Goal: Task Accomplishment & Management: Manage account settings

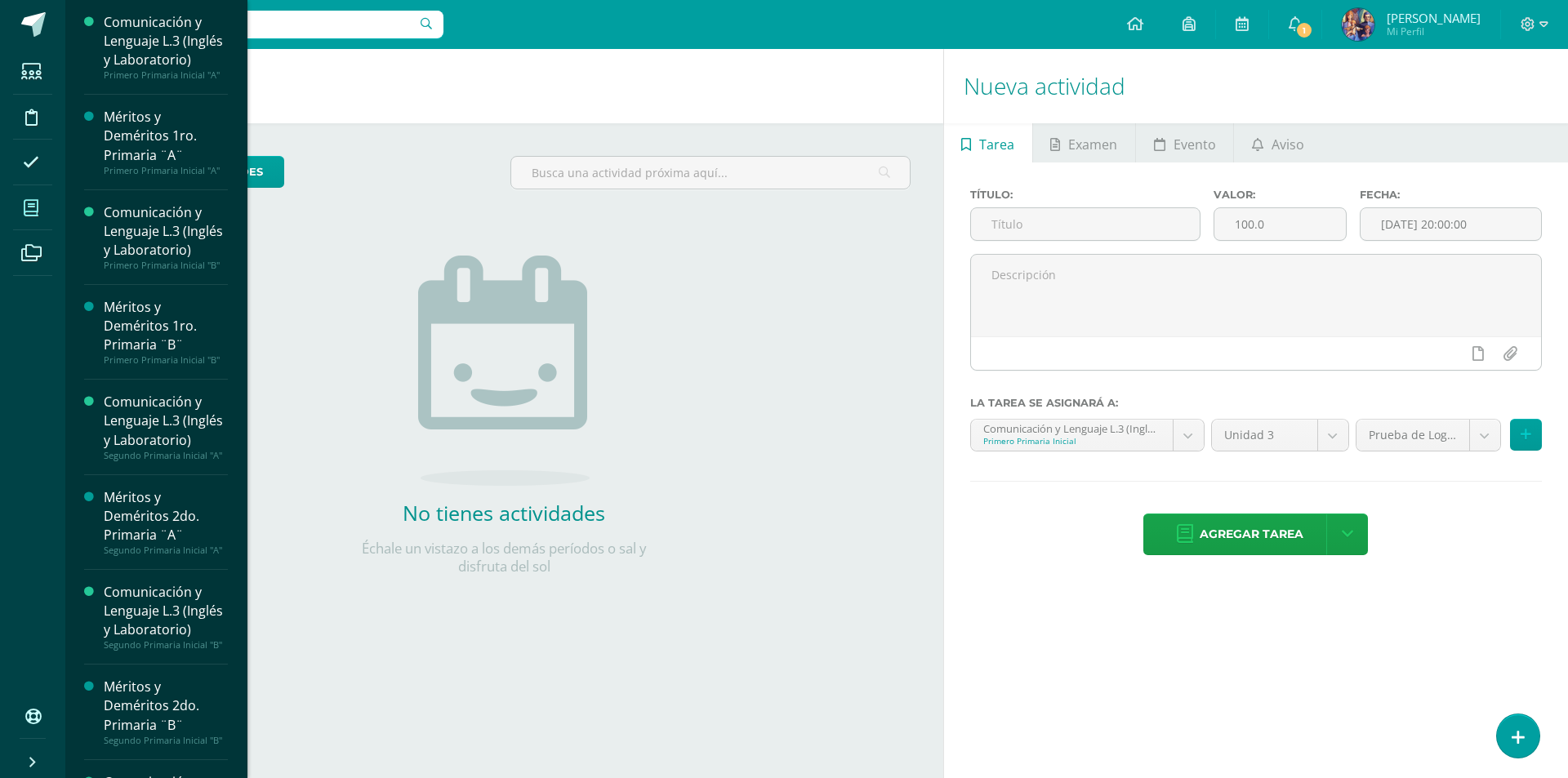
click at [31, 217] on span at bounding box center [31, 208] width 36 height 36
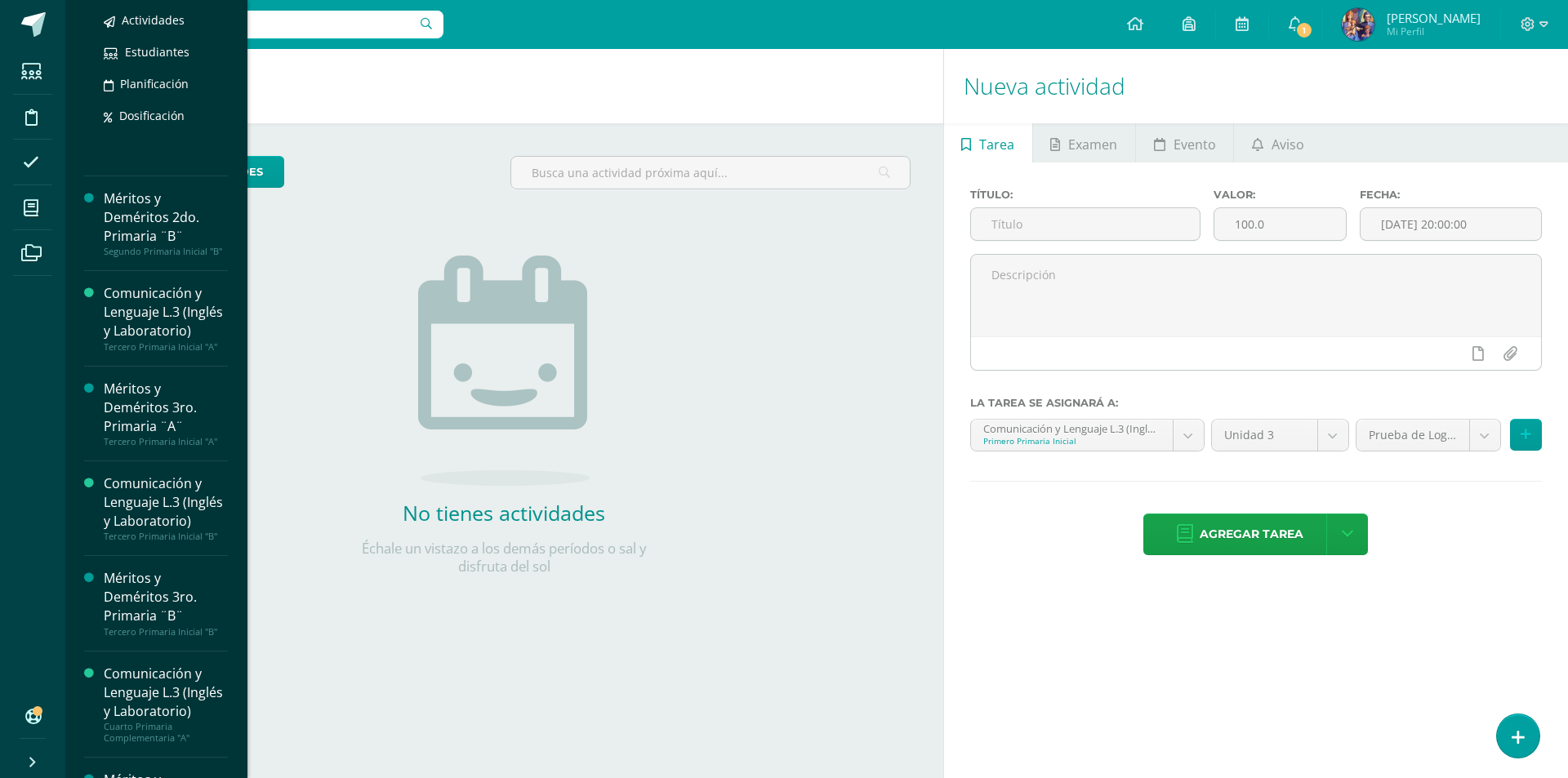
scroll to position [735, 0]
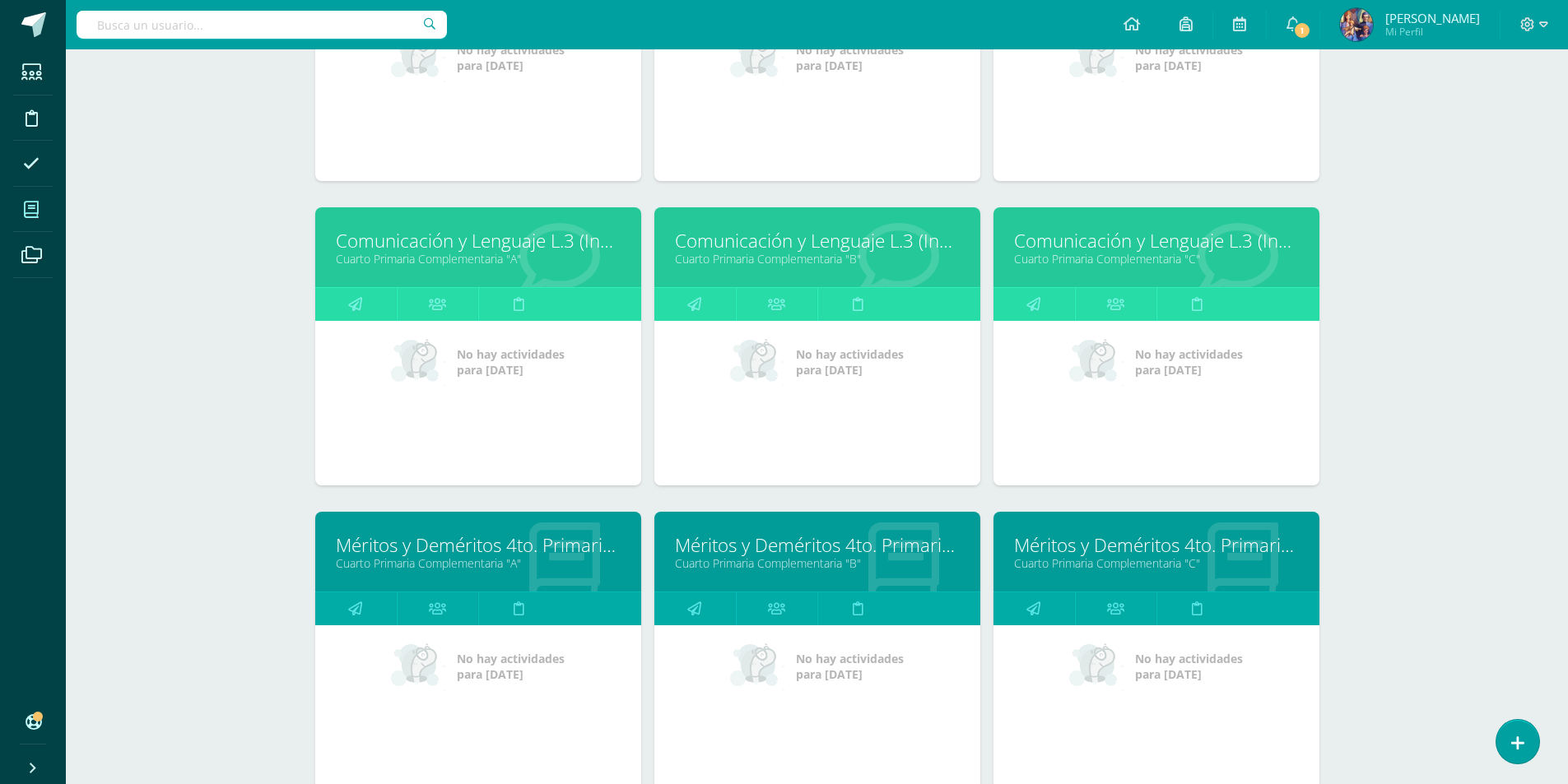
scroll to position [1235, 0]
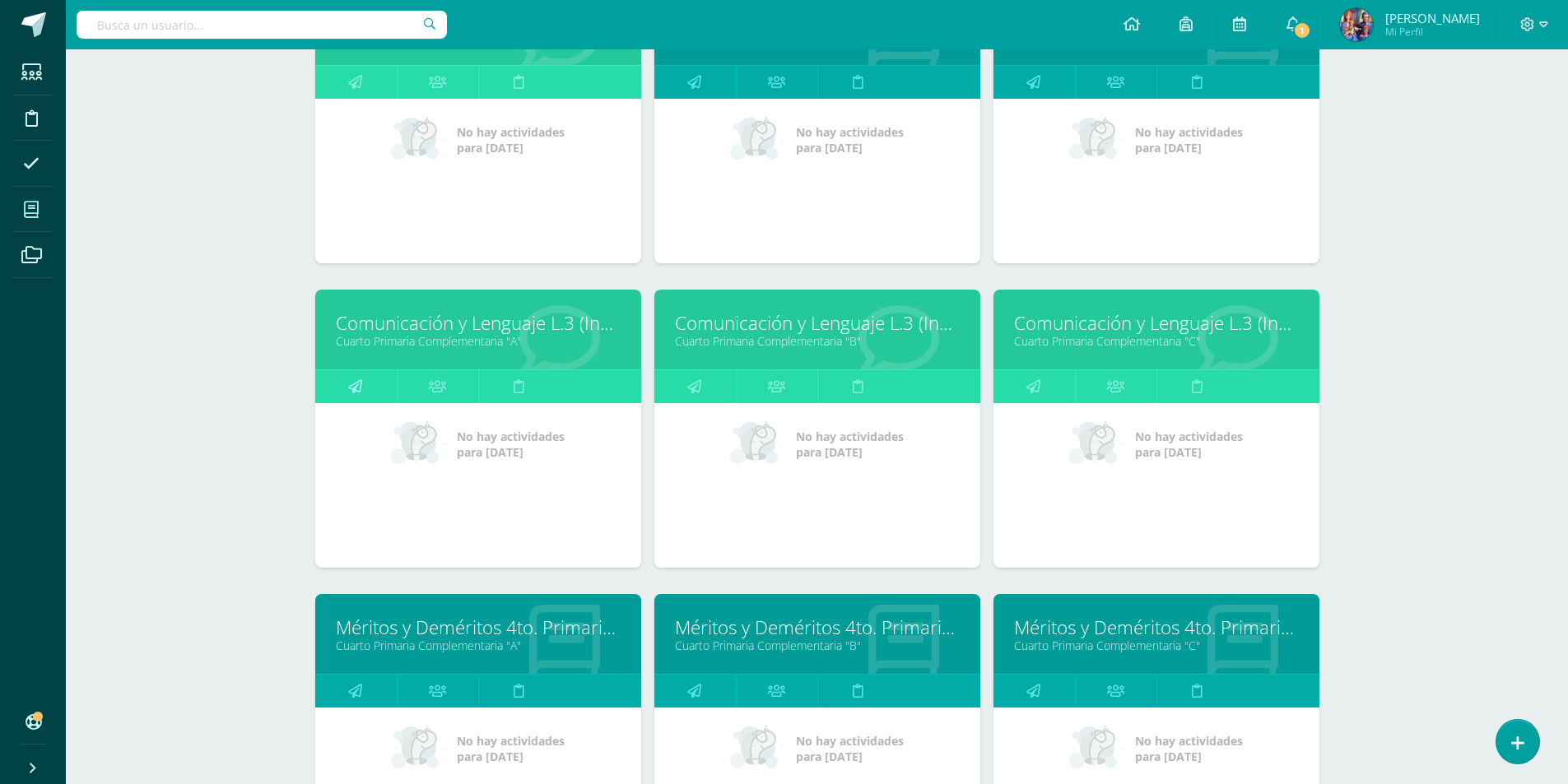
click at [379, 382] on link at bounding box center [355, 387] width 82 height 33
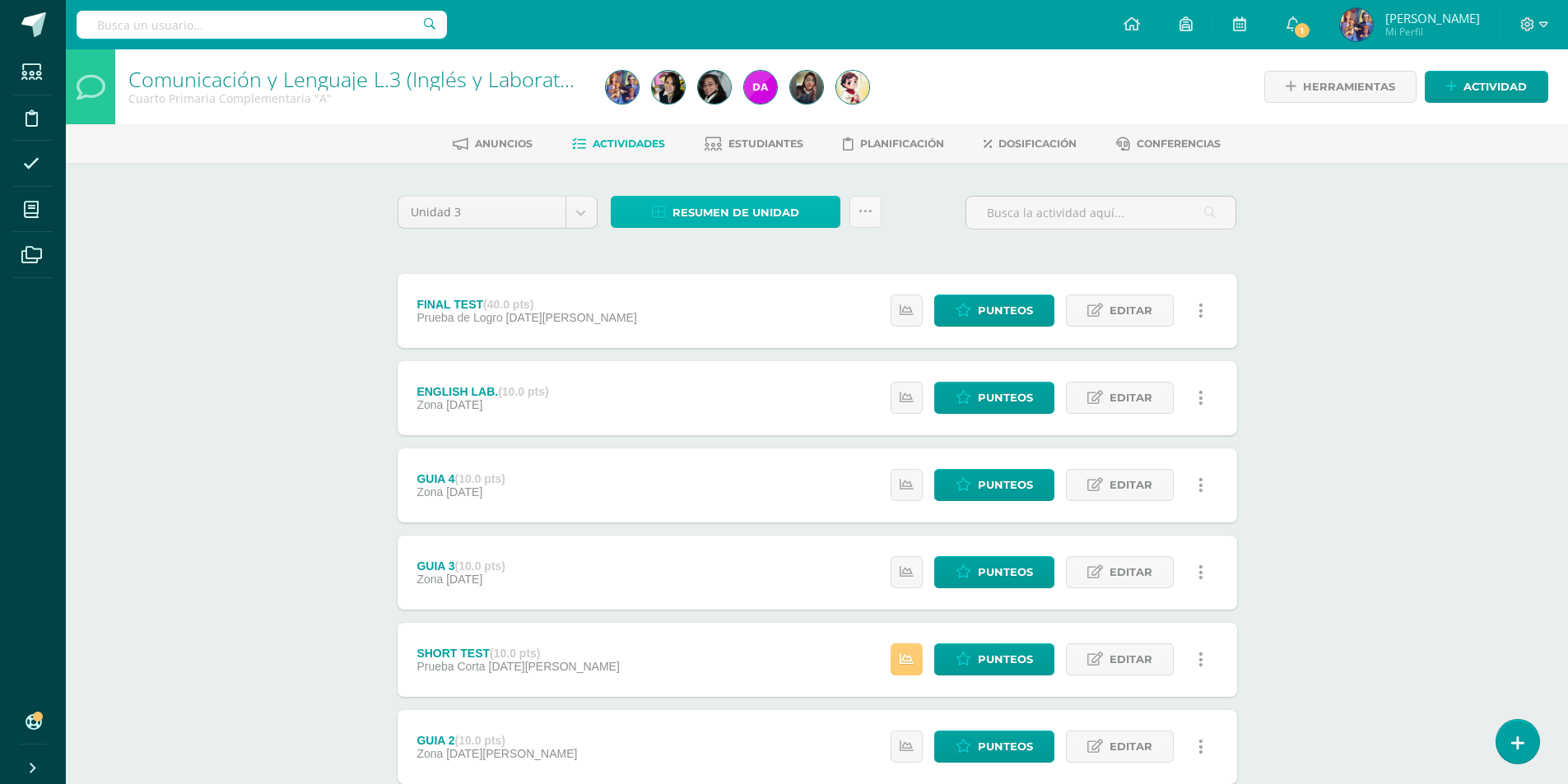
click at [724, 217] on span "Resumen de unidad" at bounding box center [735, 212] width 126 height 30
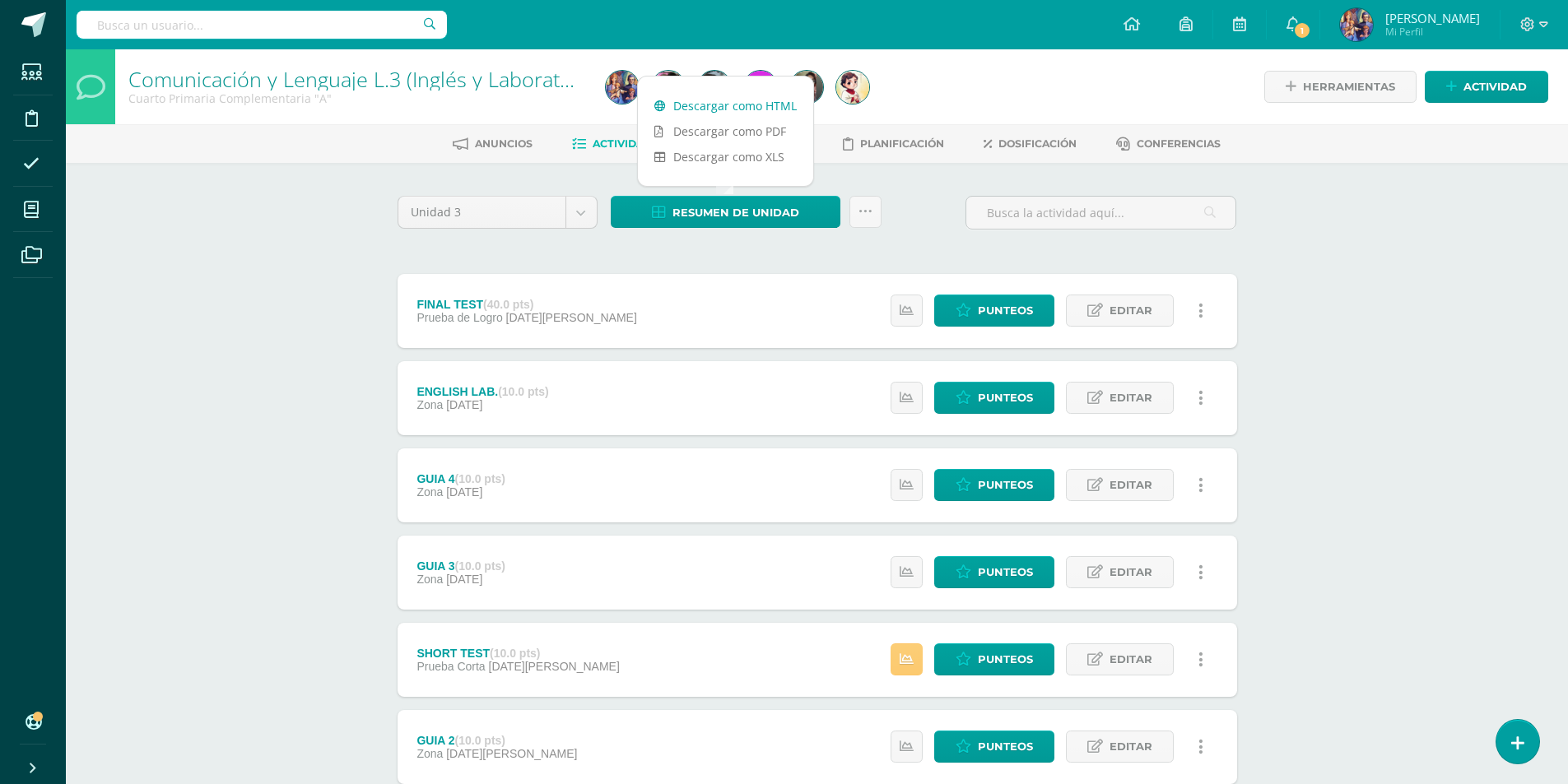
click at [725, 101] on link "Descargar como HTML" at bounding box center [725, 106] width 175 height 26
click at [1029, 310] on span "Punteos" at bounding box center [1006, 310] width 55 height 30
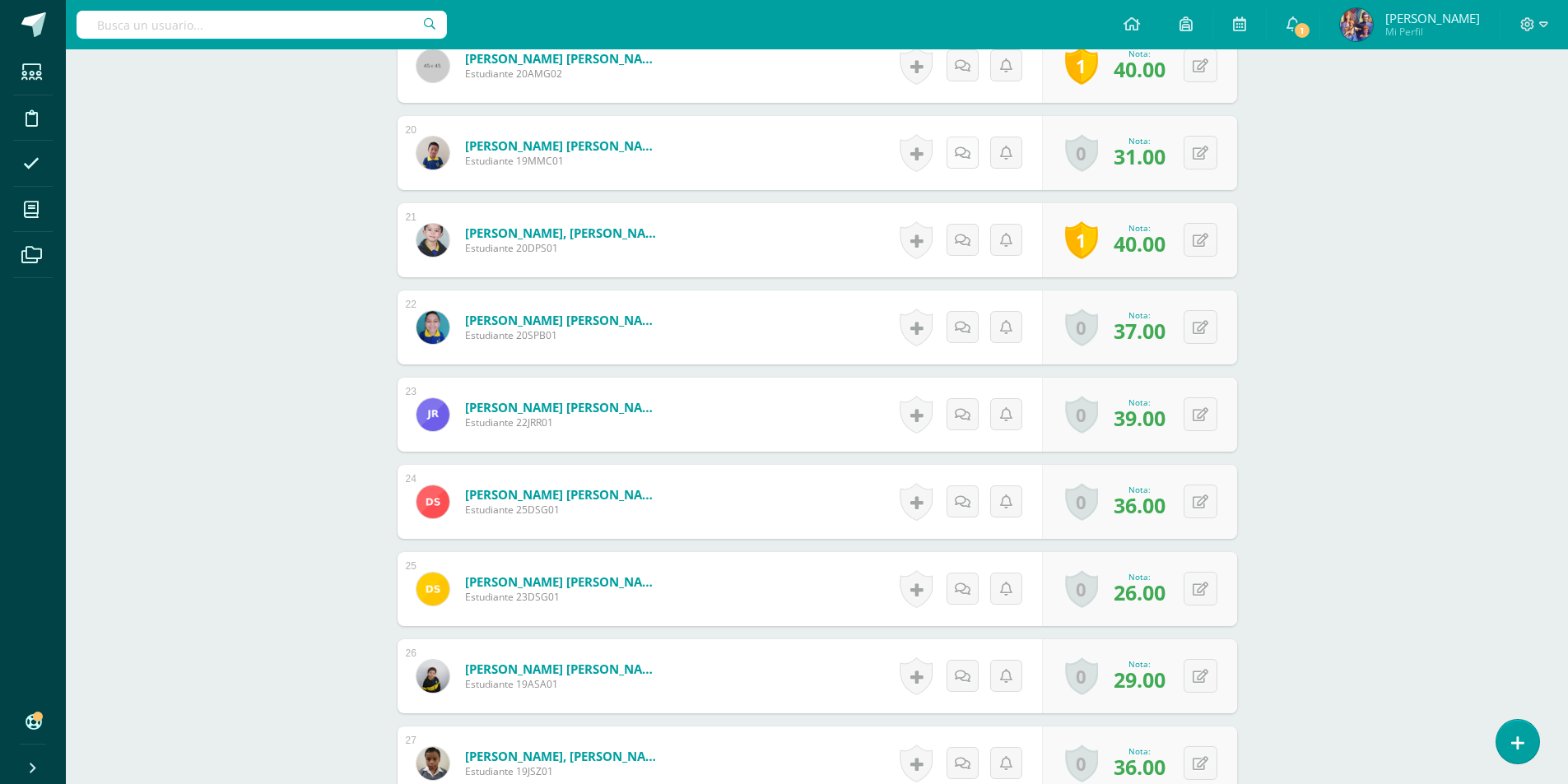
scroll to position [2196, 0]
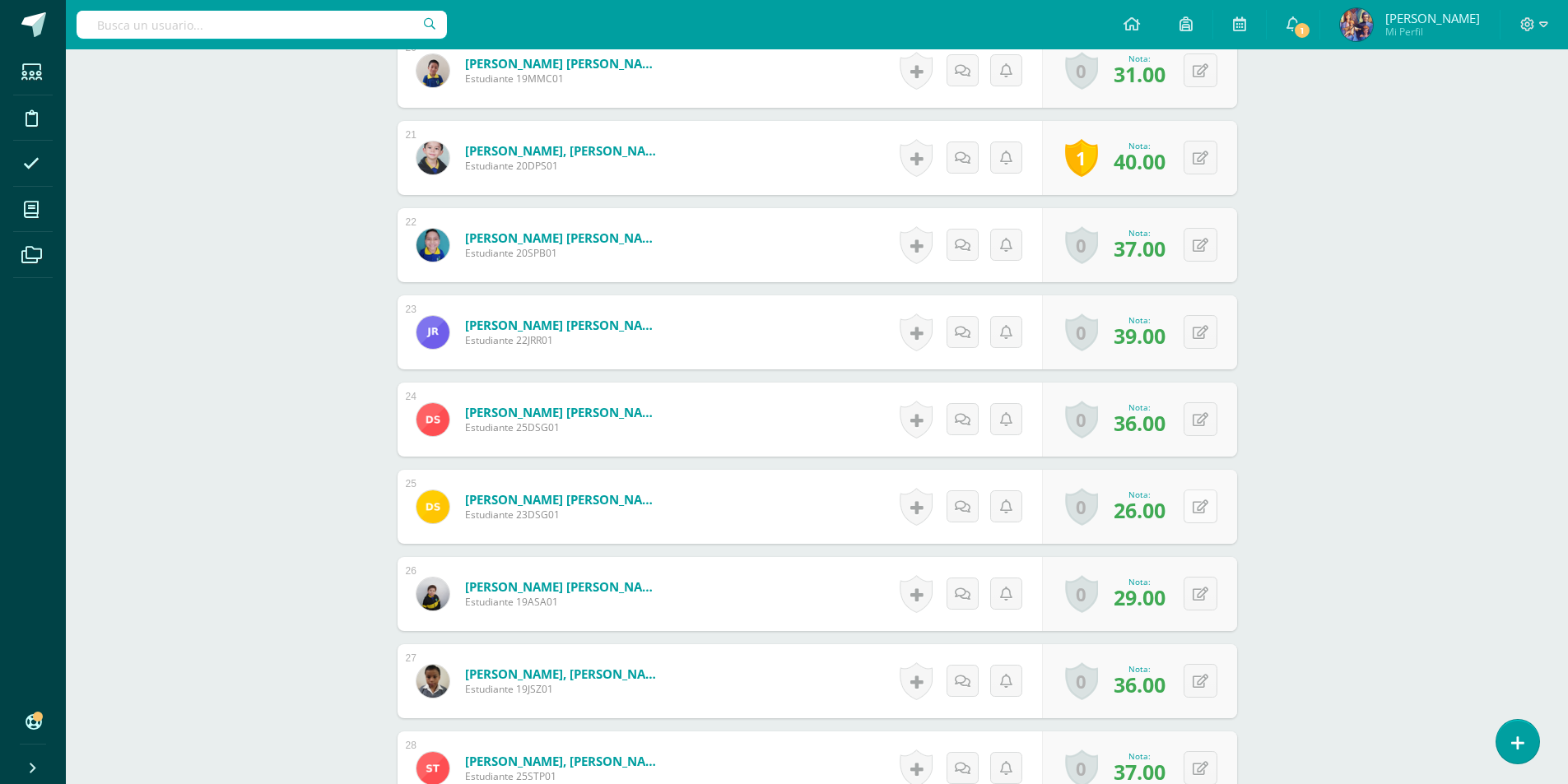
click at [1203, 503] on icon at bounding box center [1200, 506] width 16 height 14
type input "31"
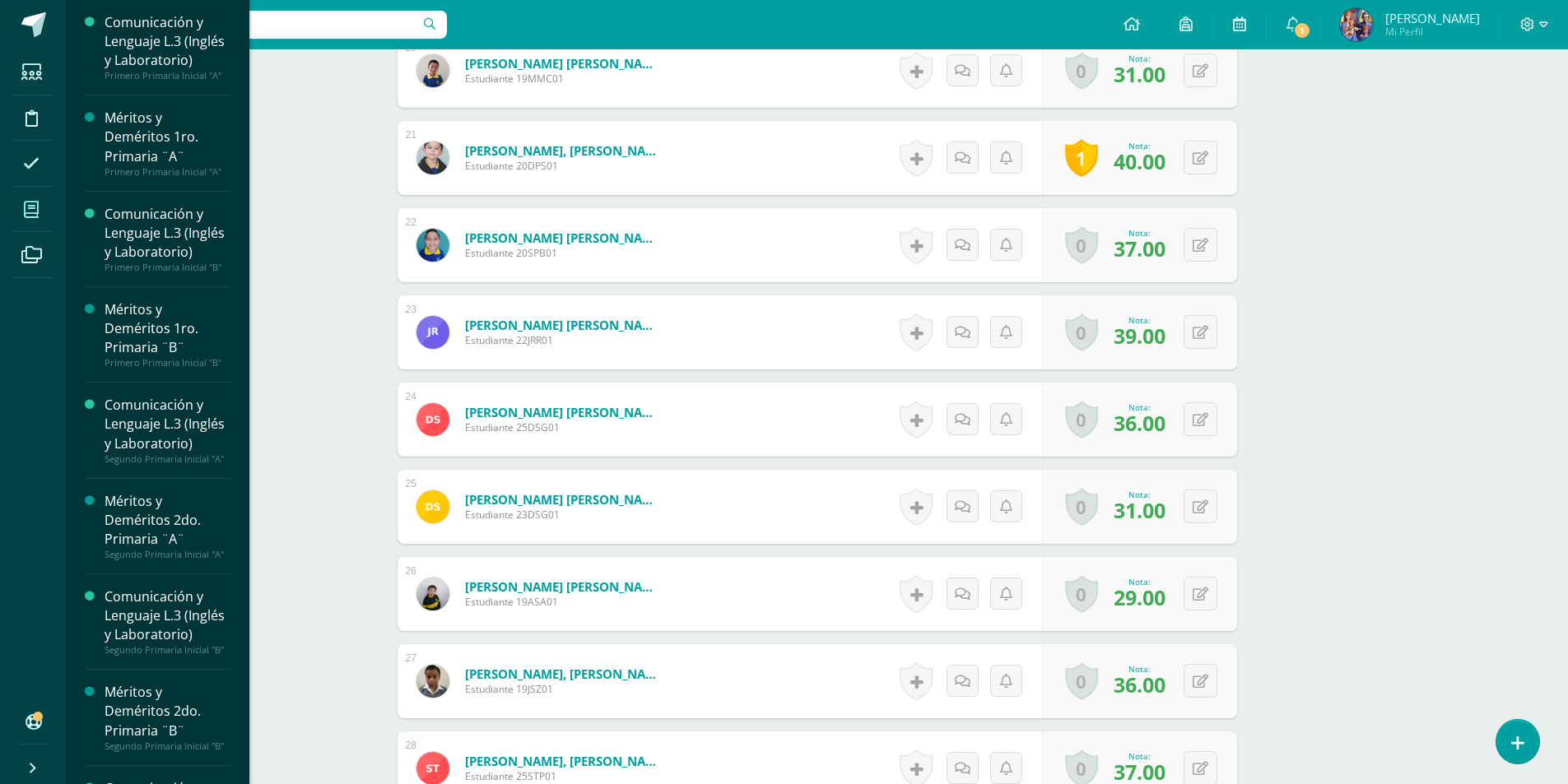
click at [17, 211] on span at bounding box center [31, 210] width 37 height 37
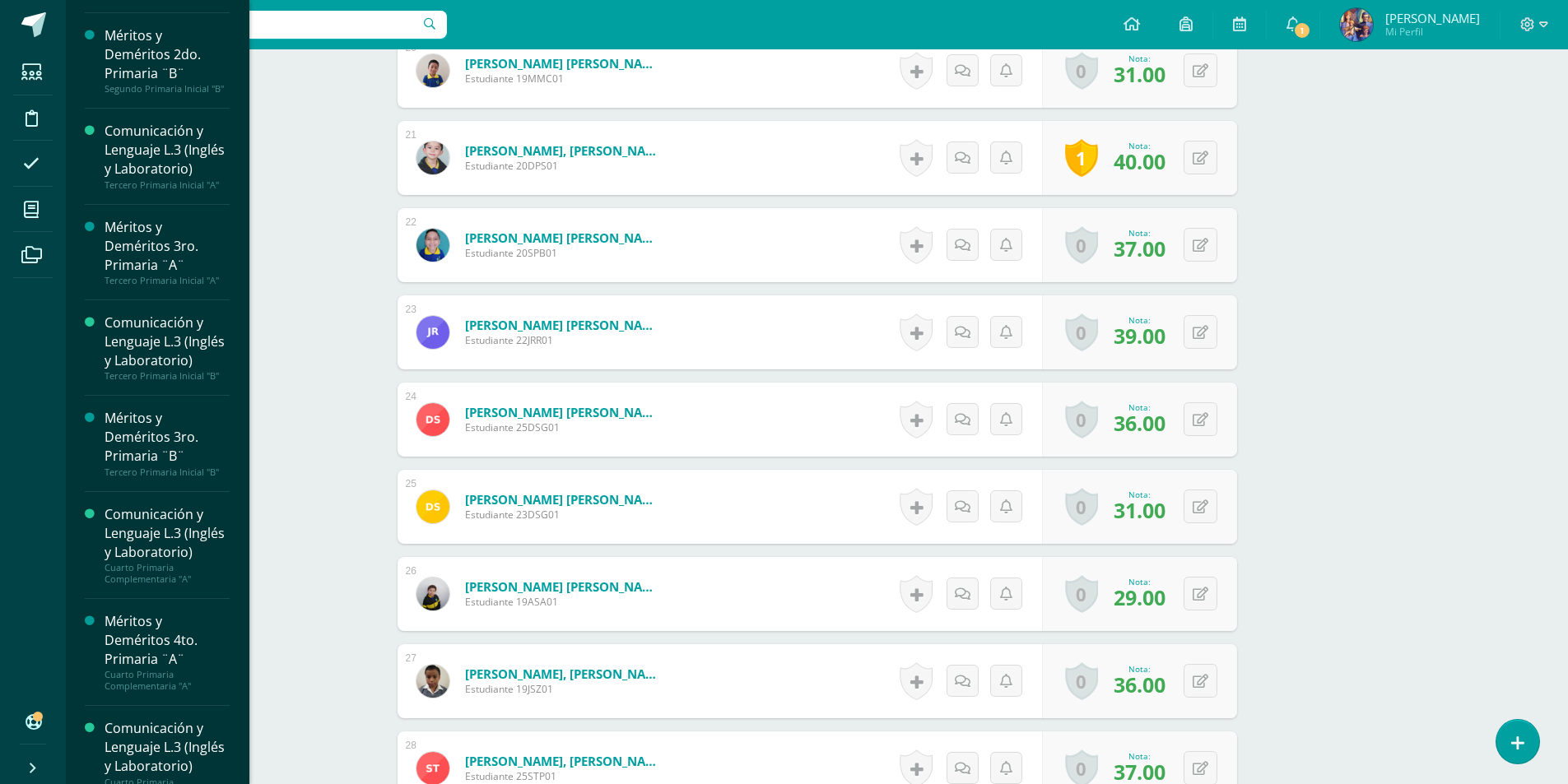
scroll to position [1152, 0]
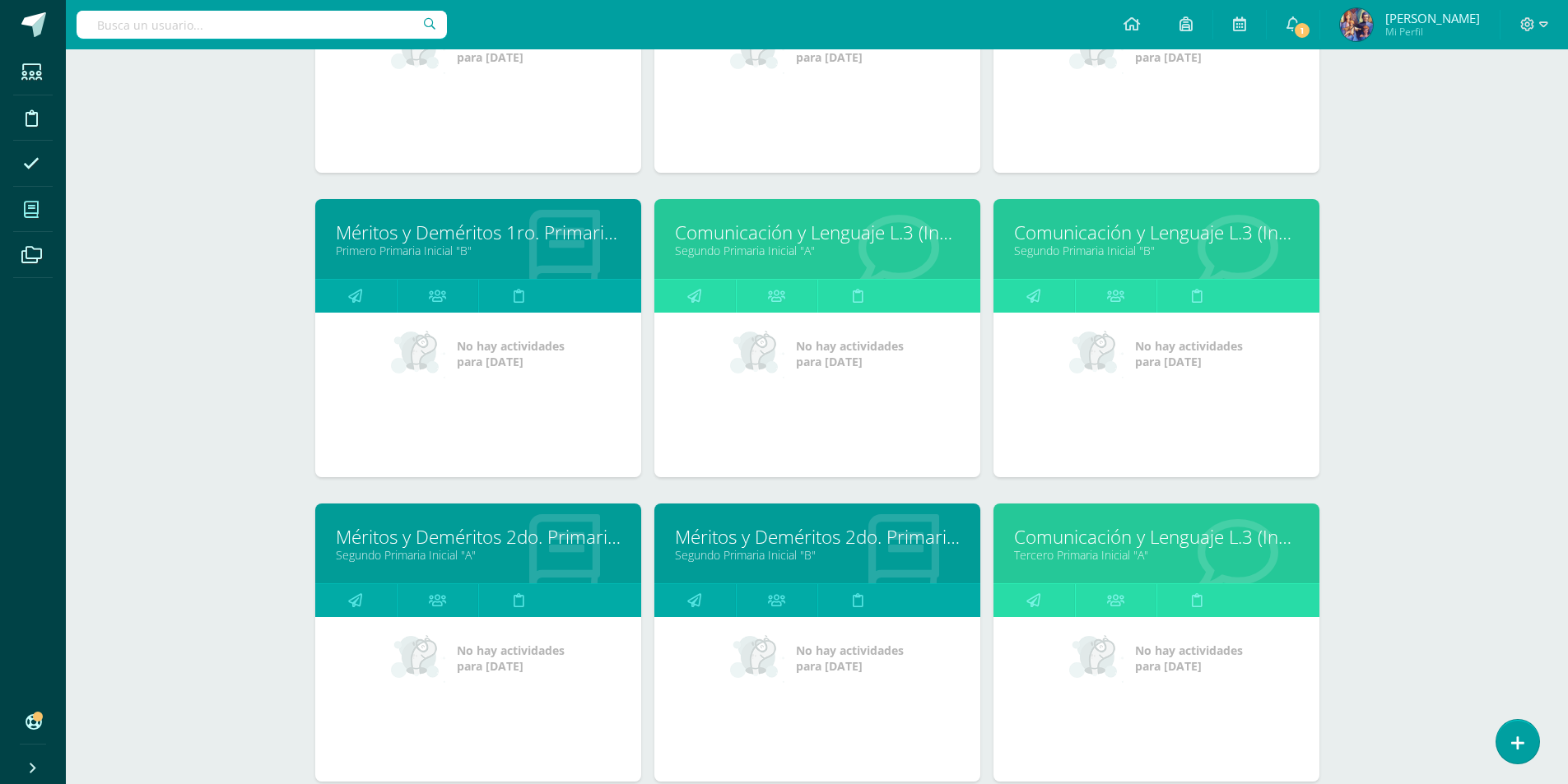
scroll to position [539, 0]
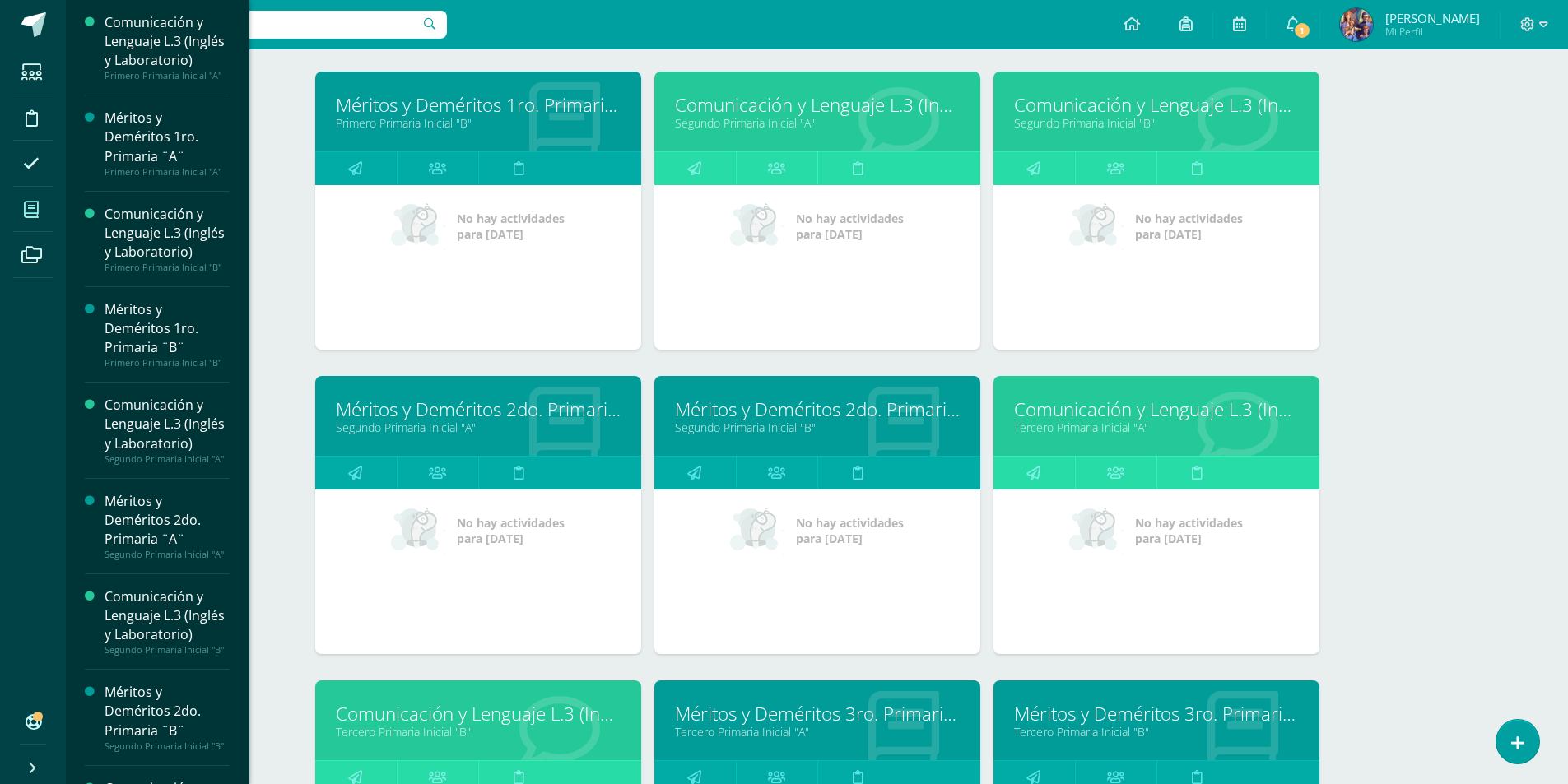
click at [24, 206] on icon at bounding box center [31, 210] width 15 height 16
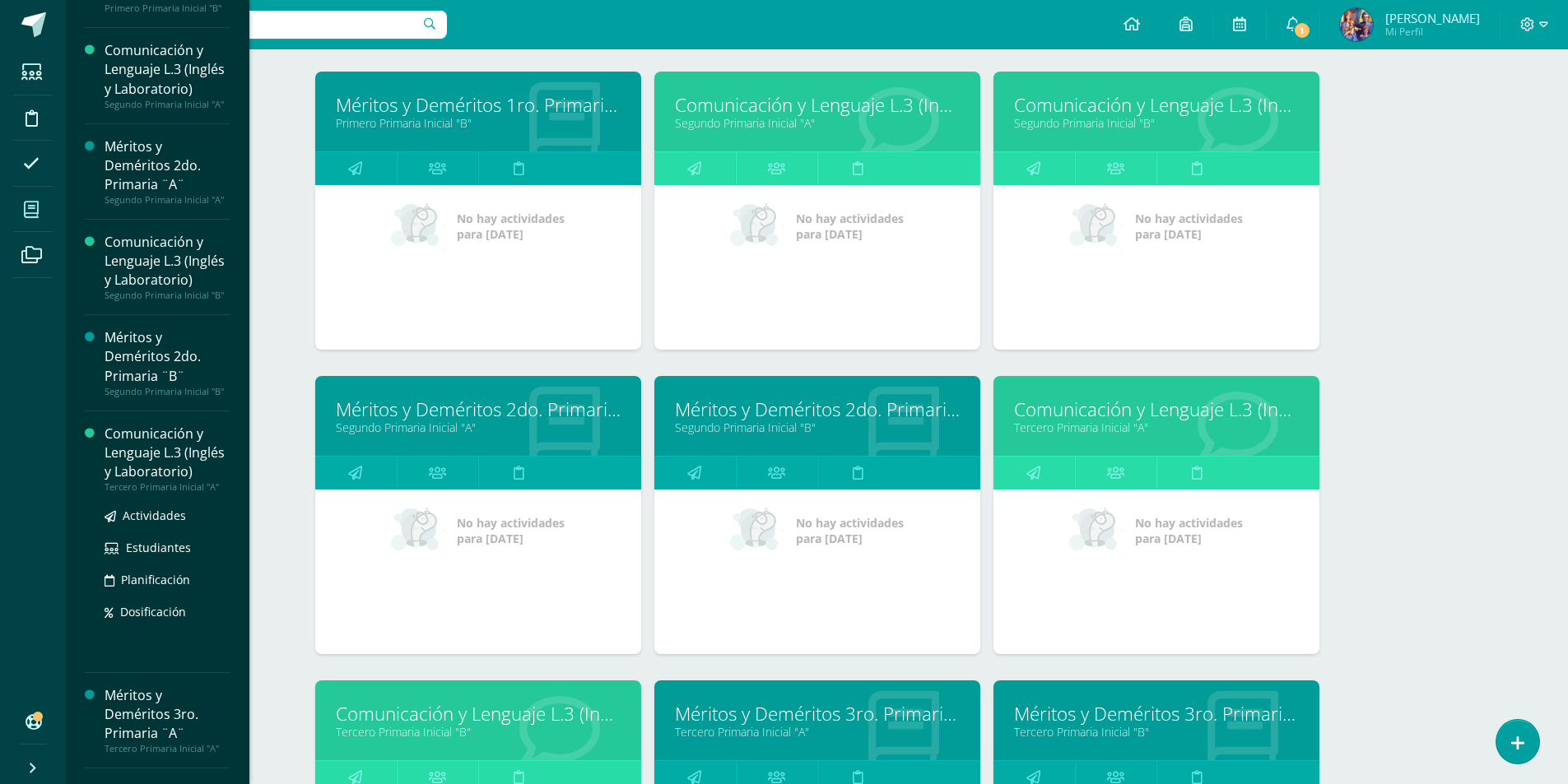
scroll to position [767, 0]
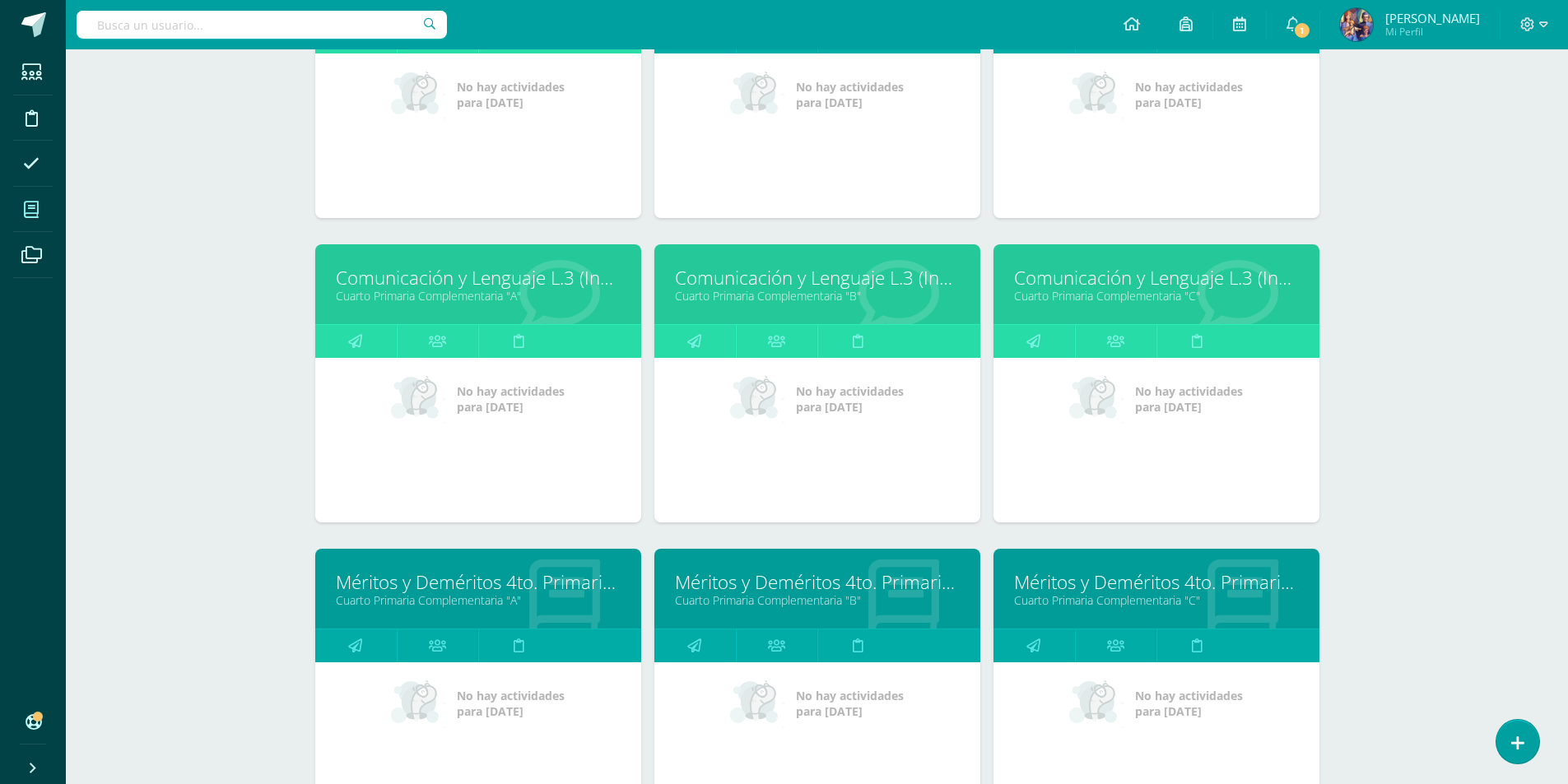
scroll to position [1362, 0]
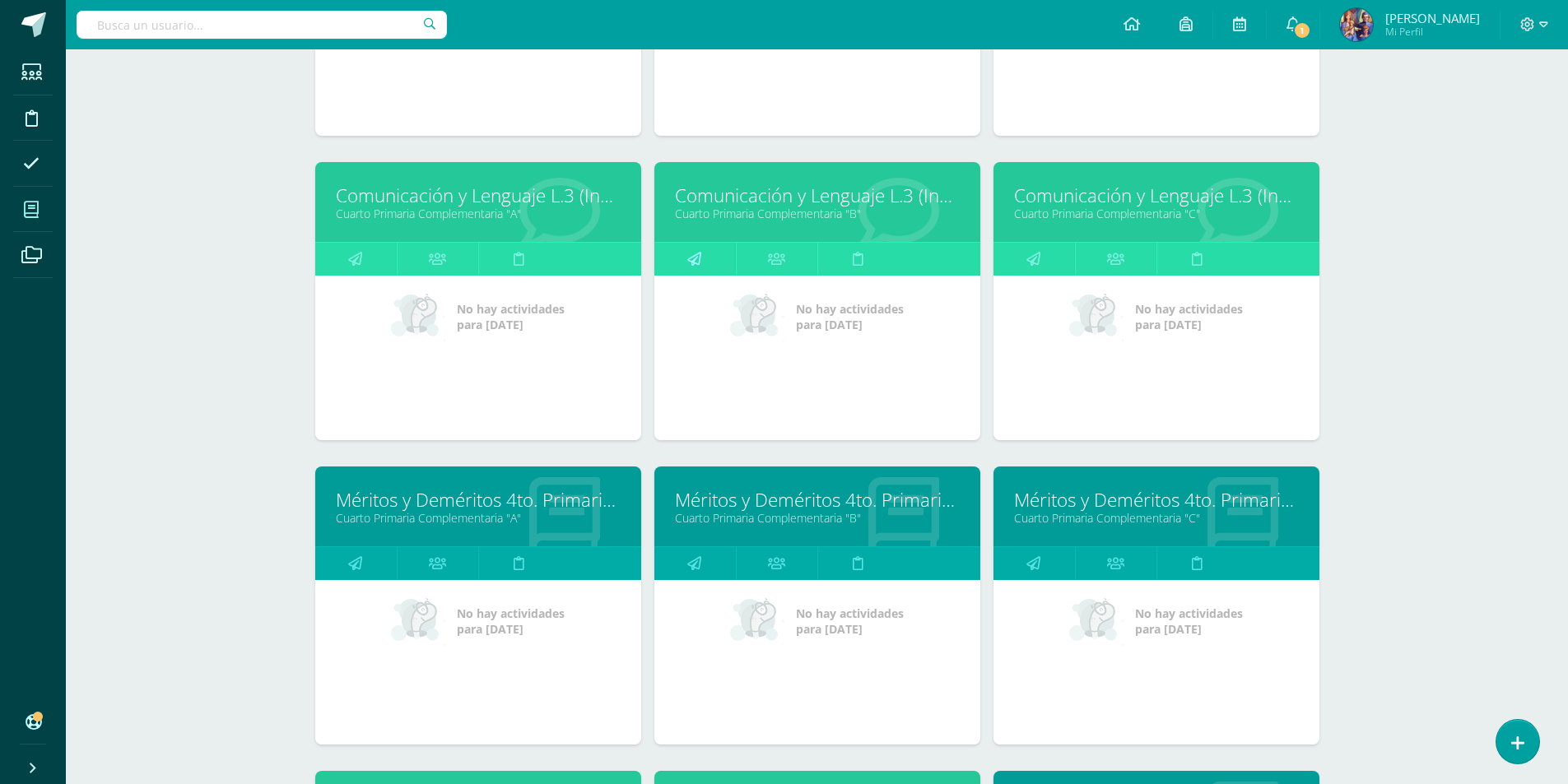
click at [701, 262] on icon at bounding box center [693, 258] width 14 height 32
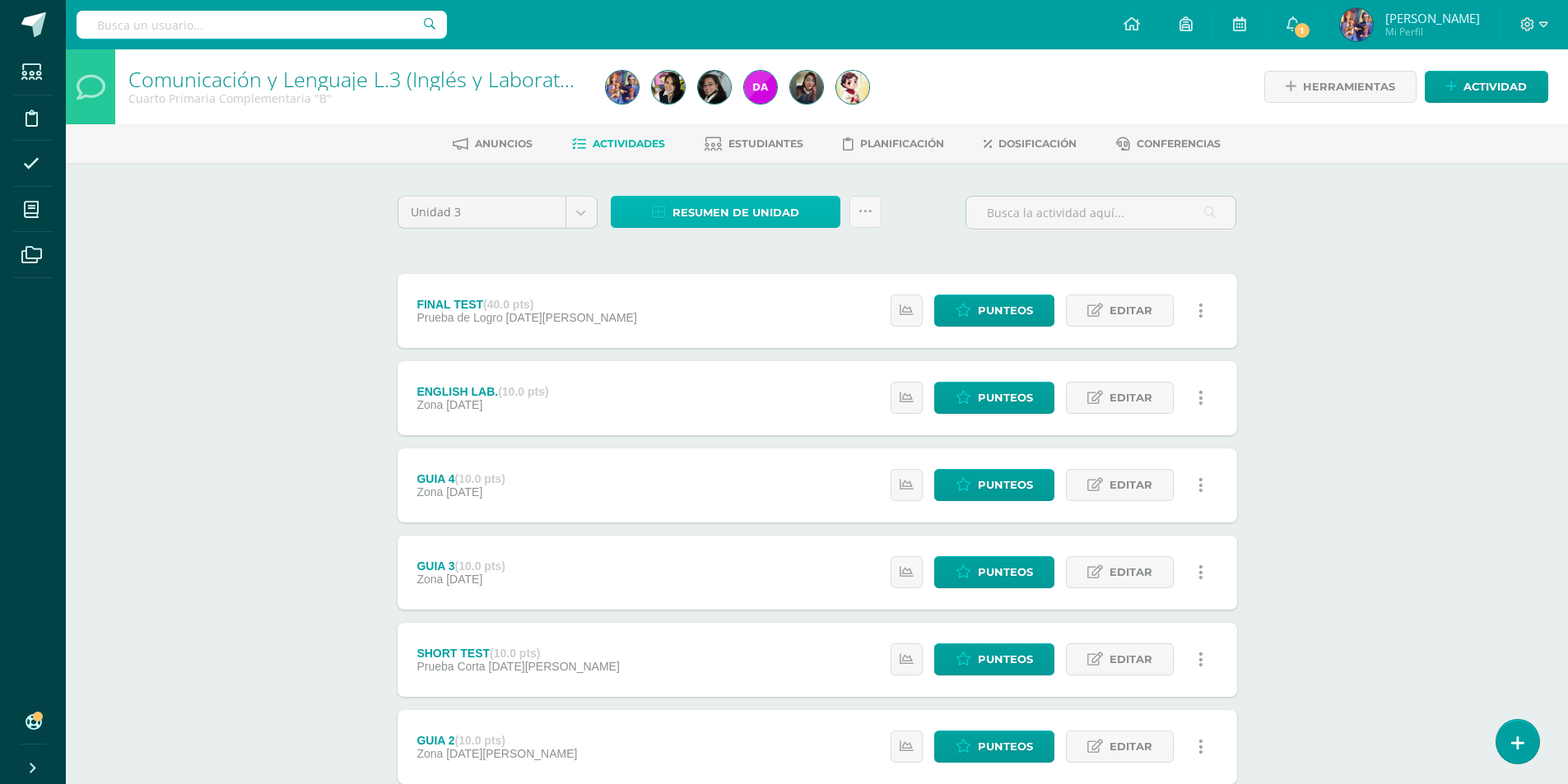
click at [732, 215] on span "Resumen de unidad" at bounding box center [735, 212] width 126 height 30
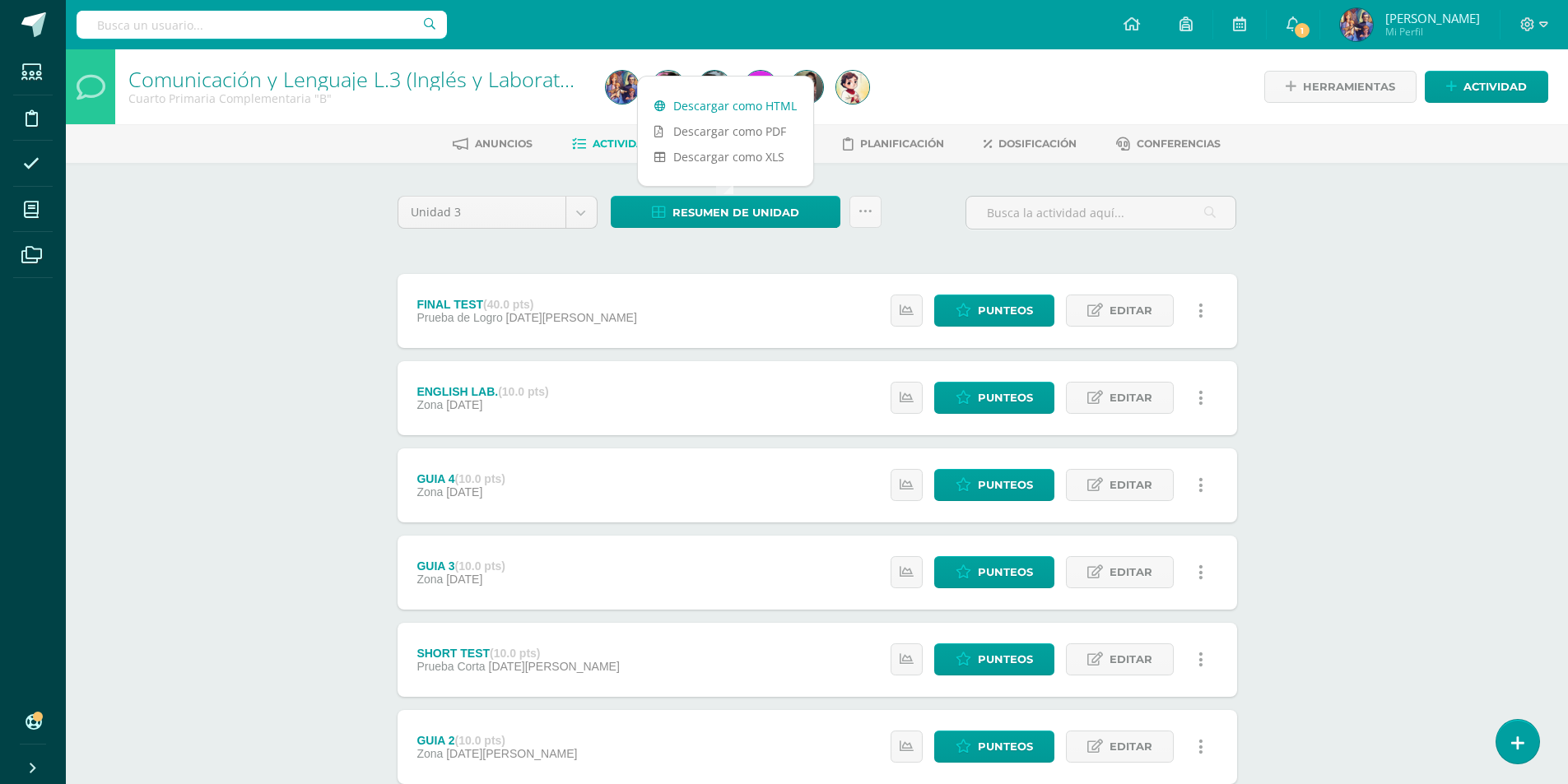
click at [745, 105] on link "Descargar como HTML" at bounding box center [725, 106] width 175 height 26
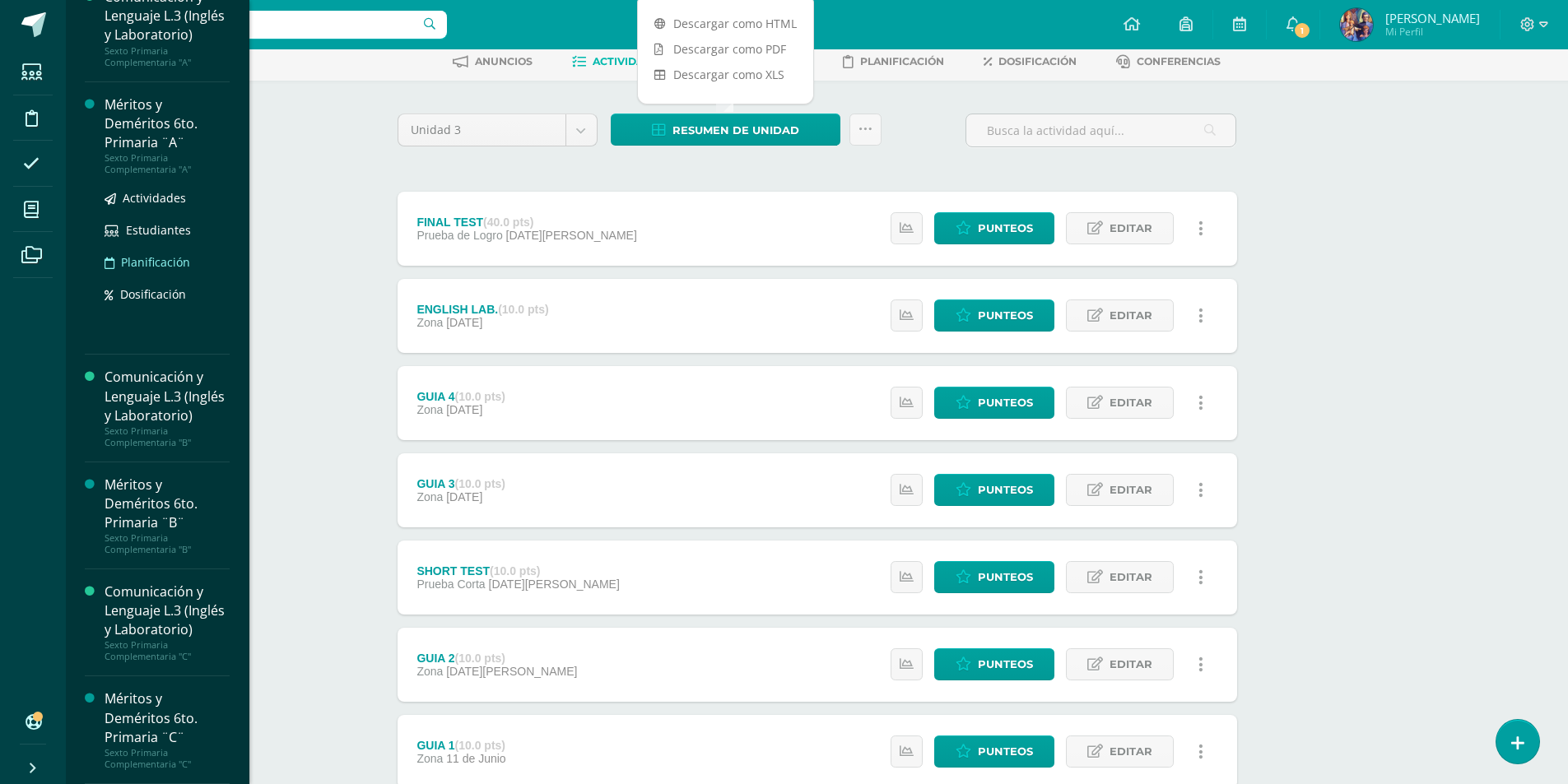
scroll to position [197, 0]
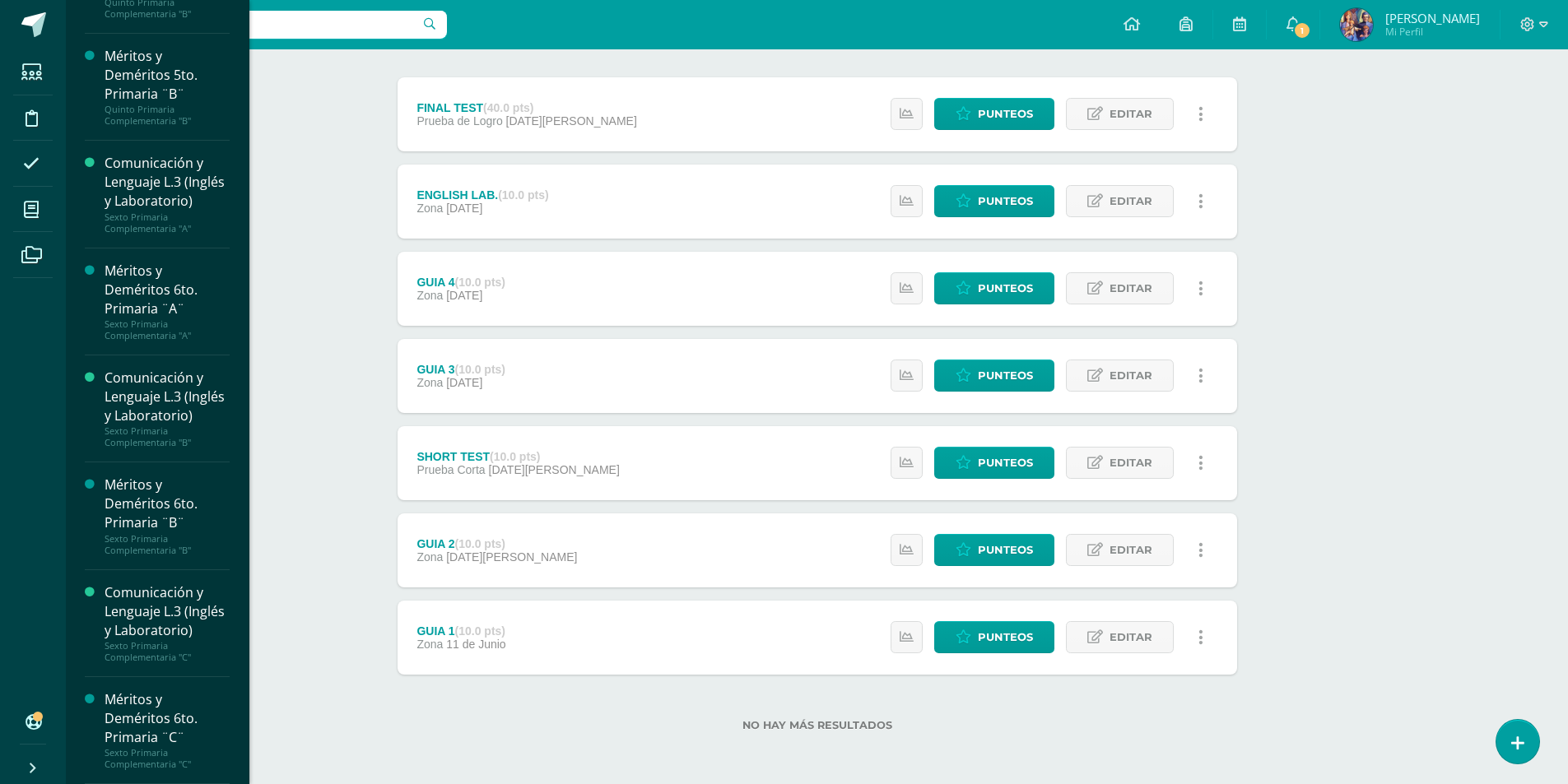
click at [223, 484] on div "Comunicación y Lenguaje L.3 (Inglés y Laboratorio) Primero Primaria Inicial "A"…" at bounding box center [157, 392] width 184 height 784
click at [224, 483] on div "Comunicación y Lenguaje L.3 (Inglés y Laboratorio) Primero Primaria Inicial "A"…" at bounding box center [157, 392] width 184 height 784
click at [27, 203] on icon at bounding box center [31, 210] width 15 height 16
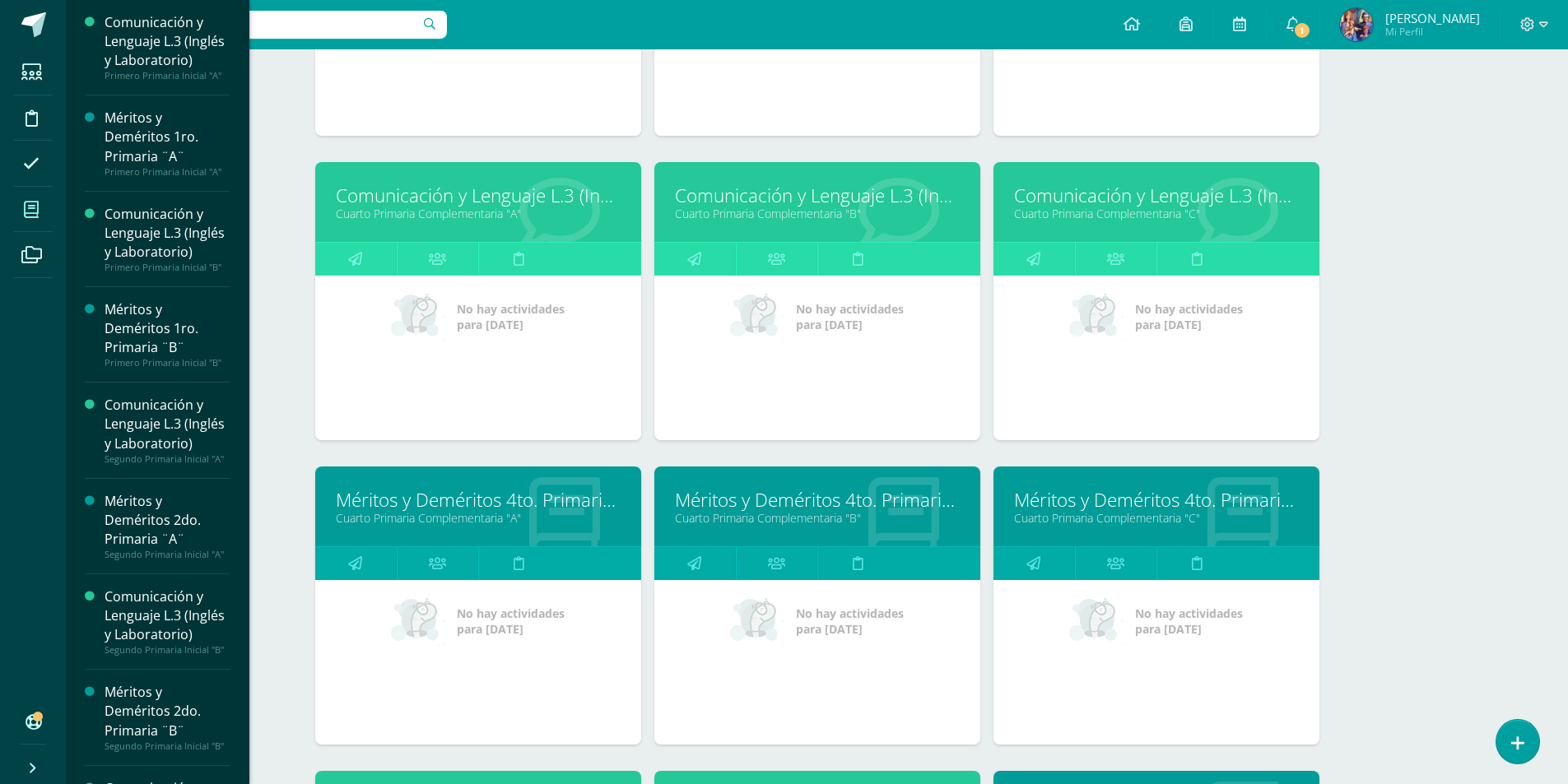
scroll to position [1280, 0]
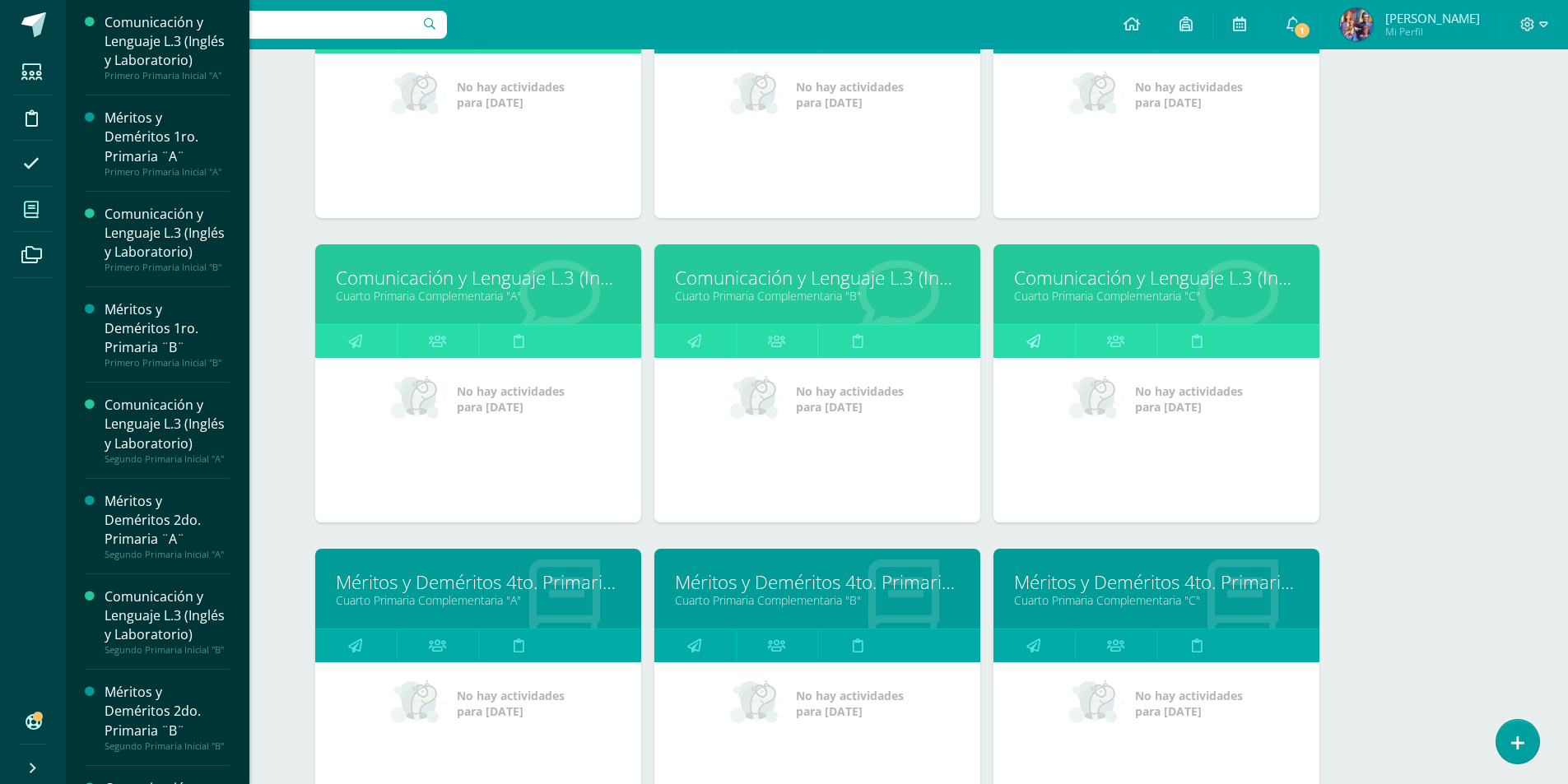
click at [1062, 339] on link at bounding box center [1034, 342] width 82 height 33
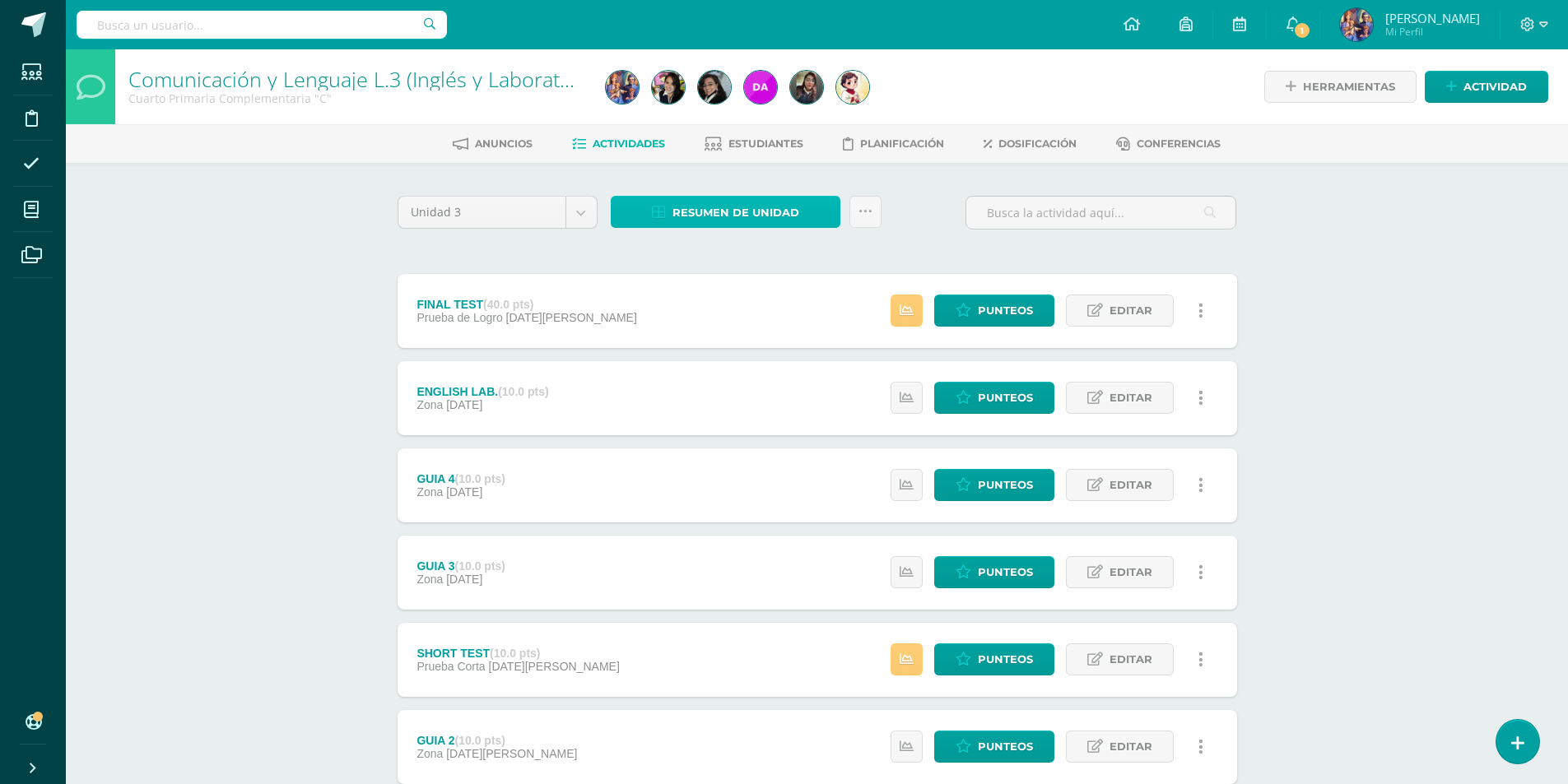
click at [757, 220] on span "Resumen de unidad" at bounding box center [735, 212] width 126 height 30
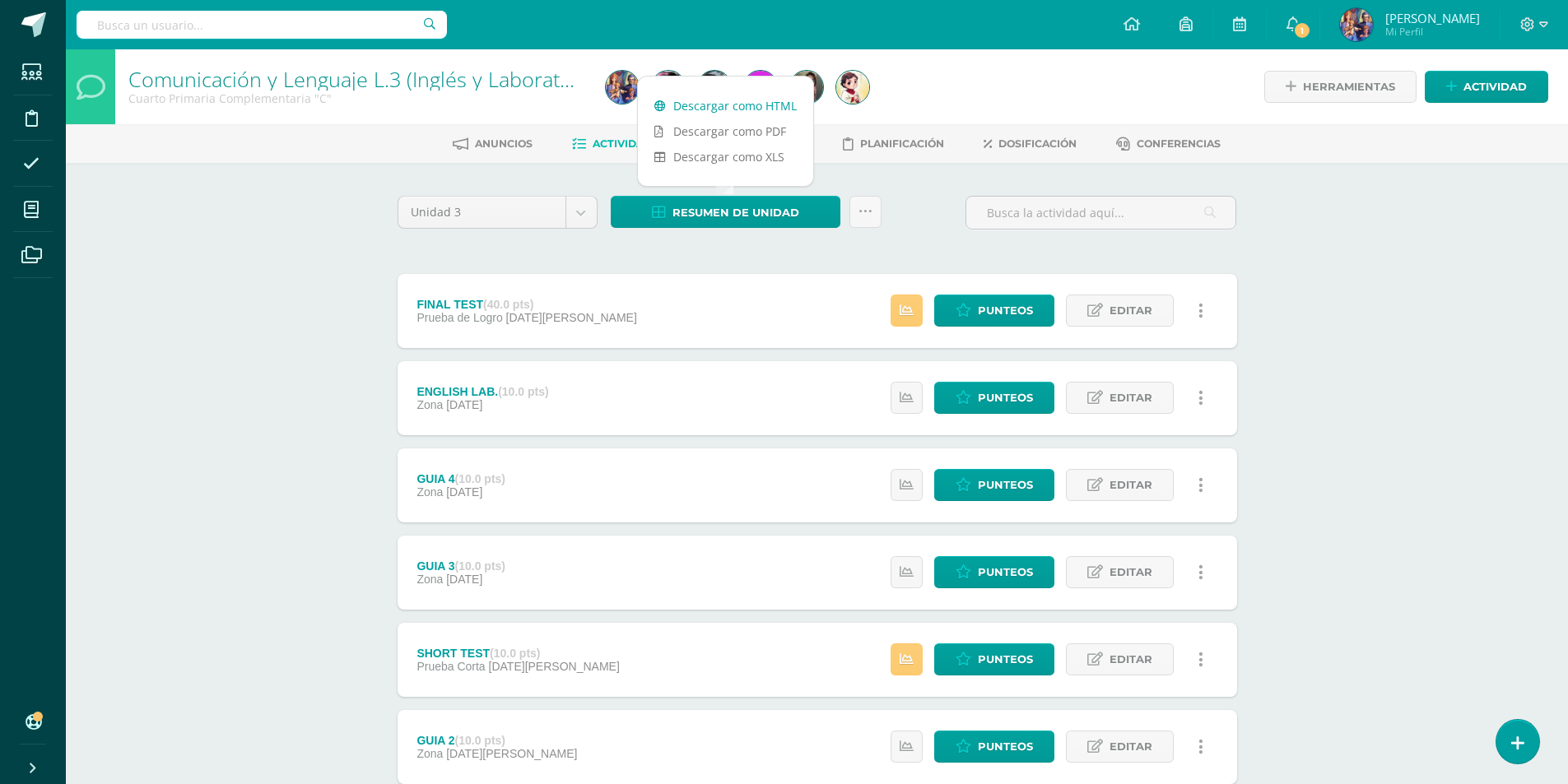
click at [752, 111] on link "Descargar como HTML" at bounding box center [725, 106] width 175 height 26
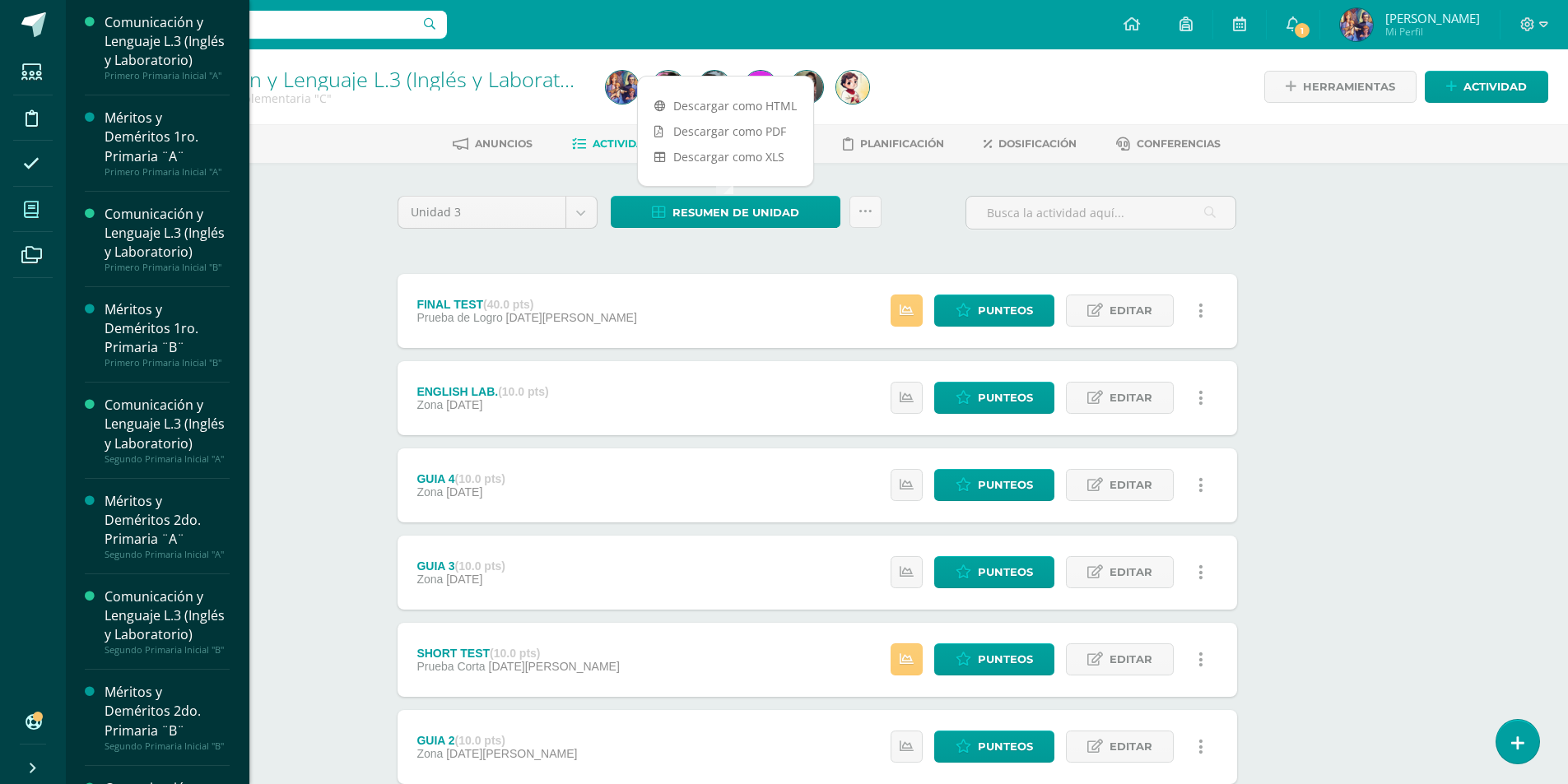
click at [22, 205] on span at bounding box center [31, 210] width 37 height 37
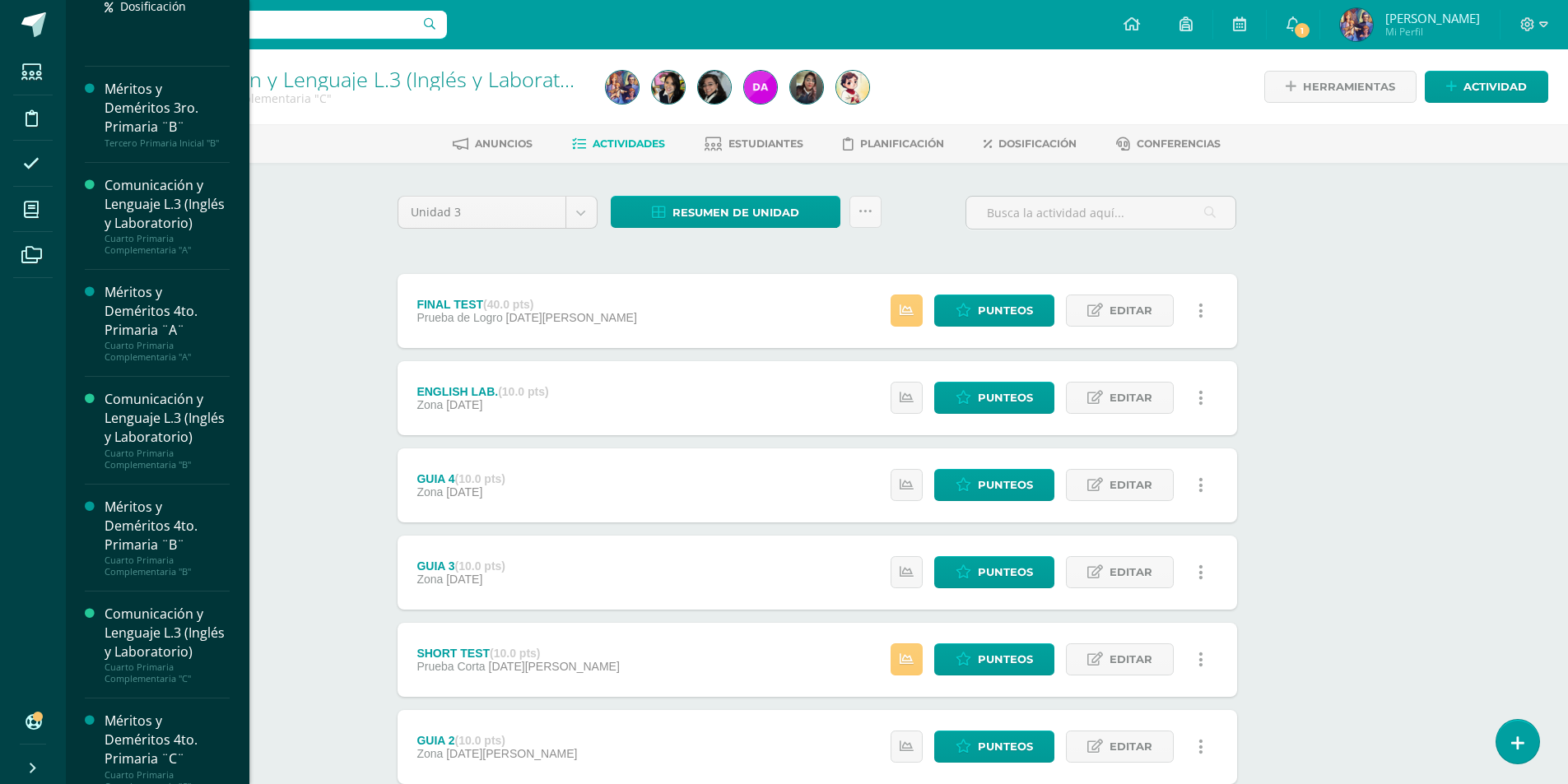
scroll to position [1562, 0]
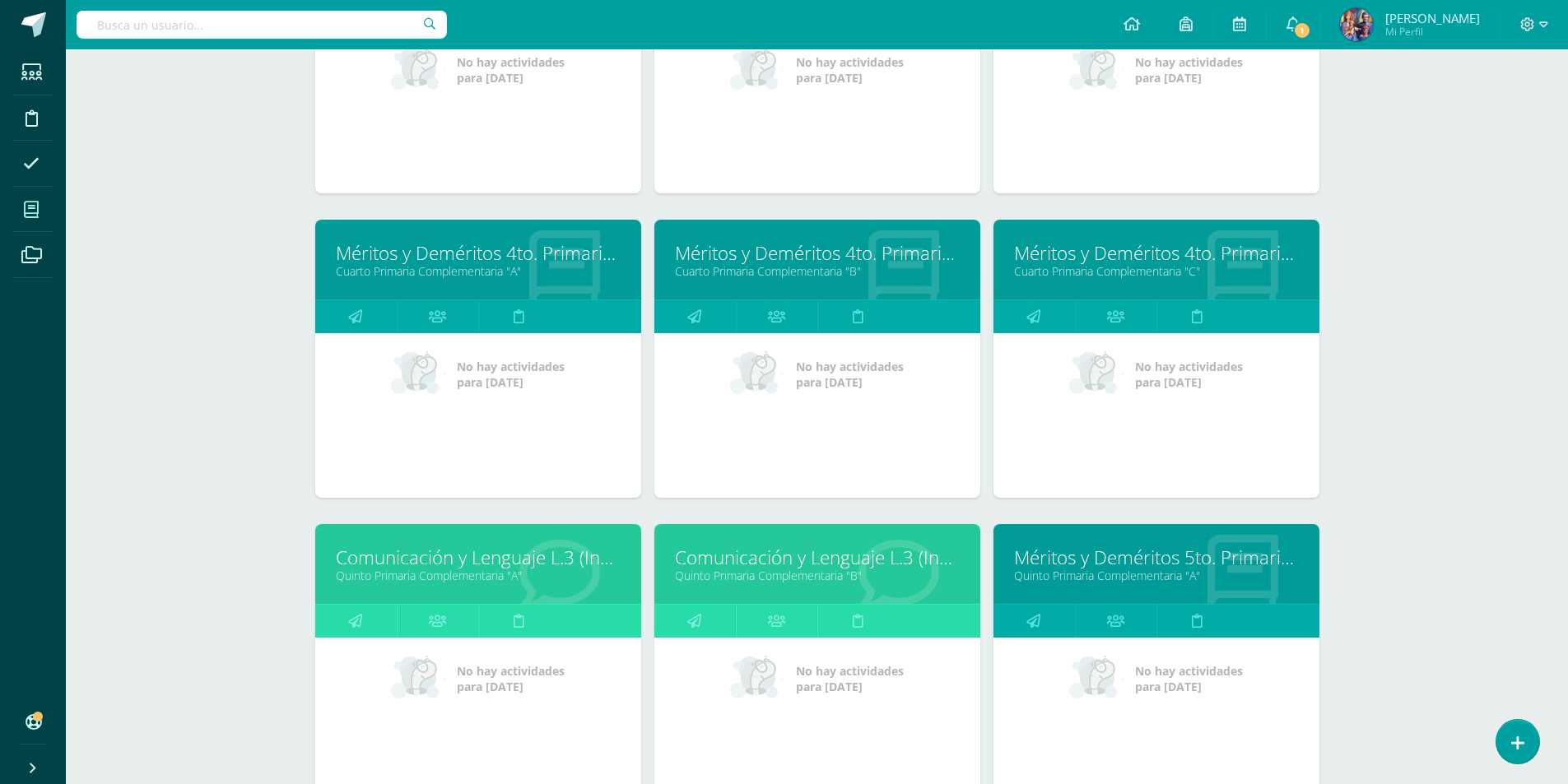
scroll to position [2020, 0]
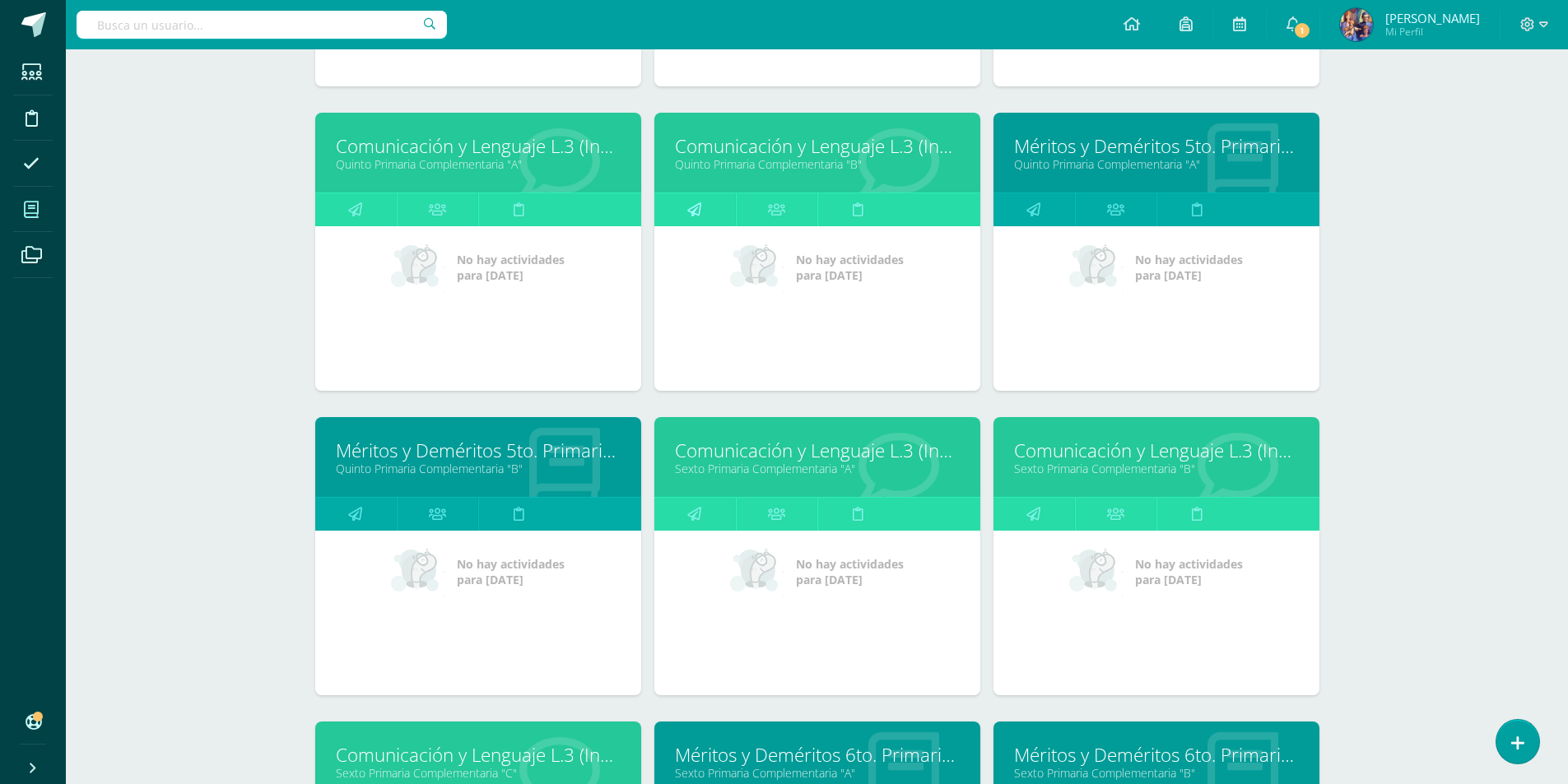
click at [713, 215] on link at bounding box center [694, 210] width 82 height 33
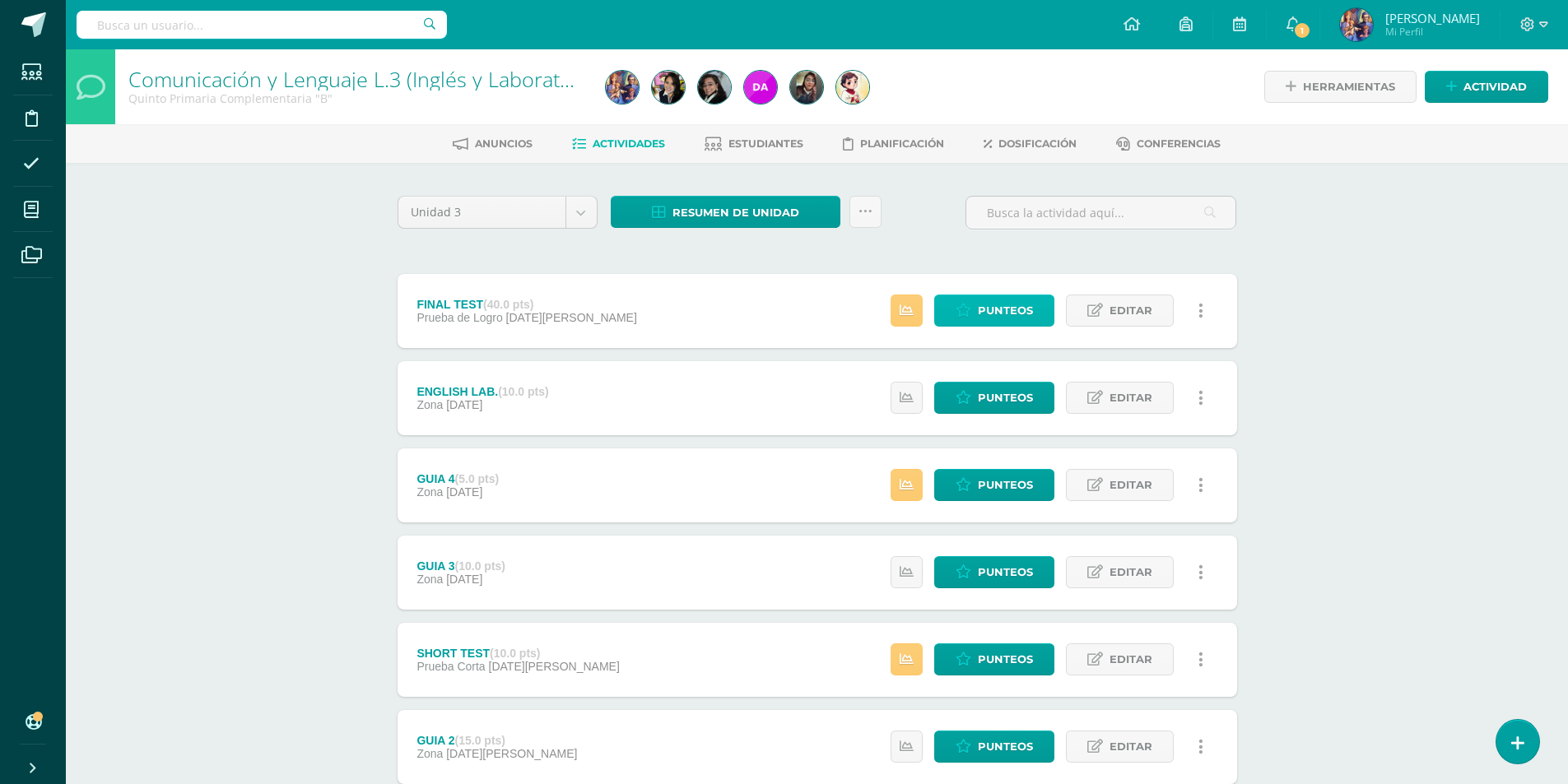
click at [1002, 305] on span "Punteos" at bounding box center [1006, 310] width 55 height 30
click at [766, 215] on span "Resumen de unidad" at bounding box center [735, 212] width 126 height 30
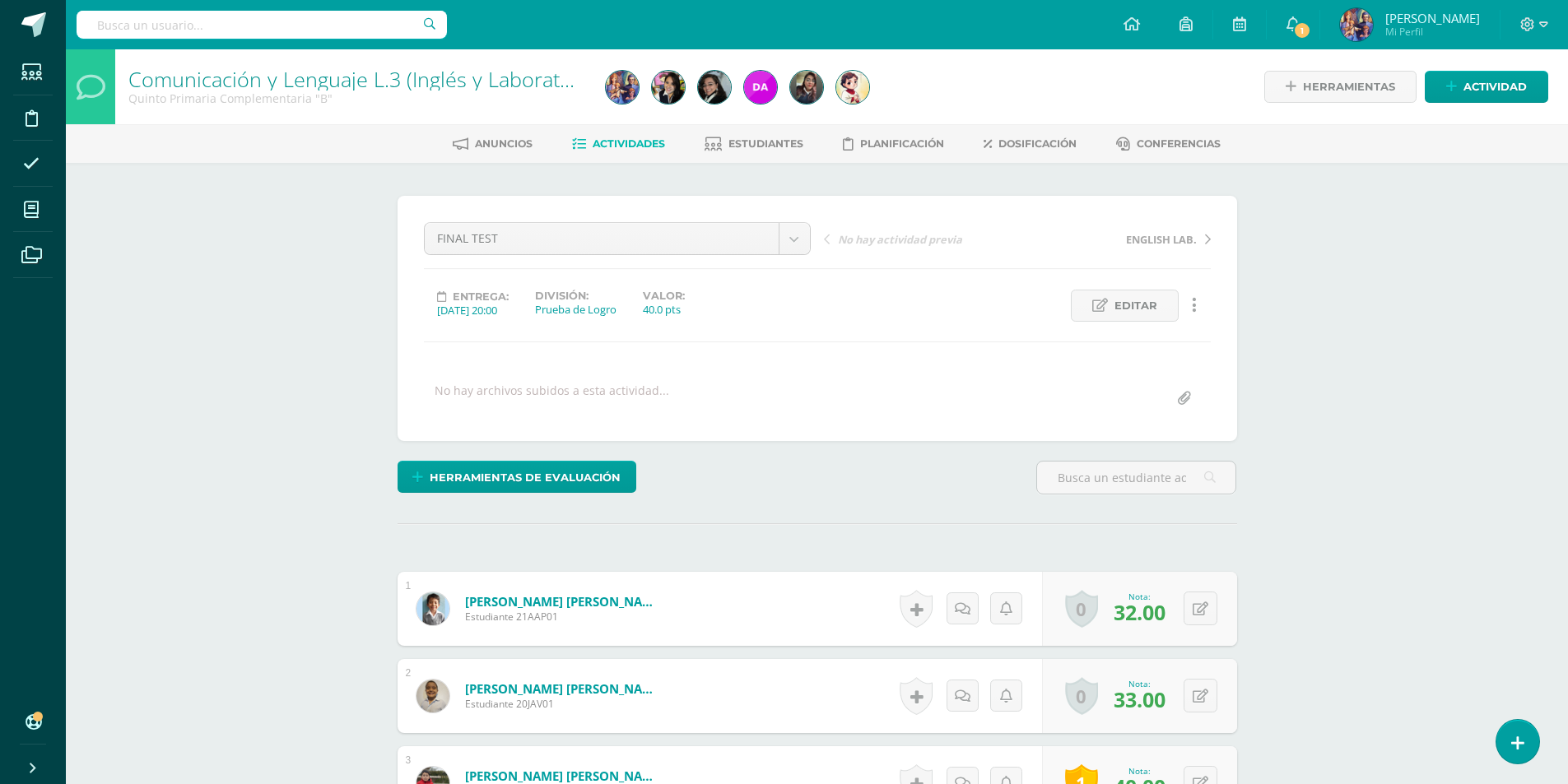
scroll to position [1, 0]
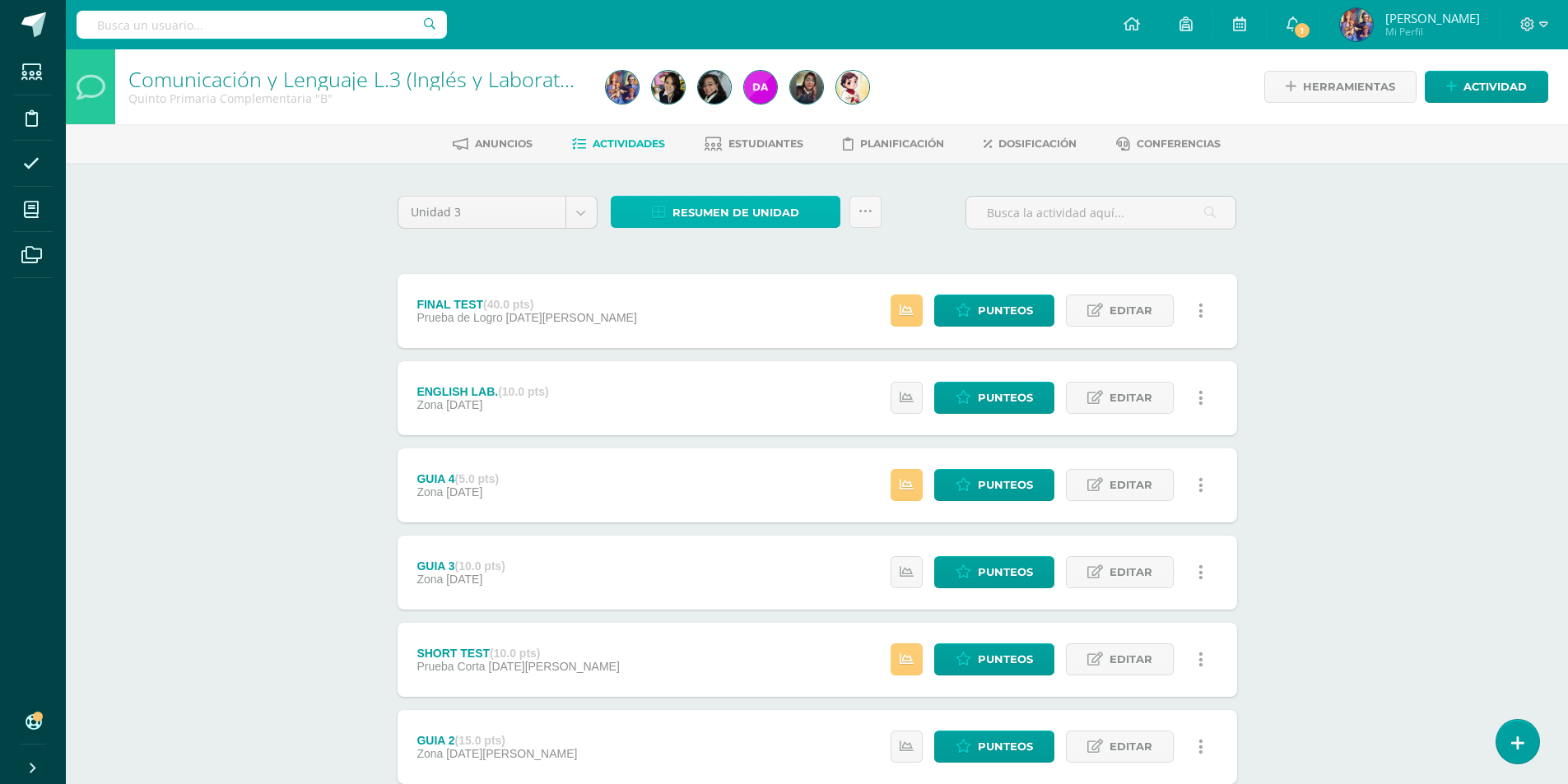
click at [735, 210] on span "Resumen de unidad" at bounding box center [735, 212] width 126 height 30
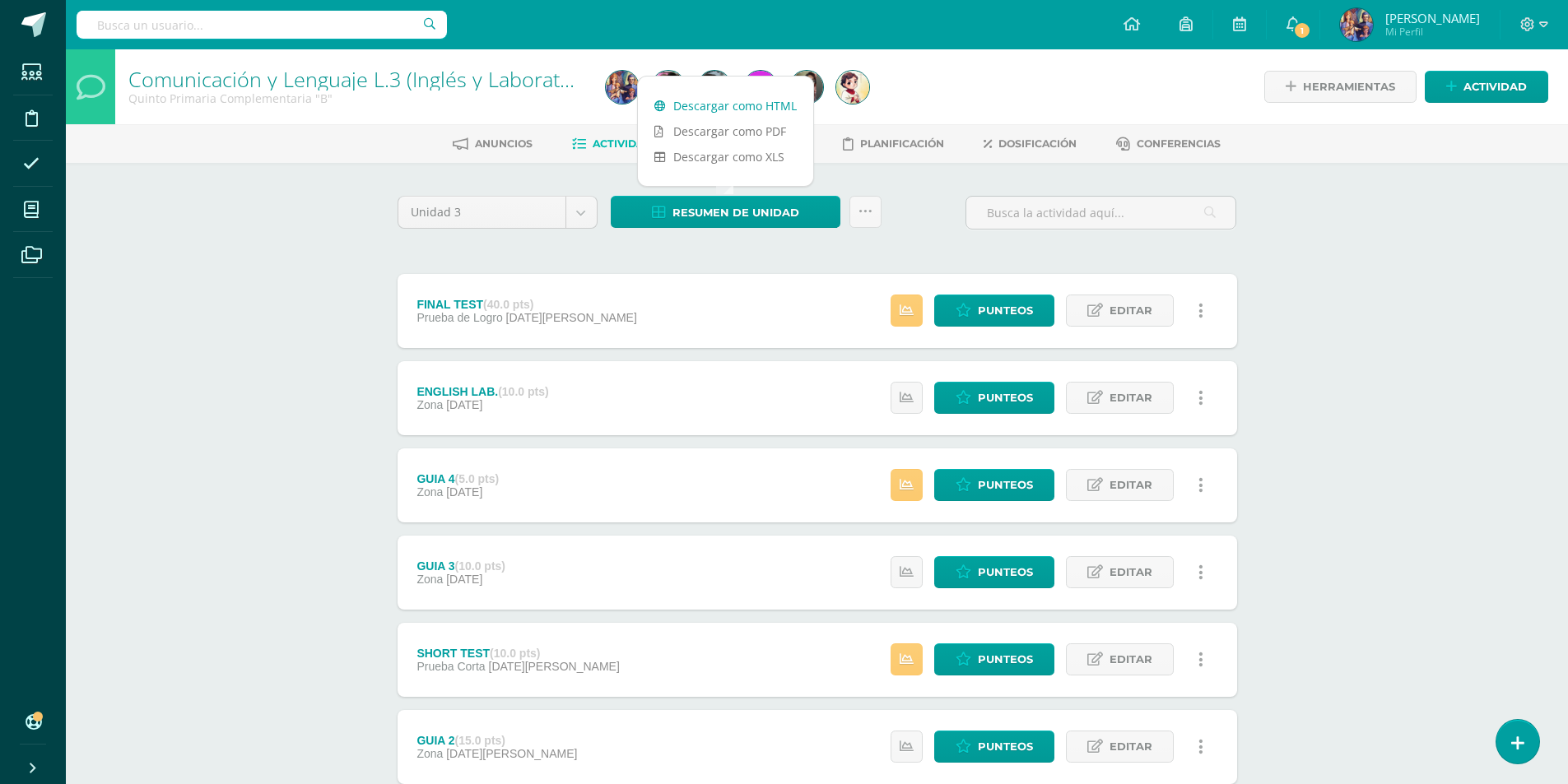
click at [733, 112] on link "Descargar como HTML" at bounding box center [725, 106] width 175 height 26
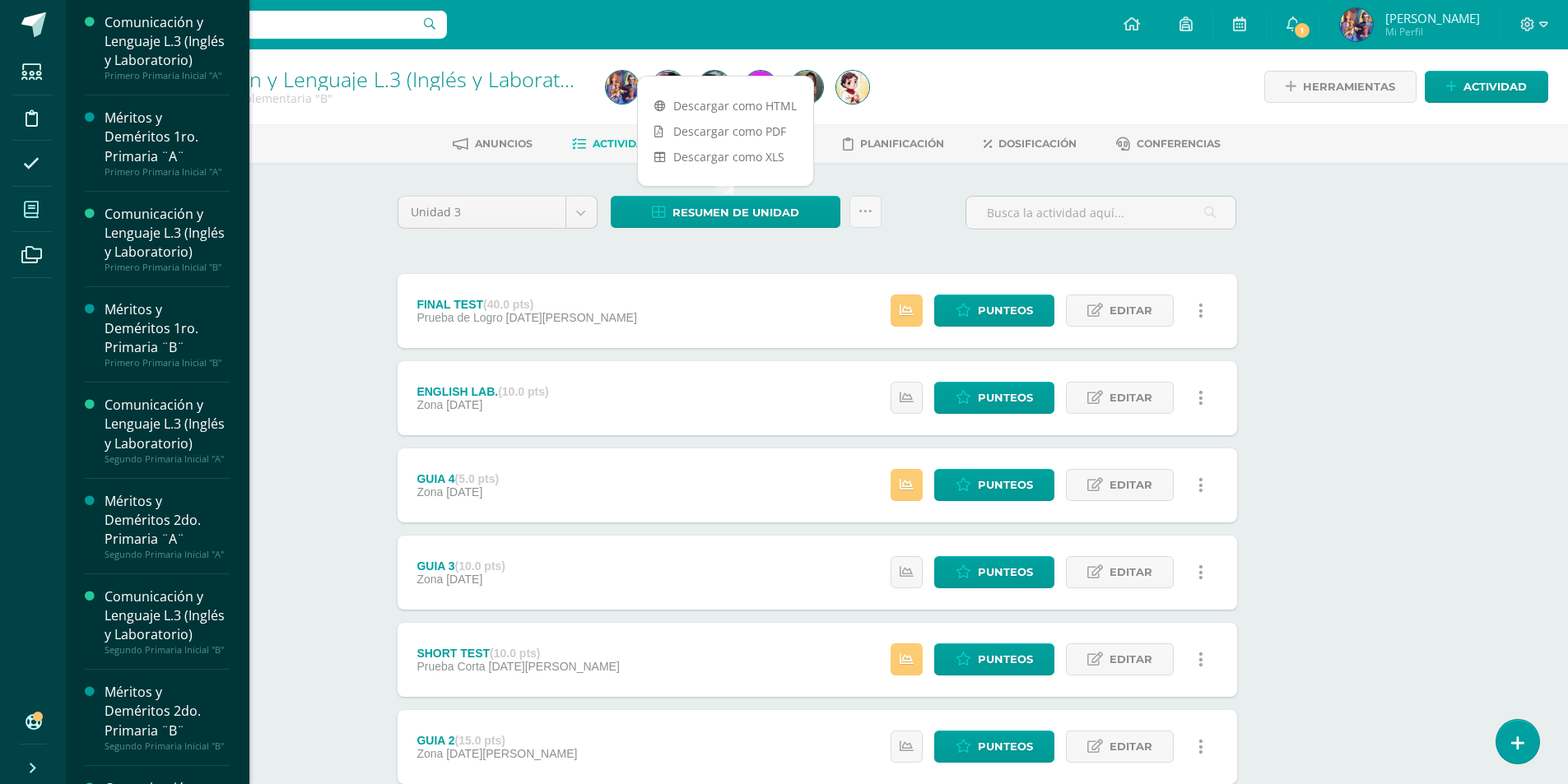
click at [28, 199] on span at bounding box center [31, 210] width 37 height 37
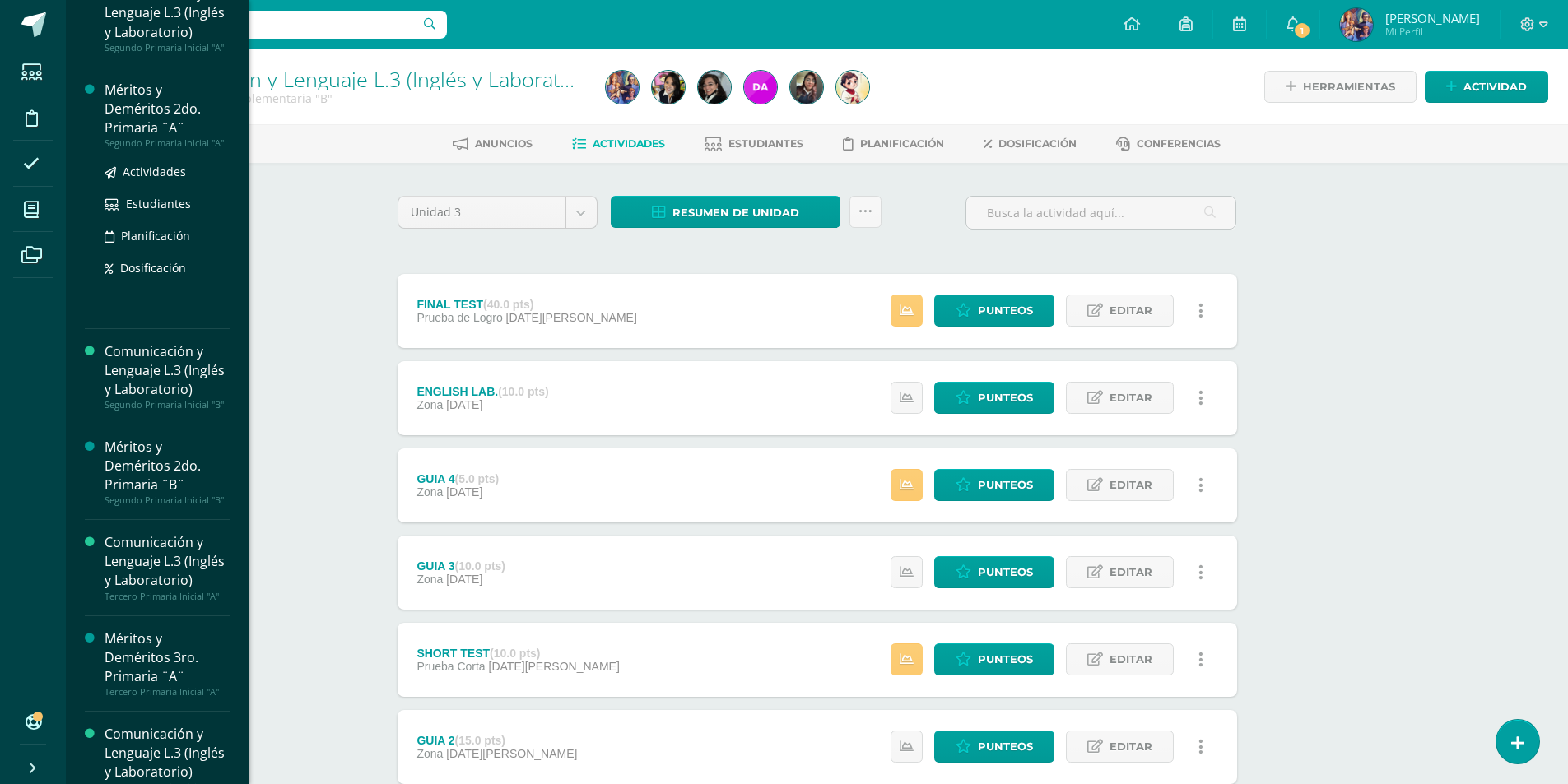
scroll to position [494, 0]
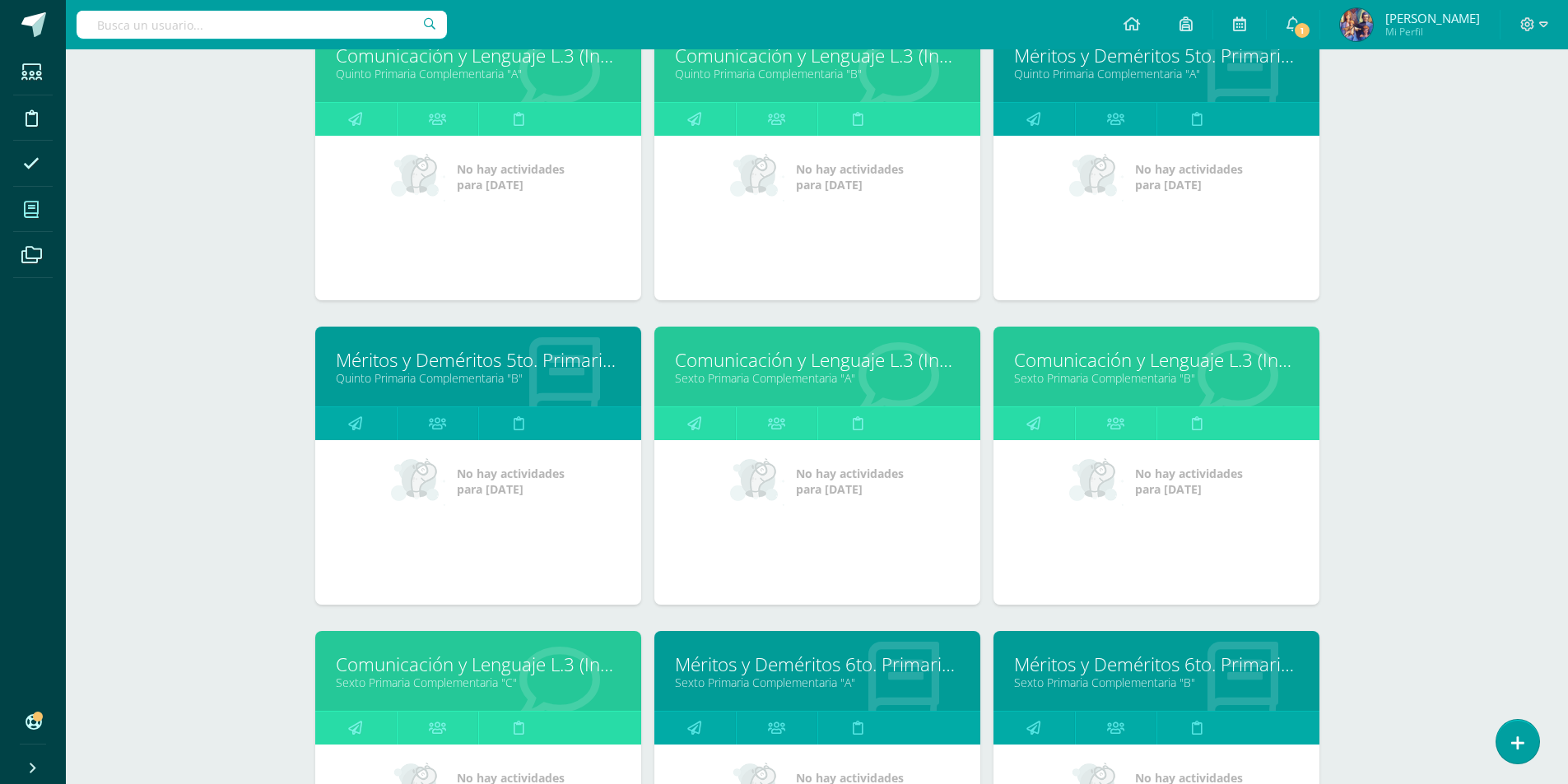
scroll to position [2358, 0]
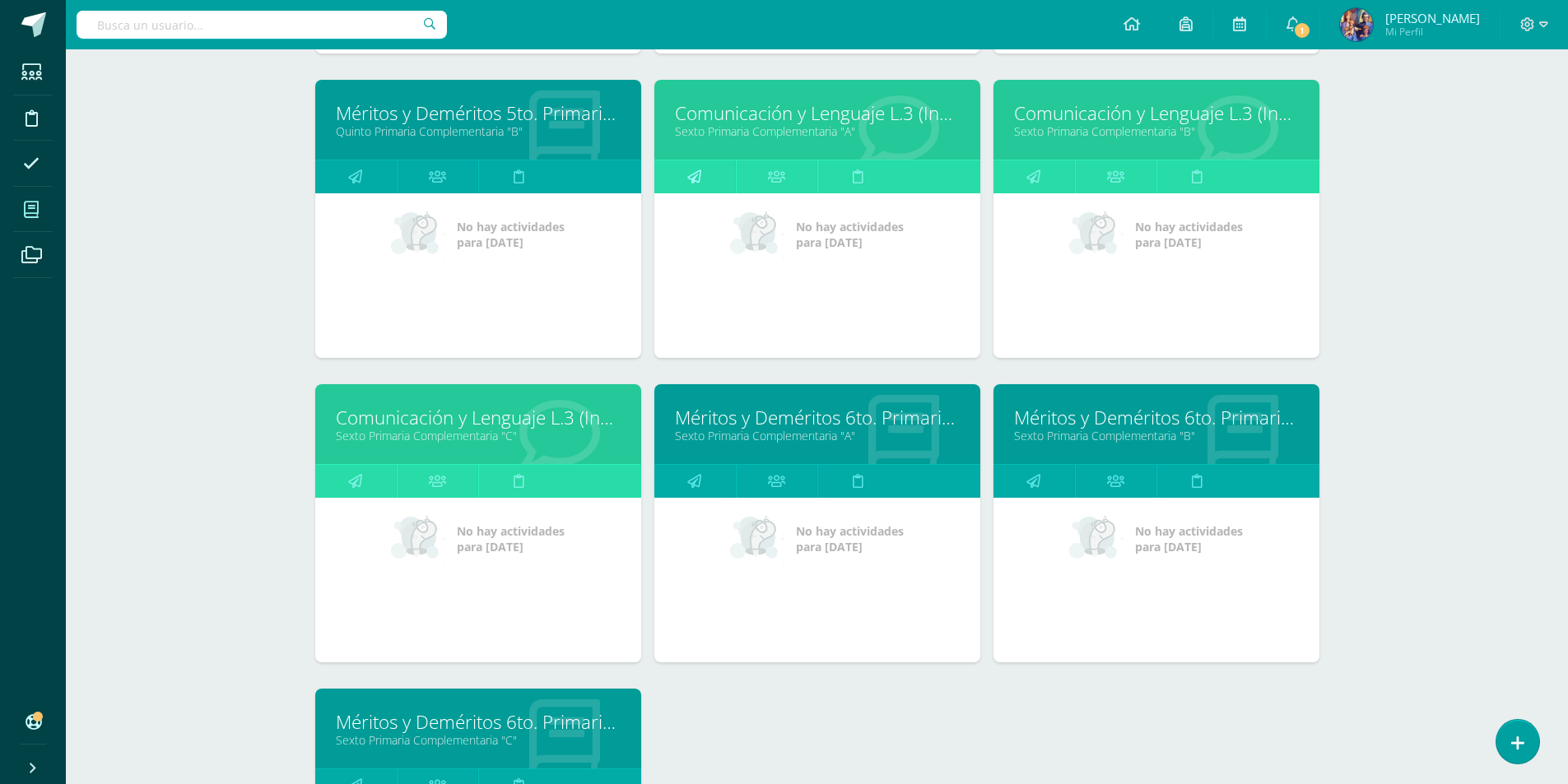
click at [702, 176] on link at bounding box center [694, 177] width 82 height 33
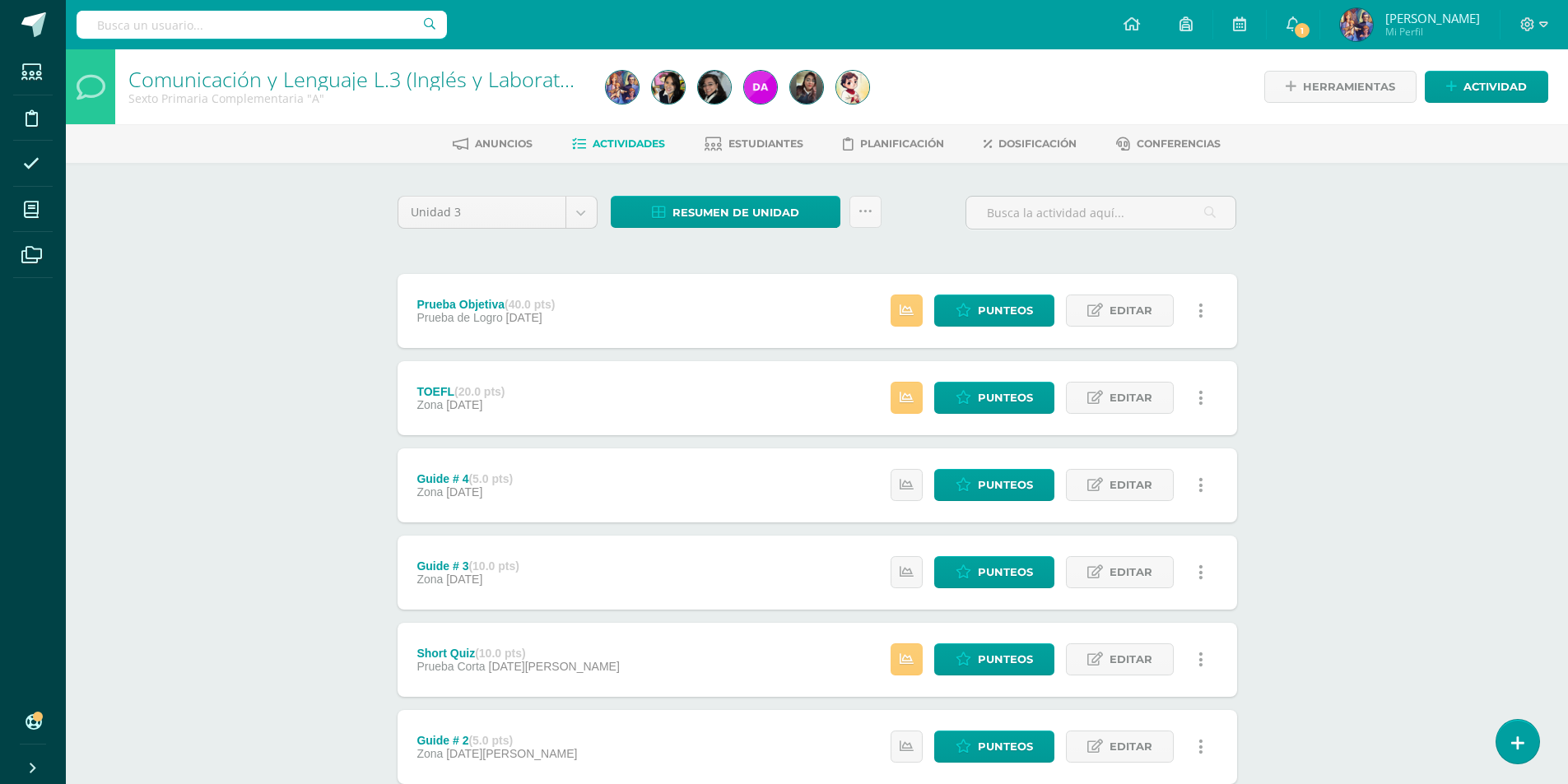
scroll to position [82, 0]
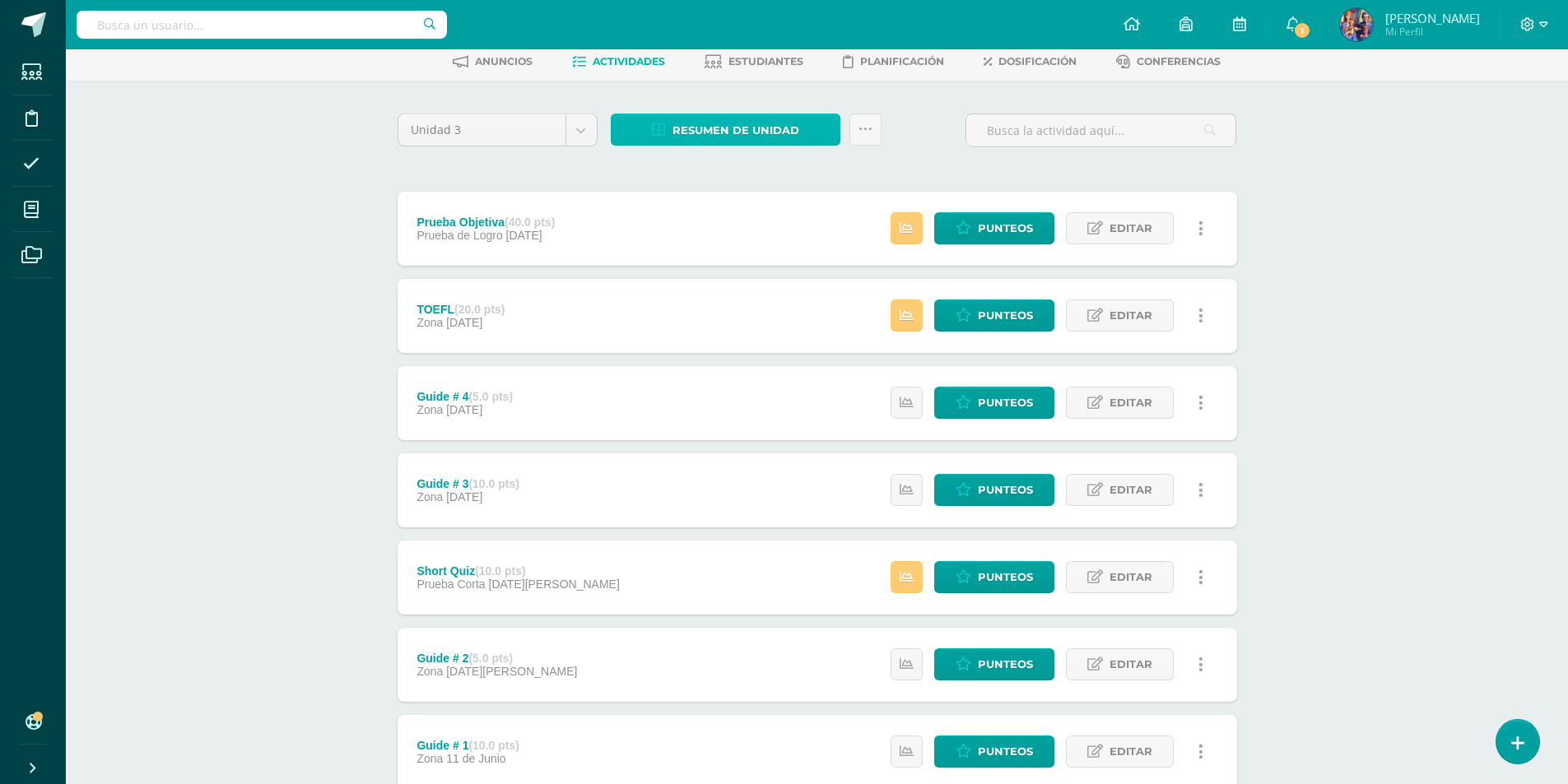
click at [785, 122] on span "Resumen de unidad" at bounding box center [735, 130] width 126 height 30
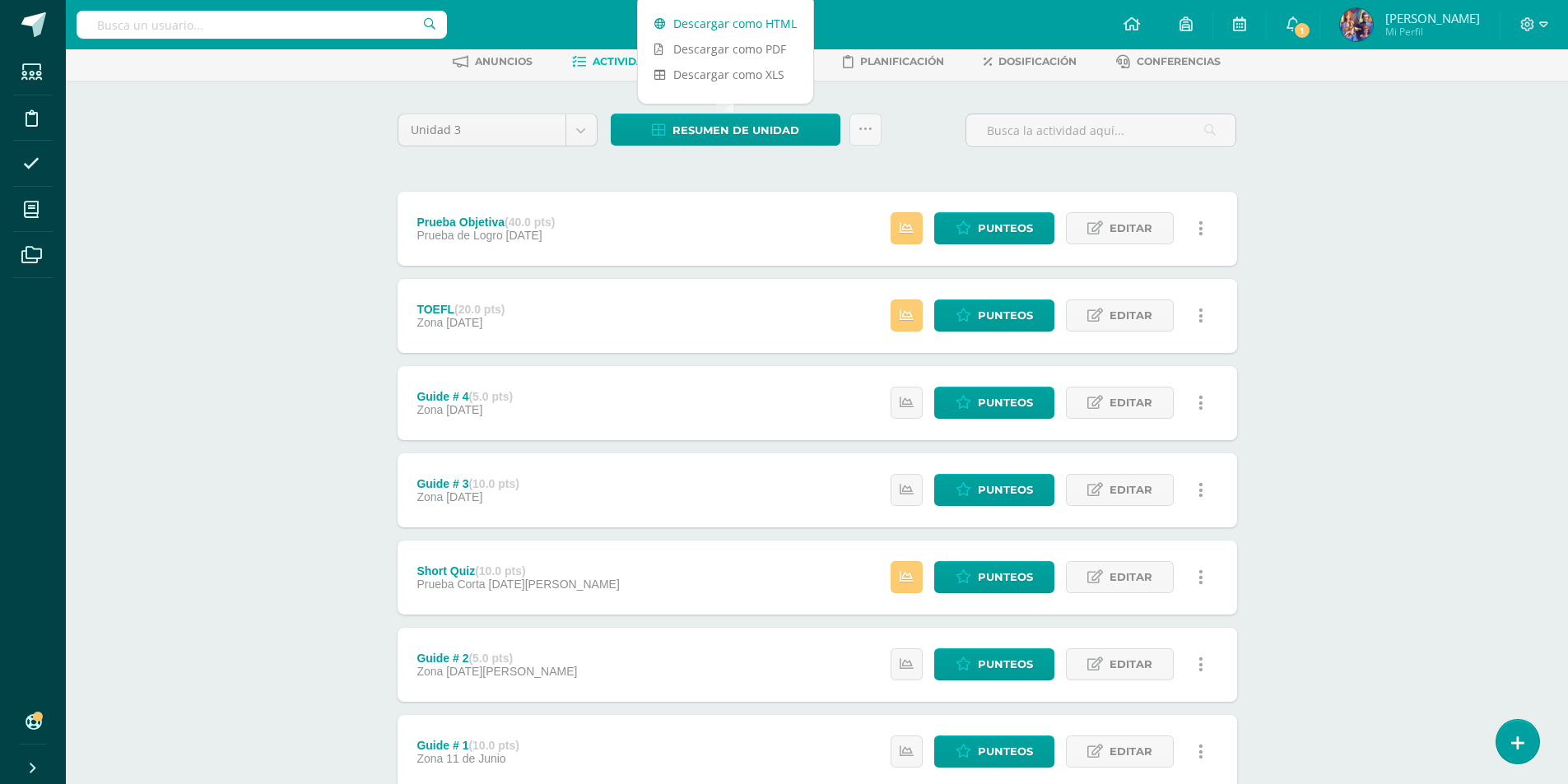
click at [746, 15] on link "Descargar como HTML" at bounding box center [725, 24] width 175 height 26
click at [978, 227] on span "Punteos" at bounding box center [1006, 228] width 55 height 30
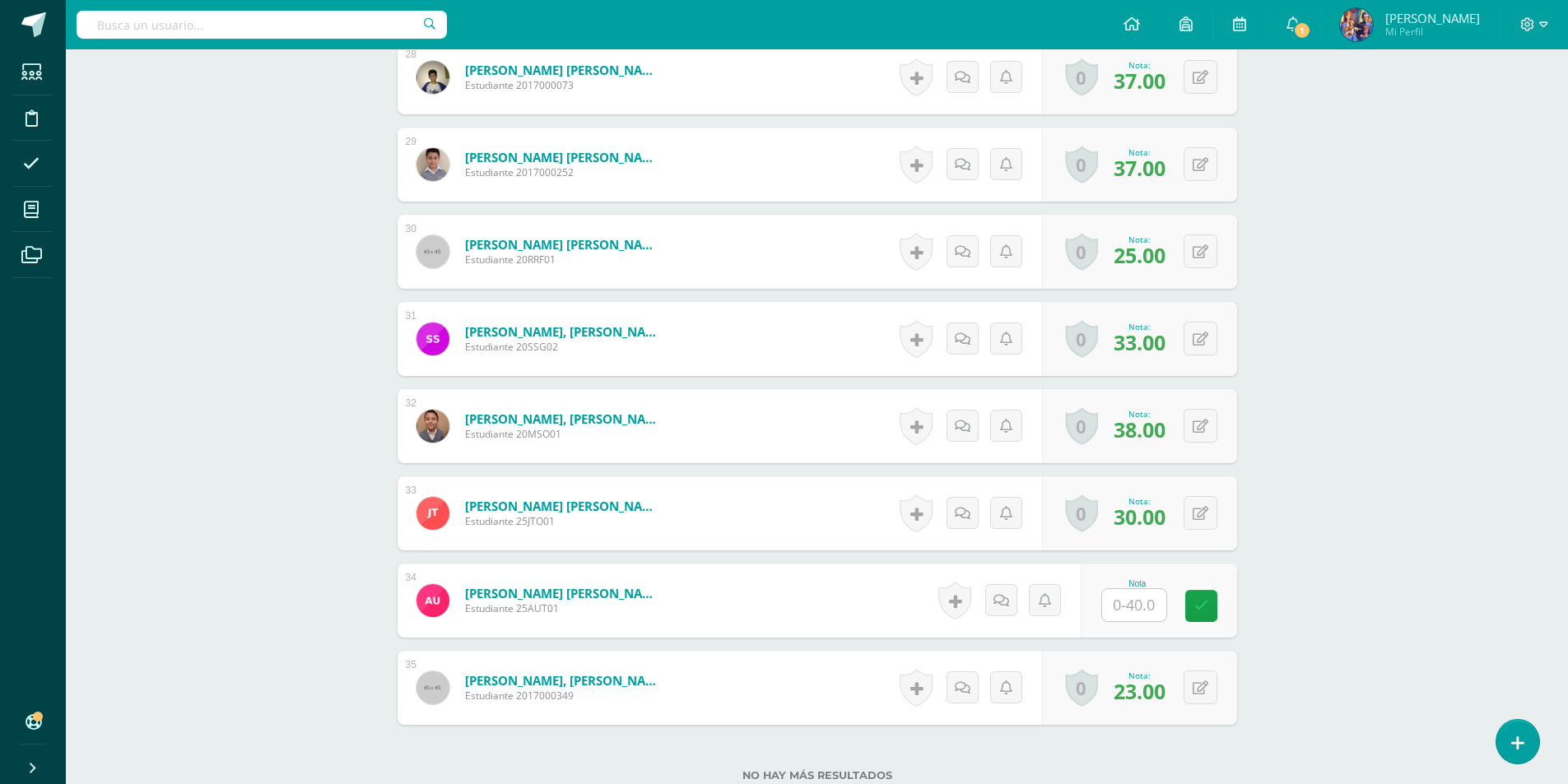
scroll to position [3017, 0]
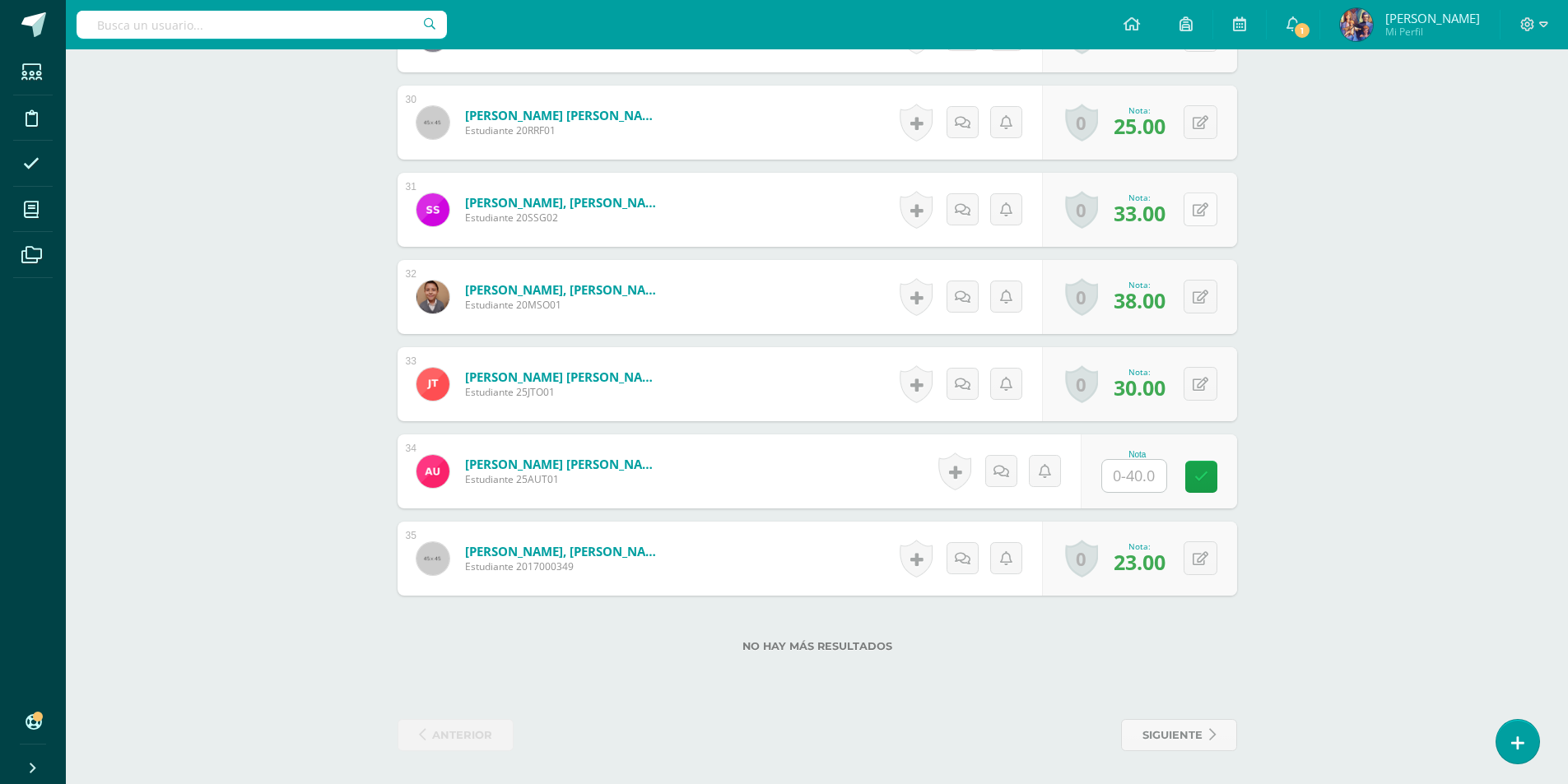
click at [1204, 210] on icon at bounding box center [1200, 210] width 16 height 14
type input "40"
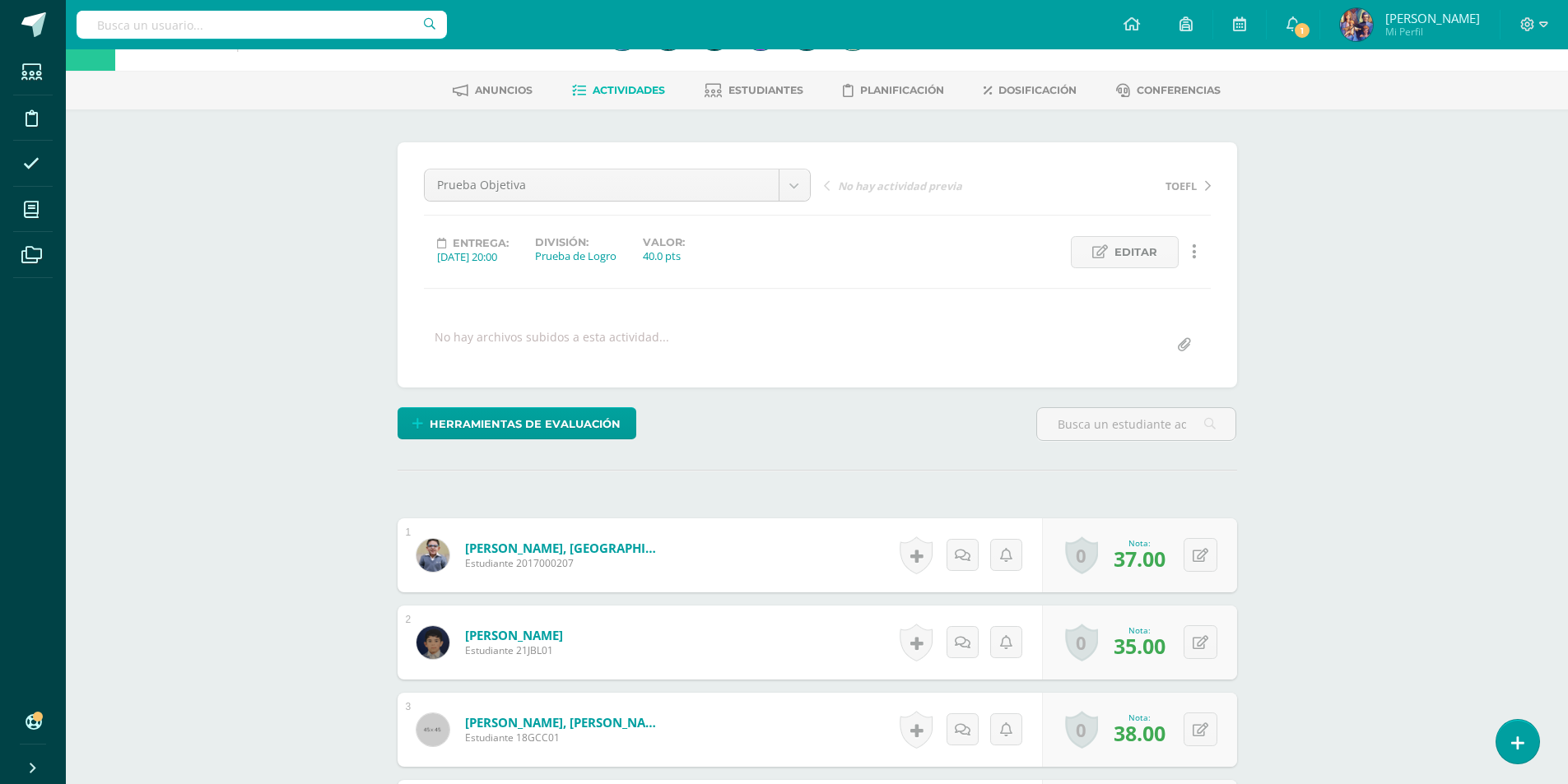
scroll to position [0, 0]
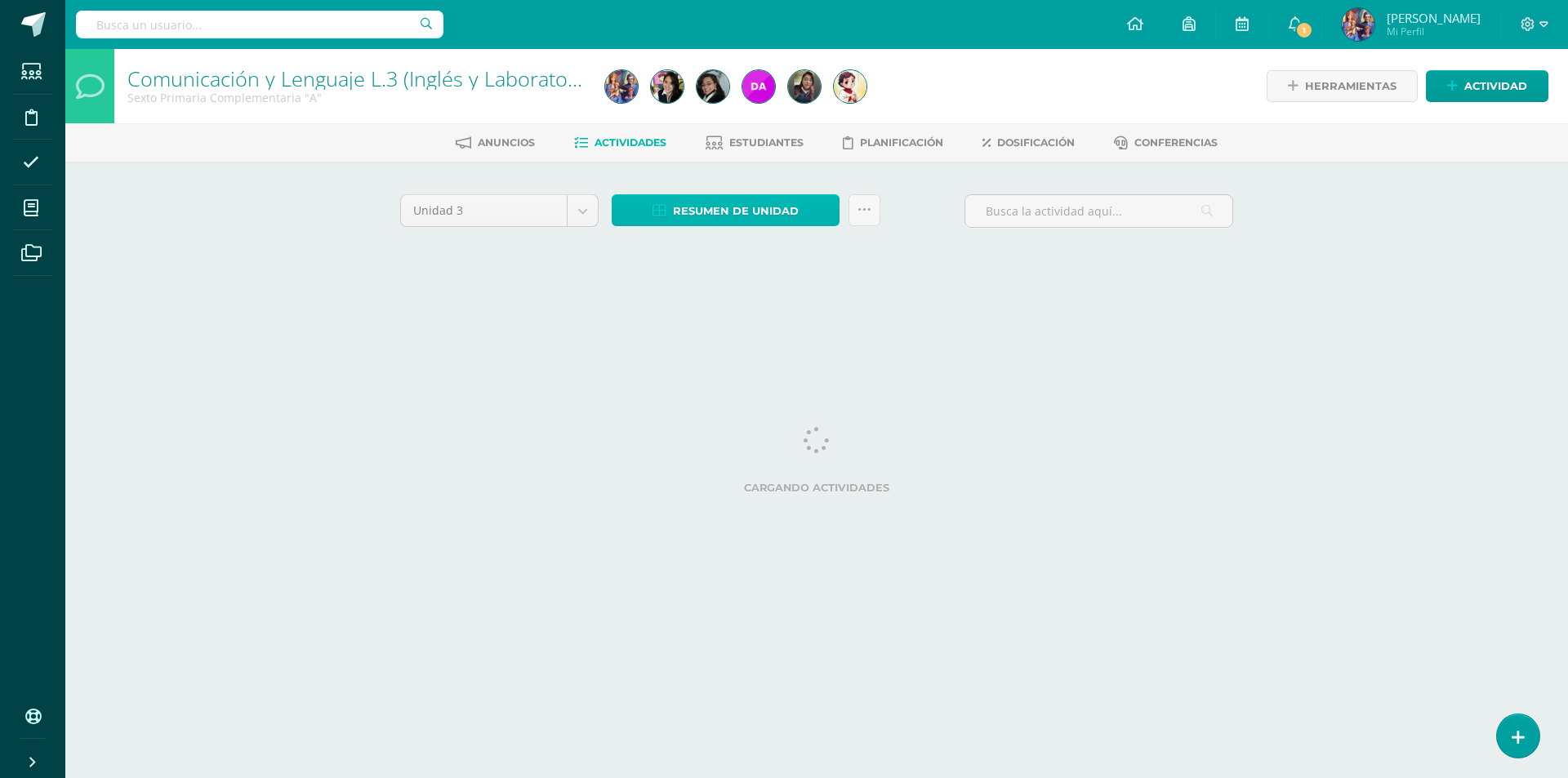
click at [755, 201] on span "Resumen de unidad" at bounding box center [736, 211] width 125 height 30
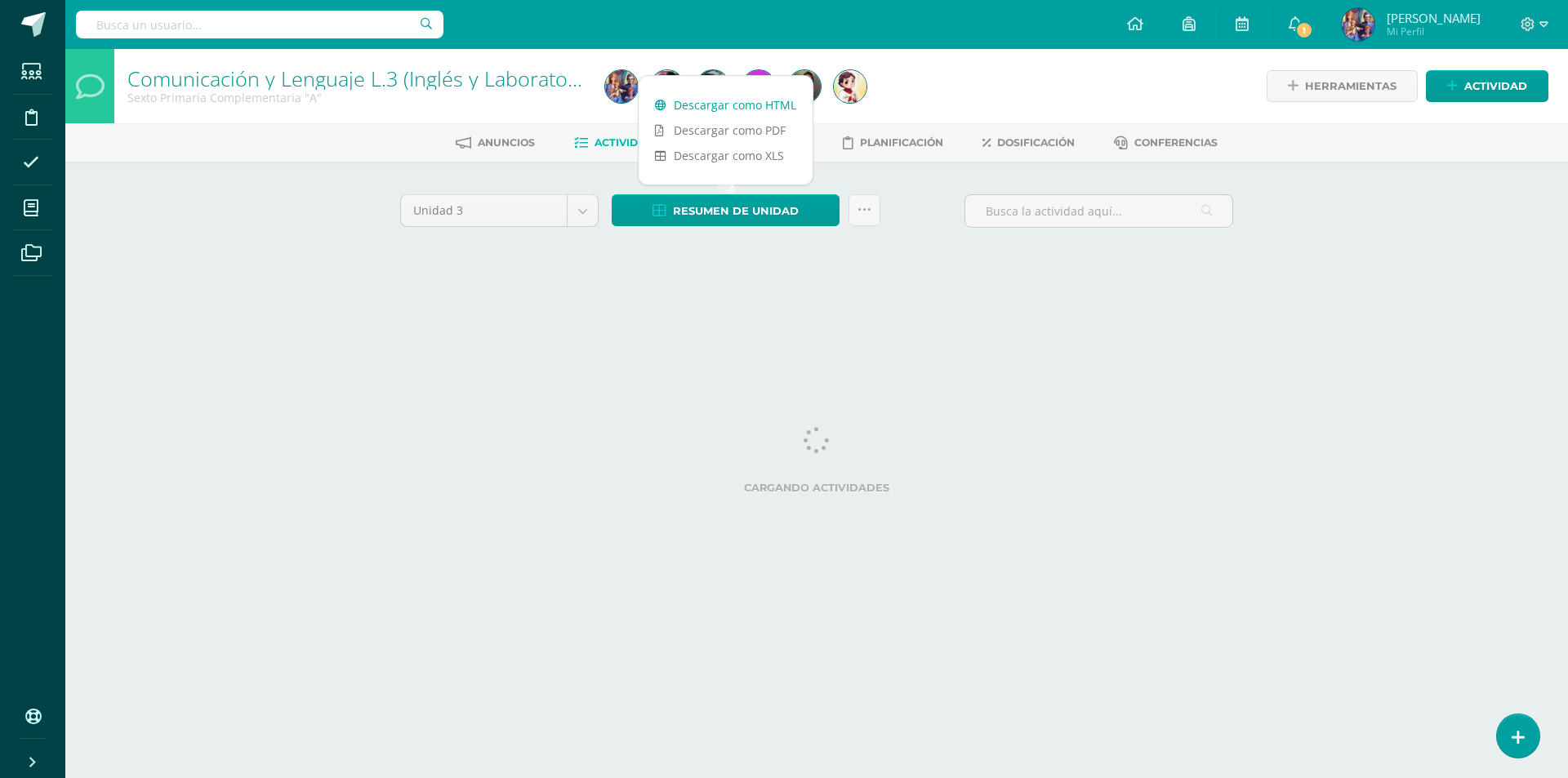
click at [748, 102] on link "Descargar como HTML" at bounding box center [725, 105] width 174 height 25
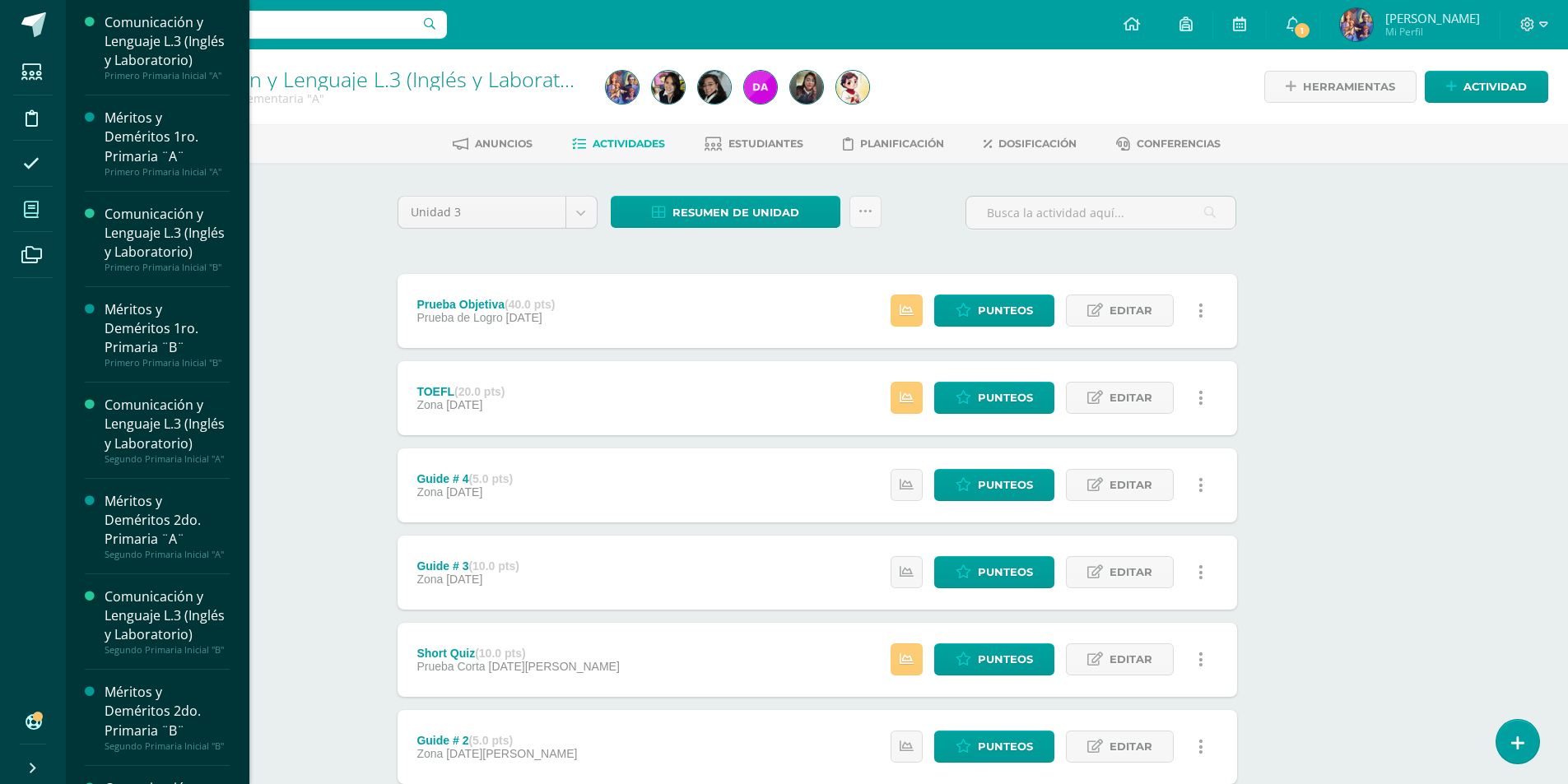
click at [28, 208] on icon at bounding box center [31, 210] width 15 height 16
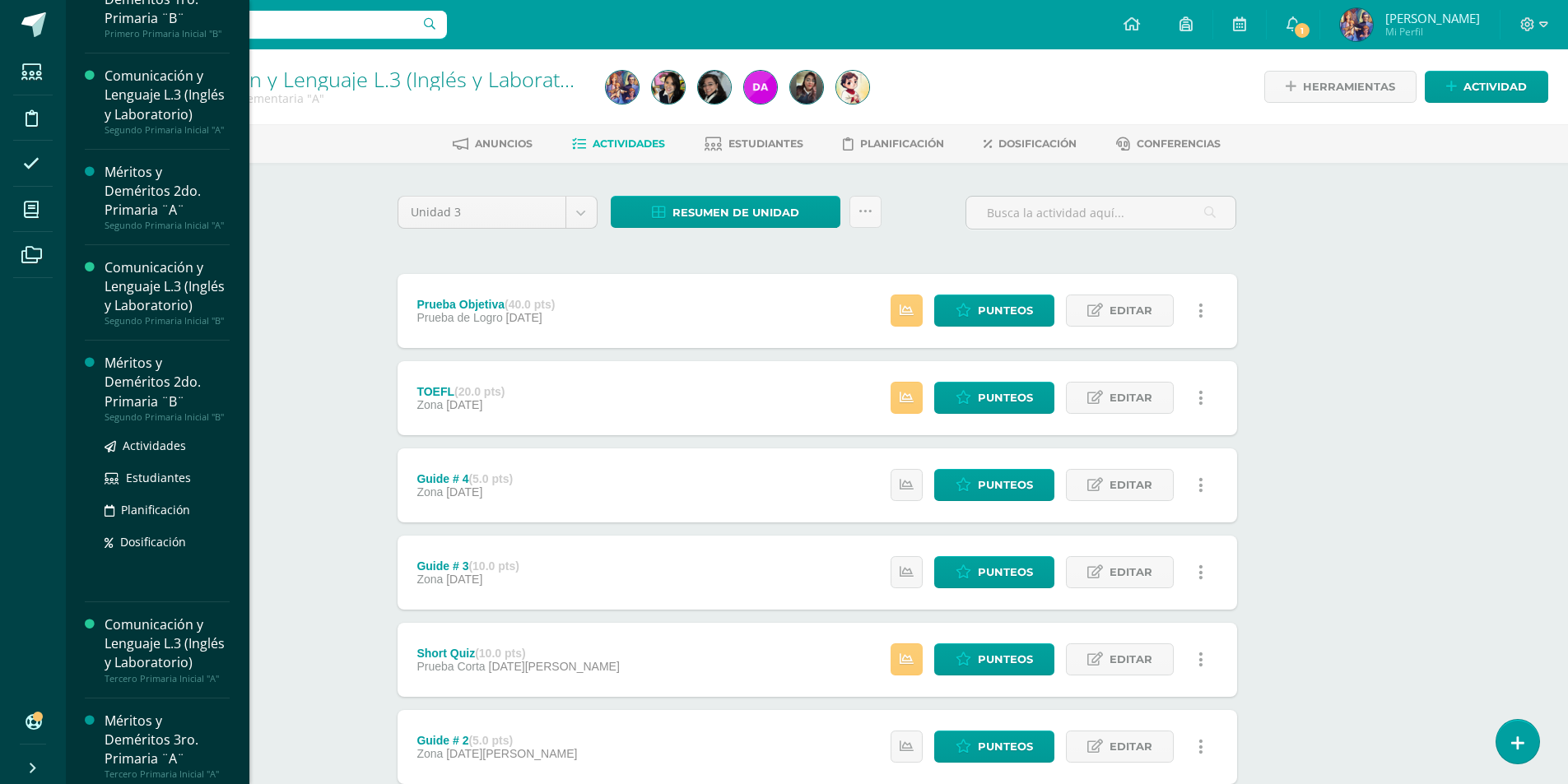
scroll to position [741, 0]
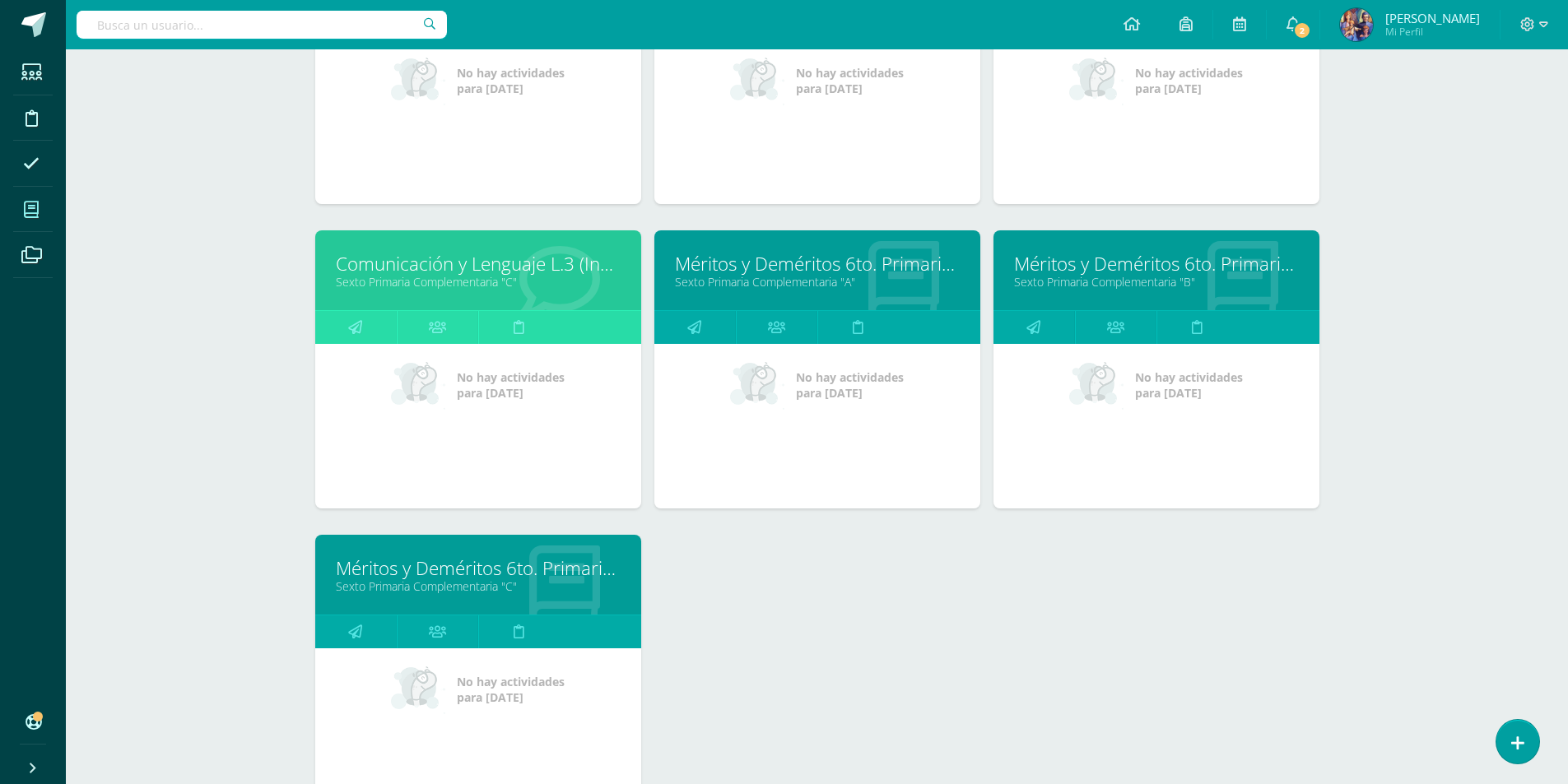
scroll to position [2347, 0]
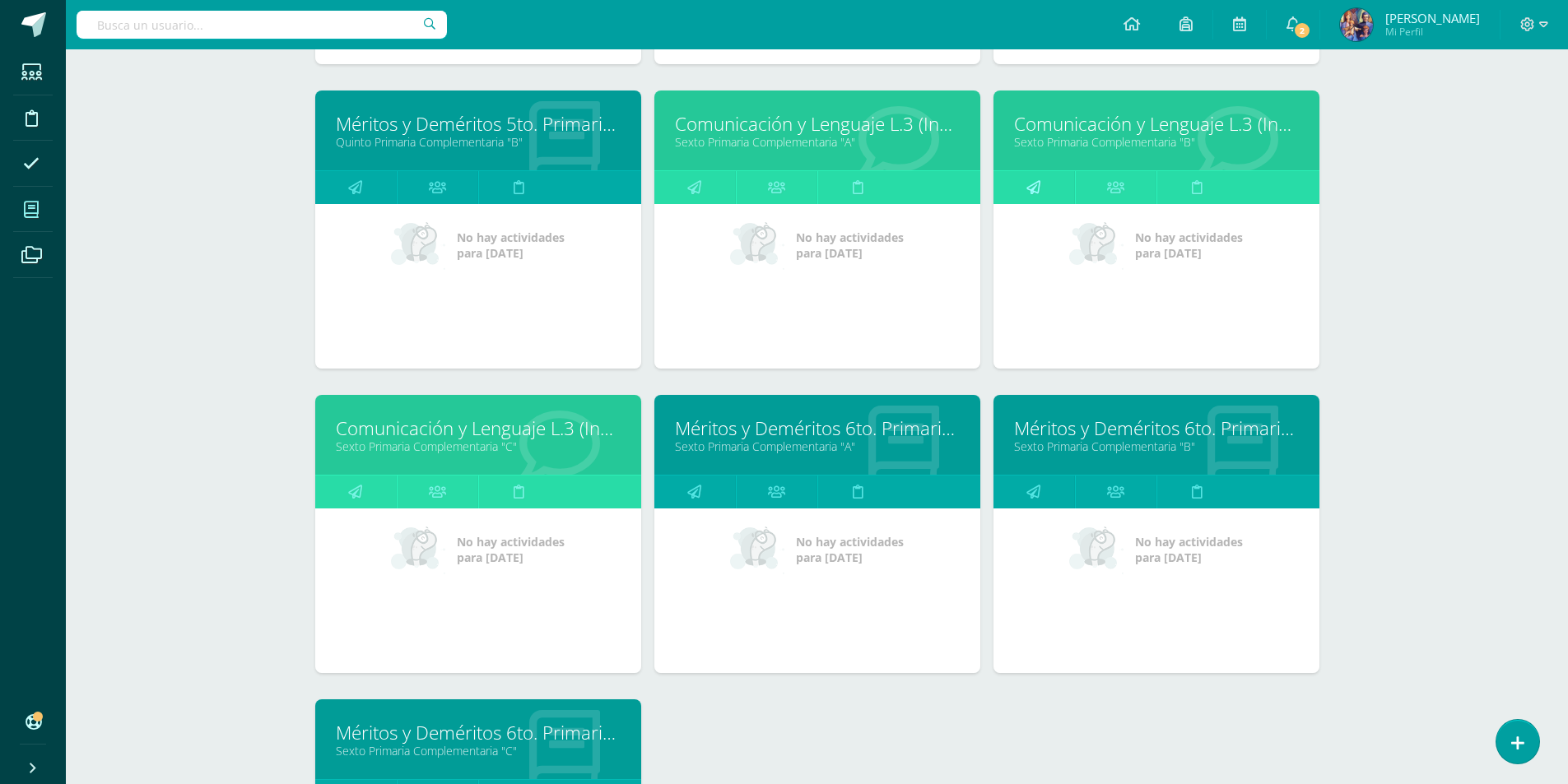
click at [1040, 192] on icon at bounding box center [1033, 187] width 14 height 32
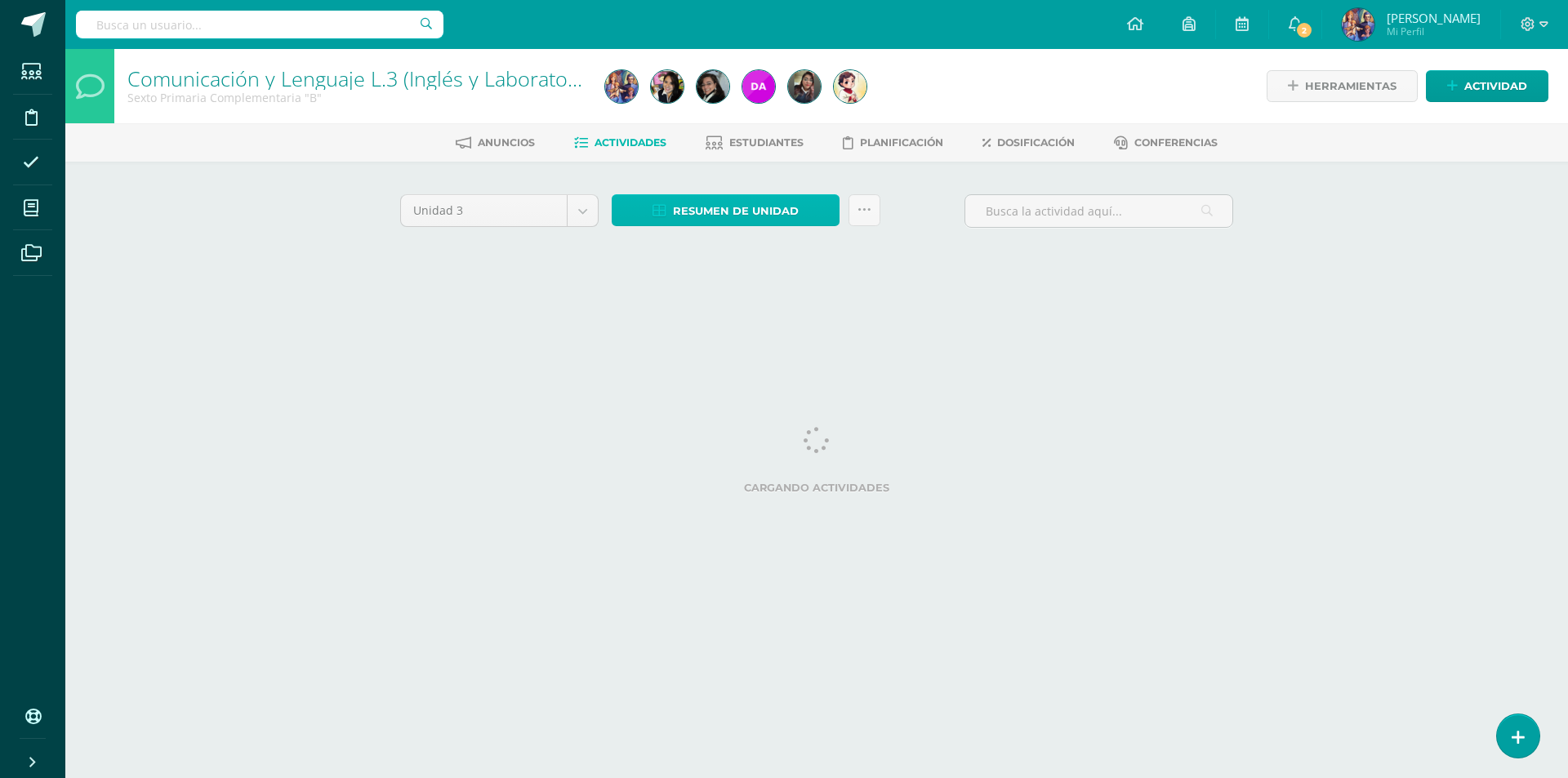
click at [722, 208] on span "Resumen de unidad" at bounding box center [736, 211] width 125 height 30
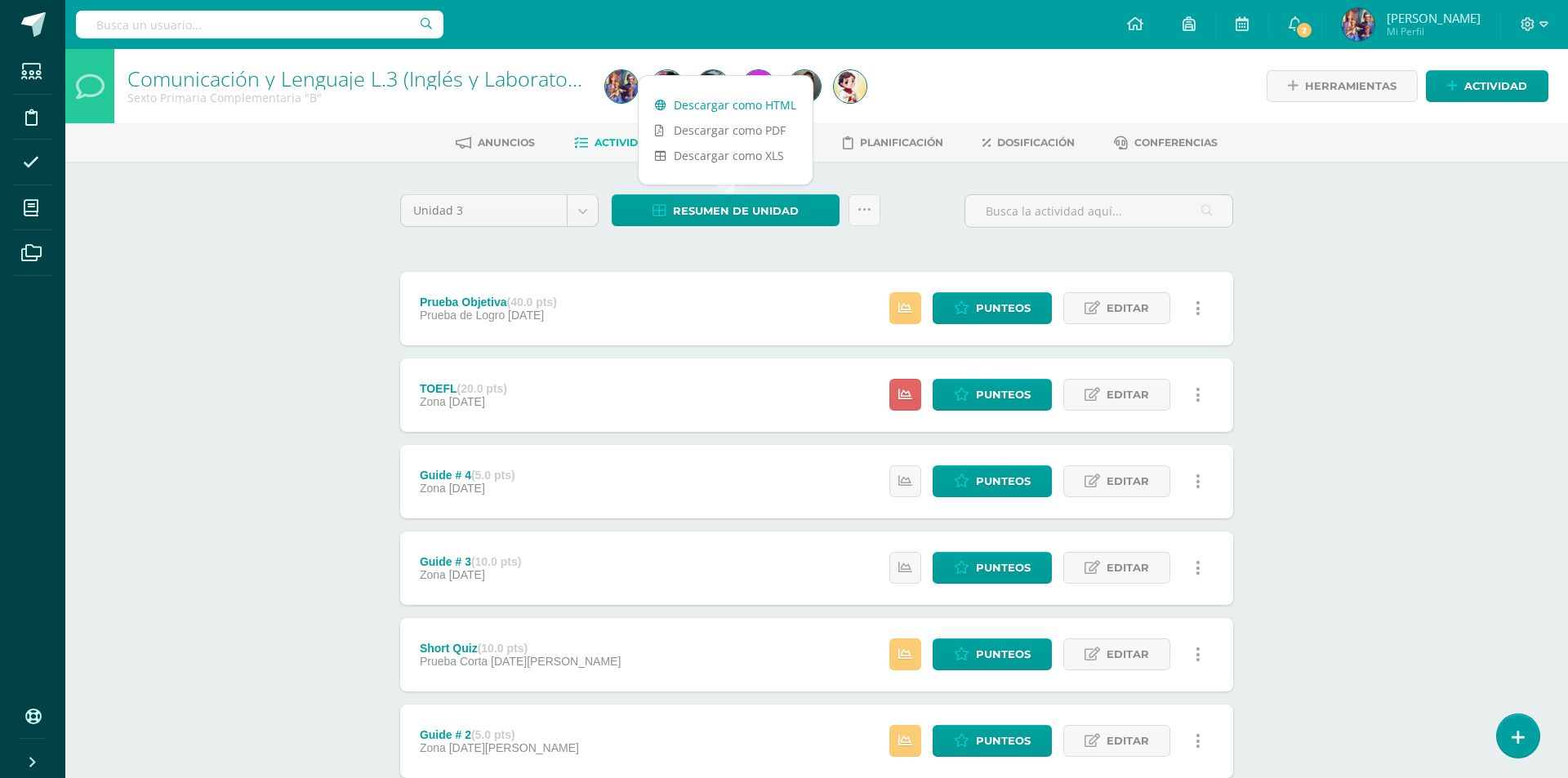
click at [733, 103] on link "Descargar como HTML" at bounding box center [725, 105] width 174 height 25
click at [786, 100] on link "Descargar como HTML" at bounding box center [725, 105] width 174 height 25
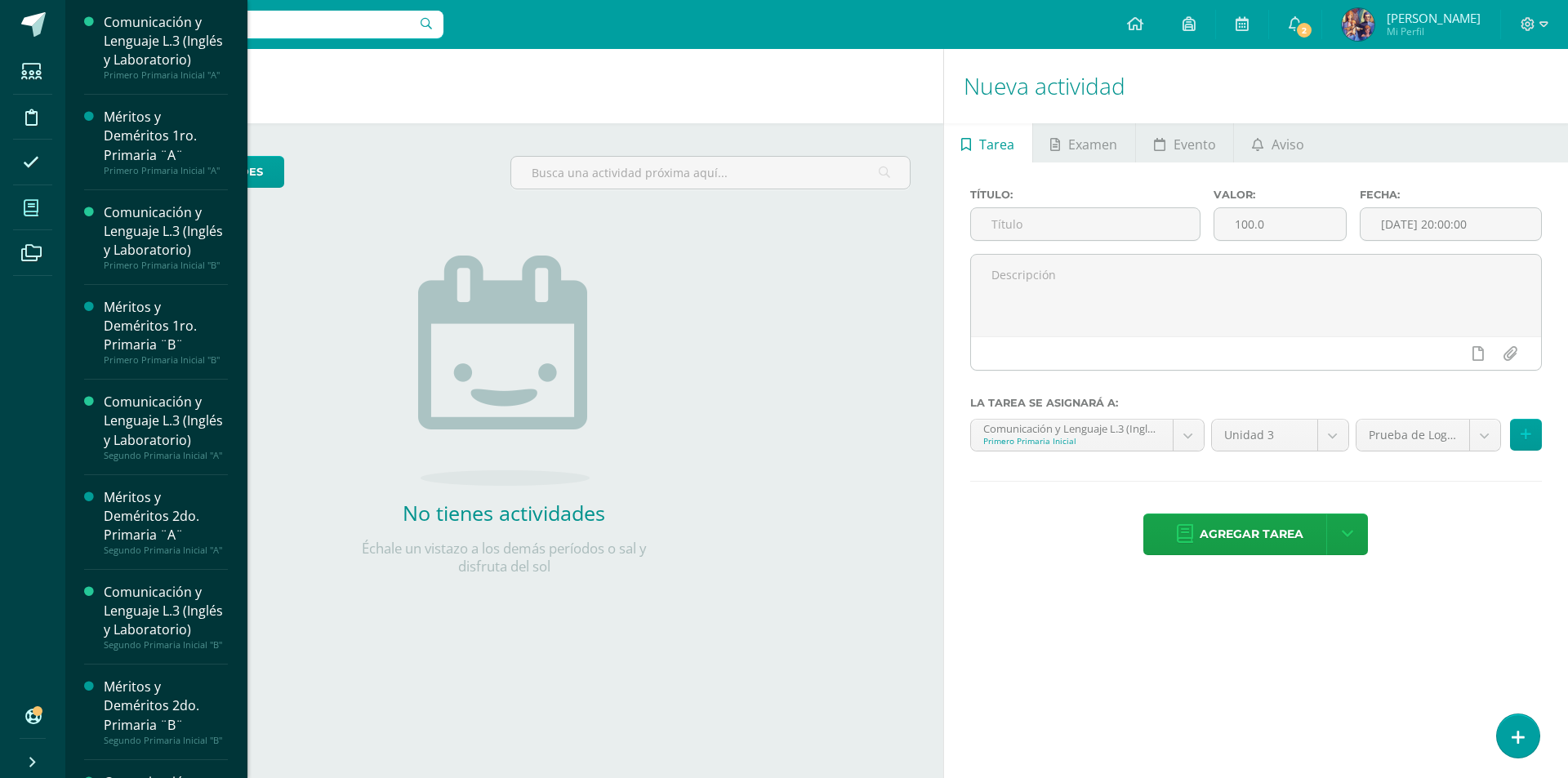
click at [39, 205] on span at bounding box center [31, 208] width 36 height 36
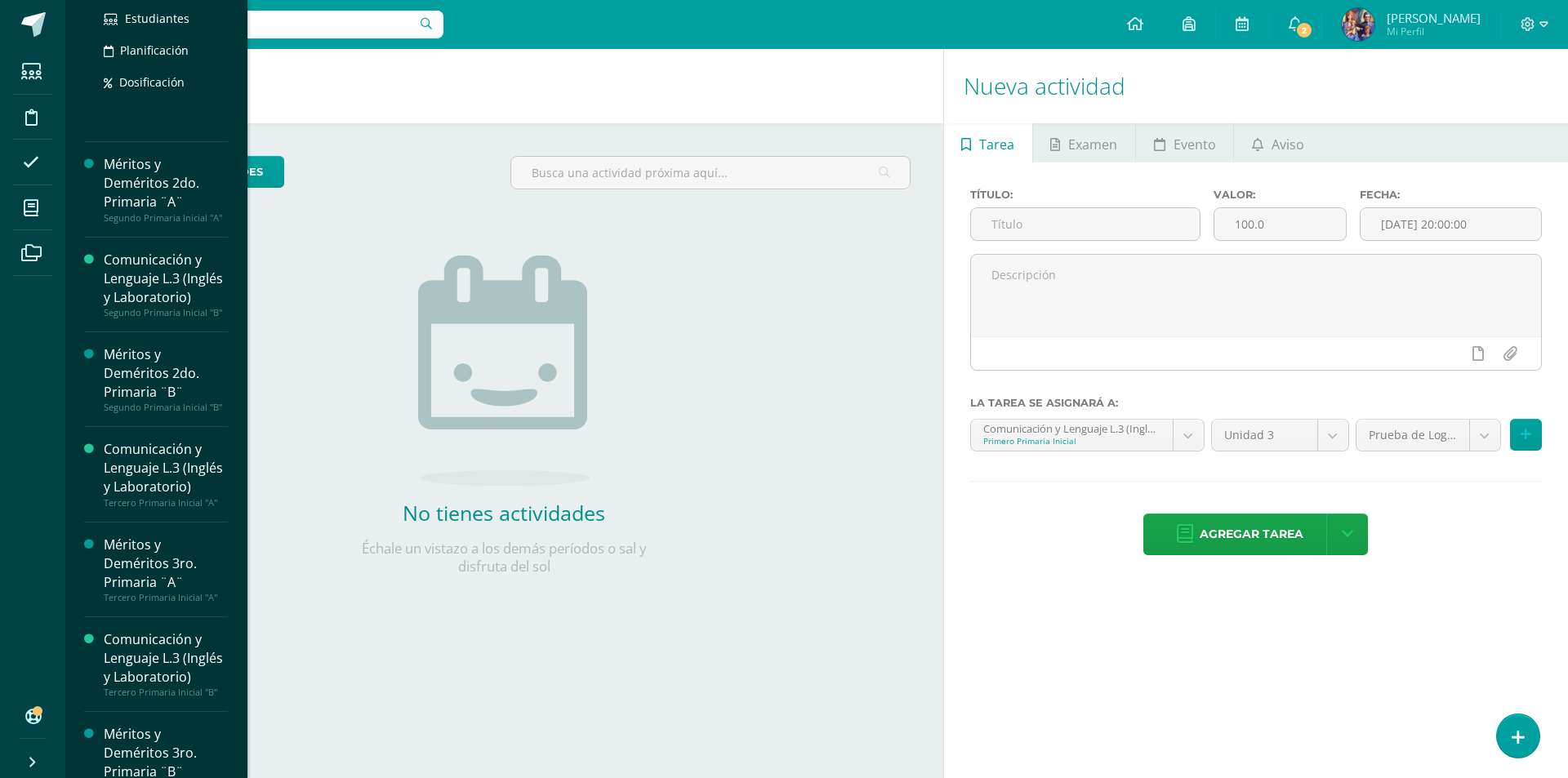
scroll to position [579, 0]
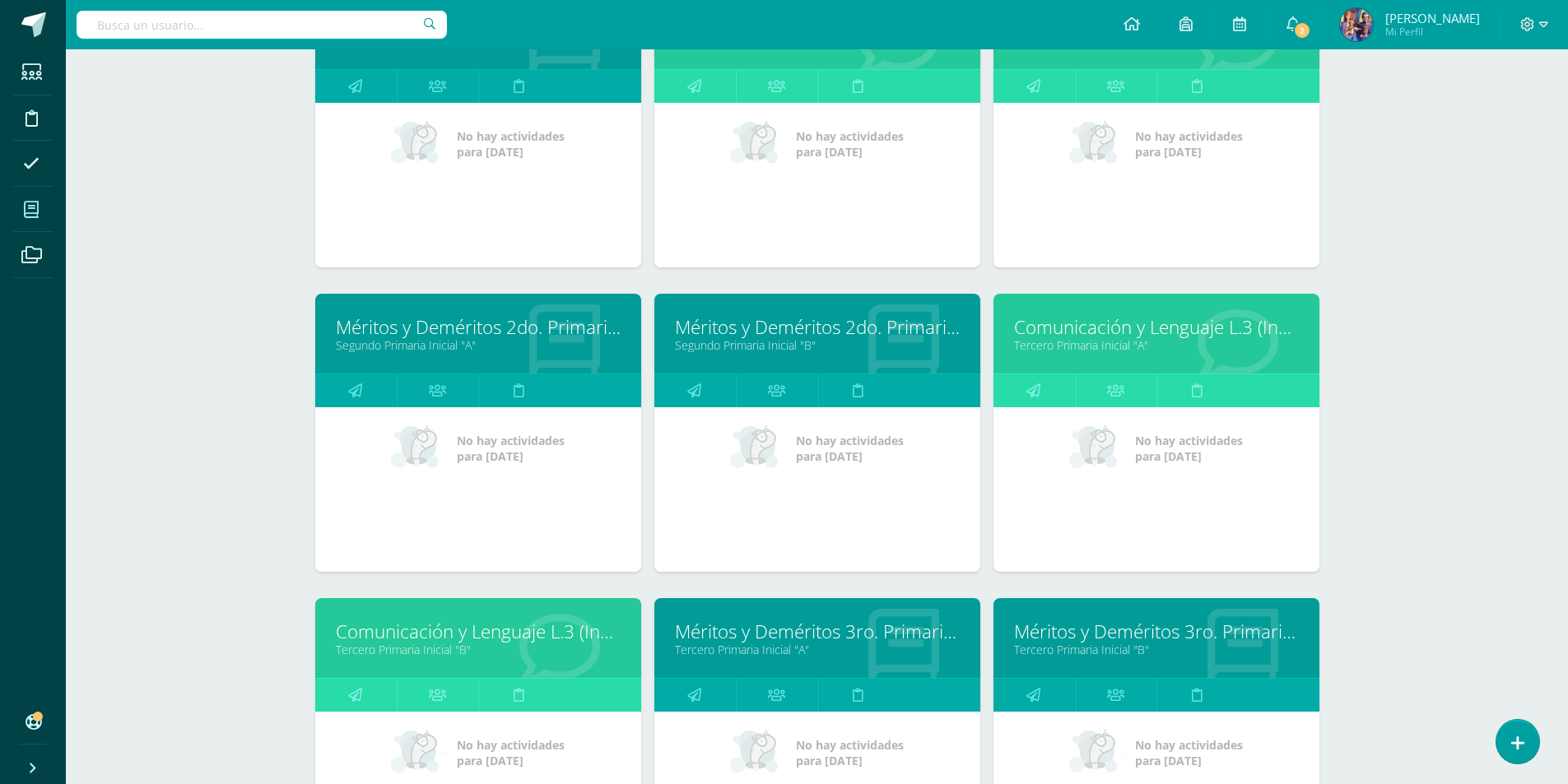
scroll to position [868, 0]
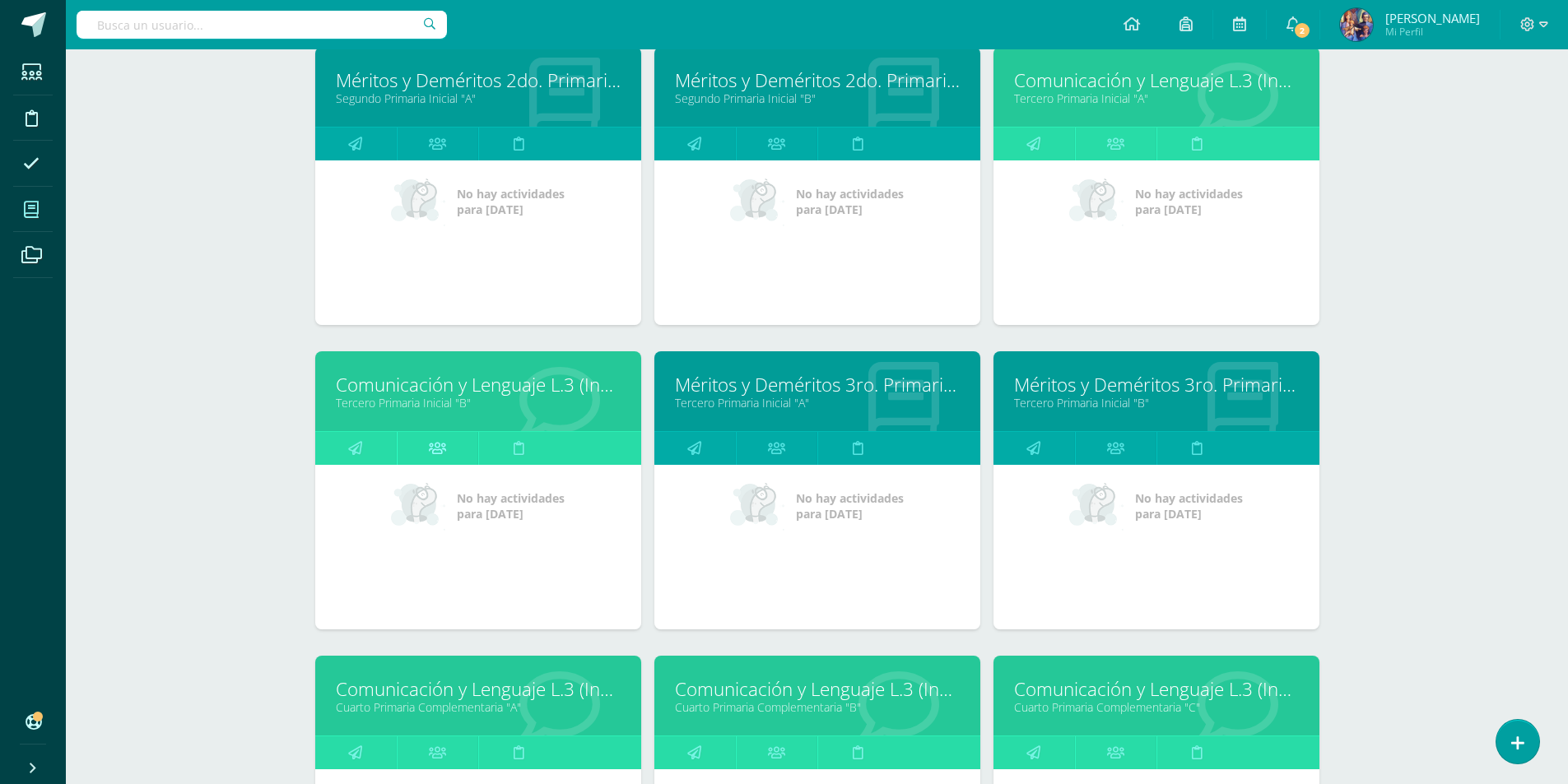
click at [435, 438] on icon at bounding box center [437, 448] width 17 height 32
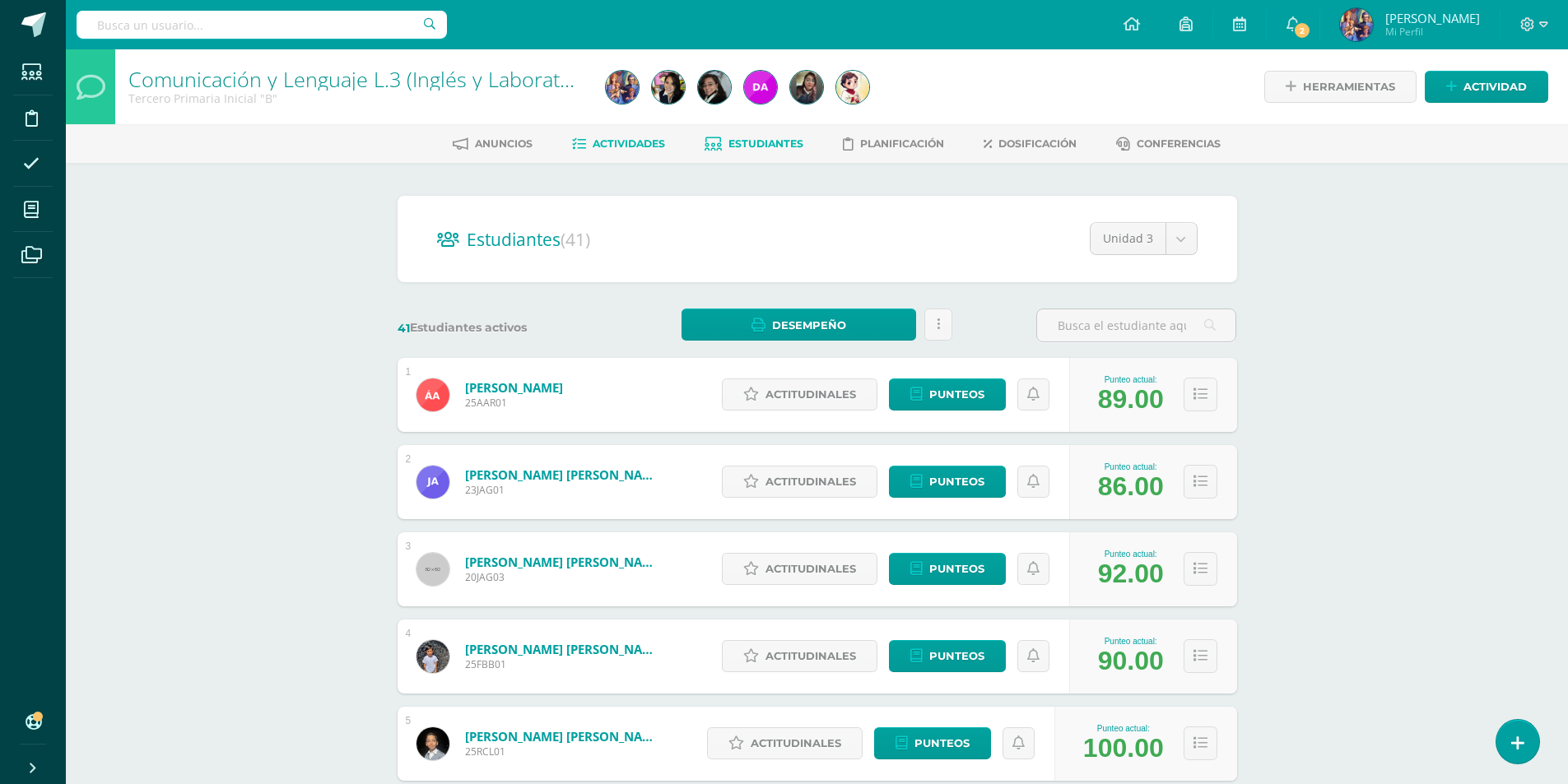
click at [639, 139] on span "Actividades" at bounding box center [628, 143] width 72 height 12
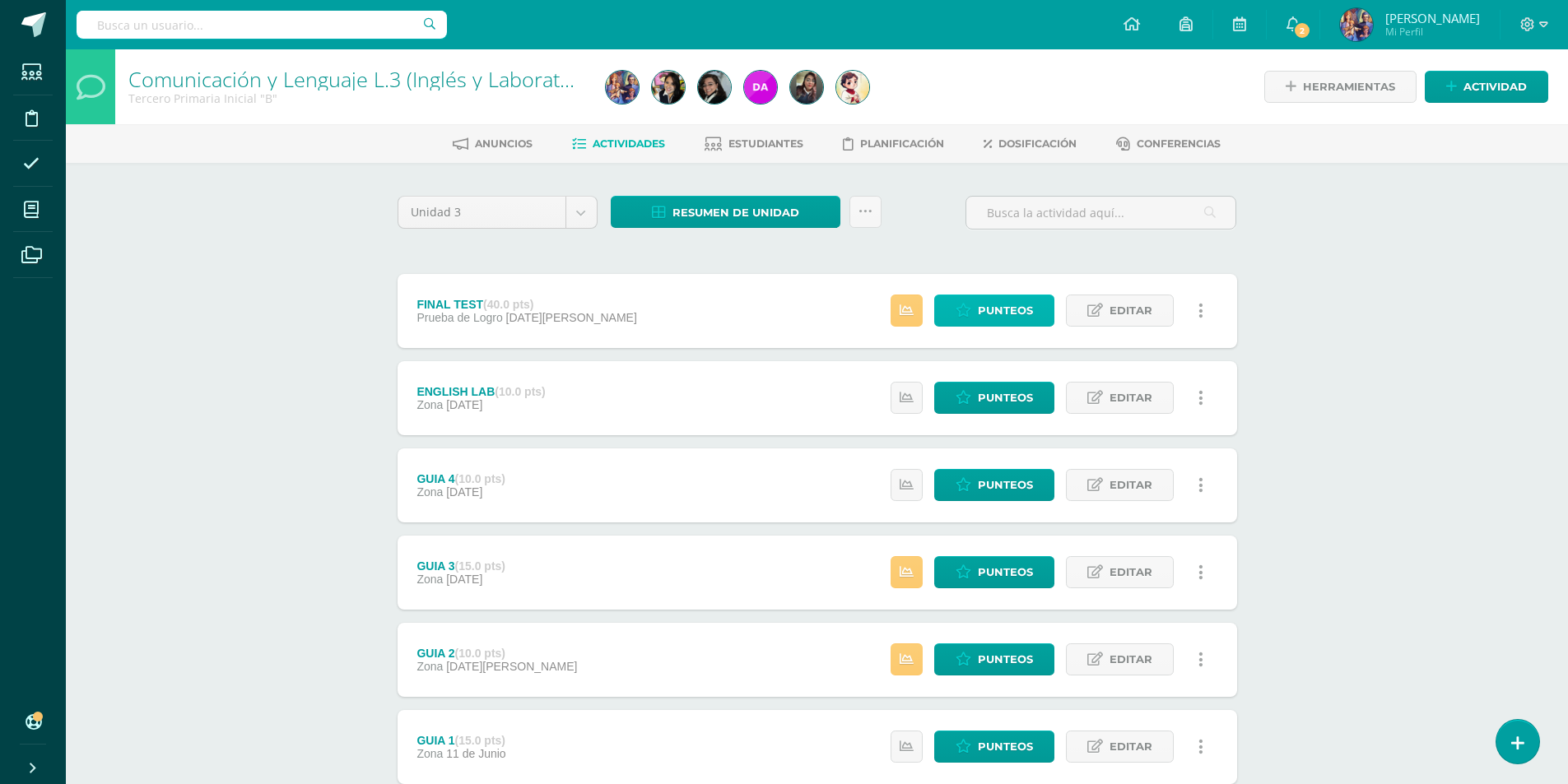
click at [983, 308] on span "Punteos" at bounding box center [1006, 310] width 55 height 30
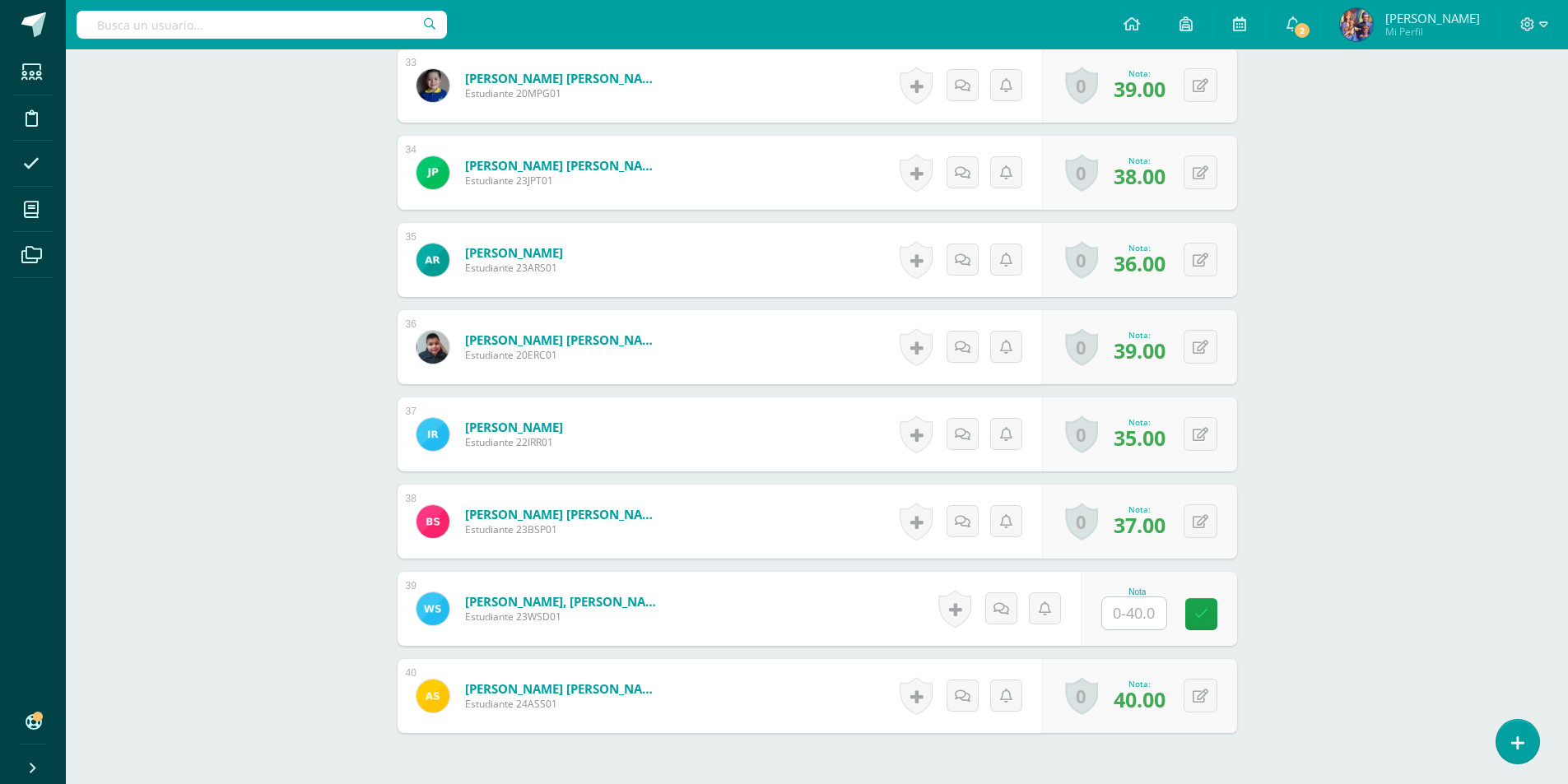
scroll to position [3398, 0]
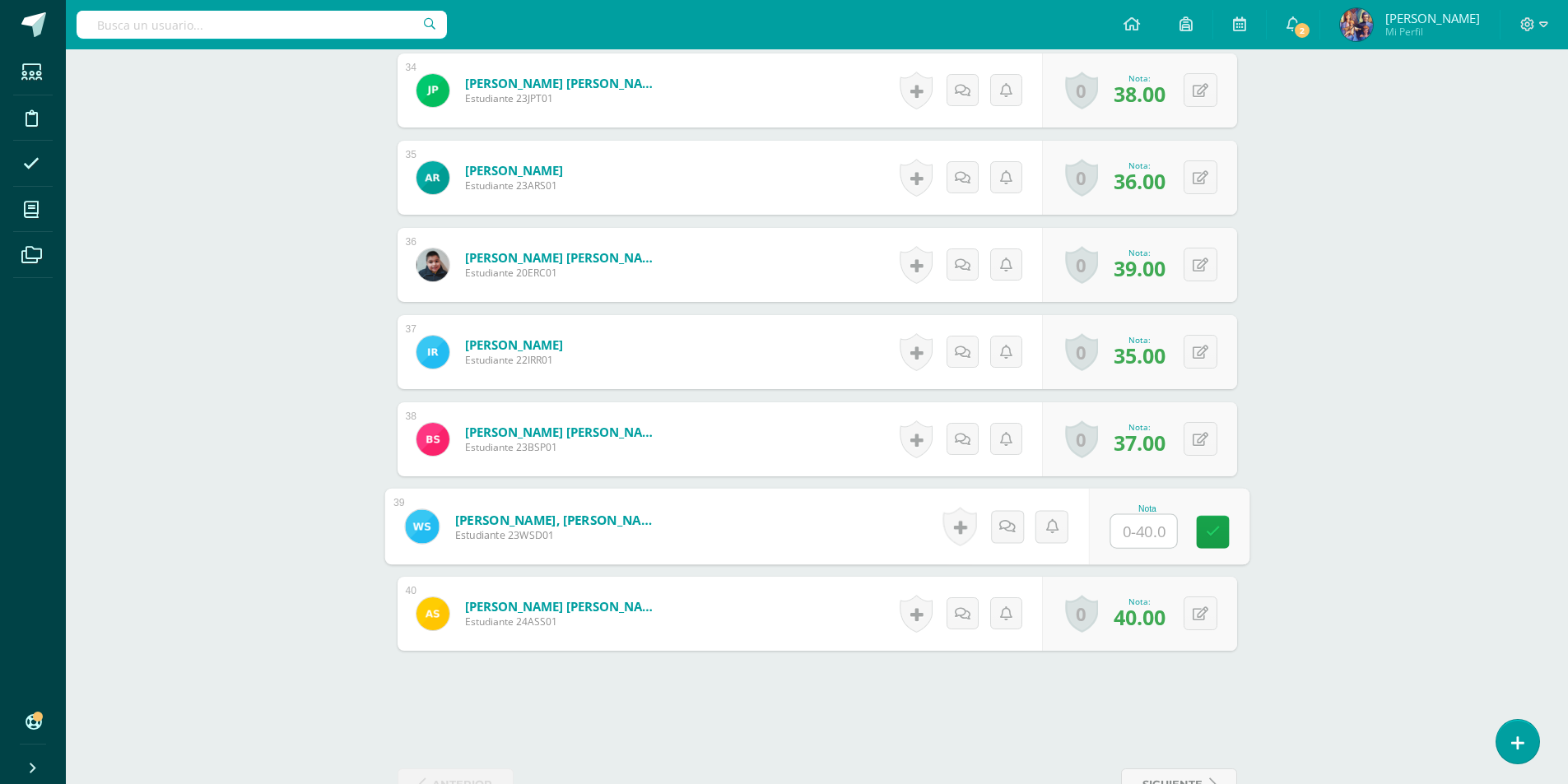
click at [1143, 529] on input "text" at bounding box center [1143, 532] width 66 height 33
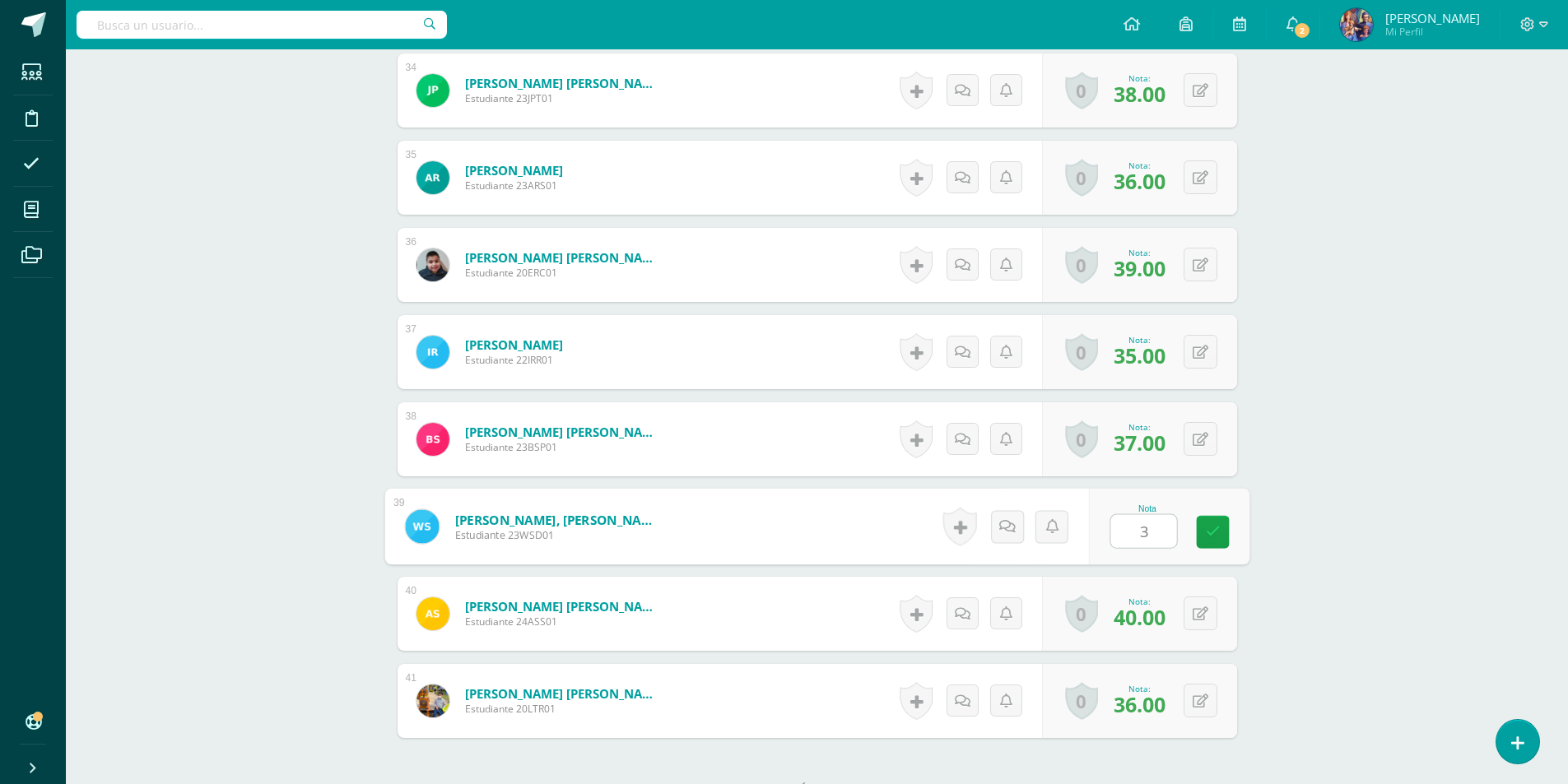
type input "30"
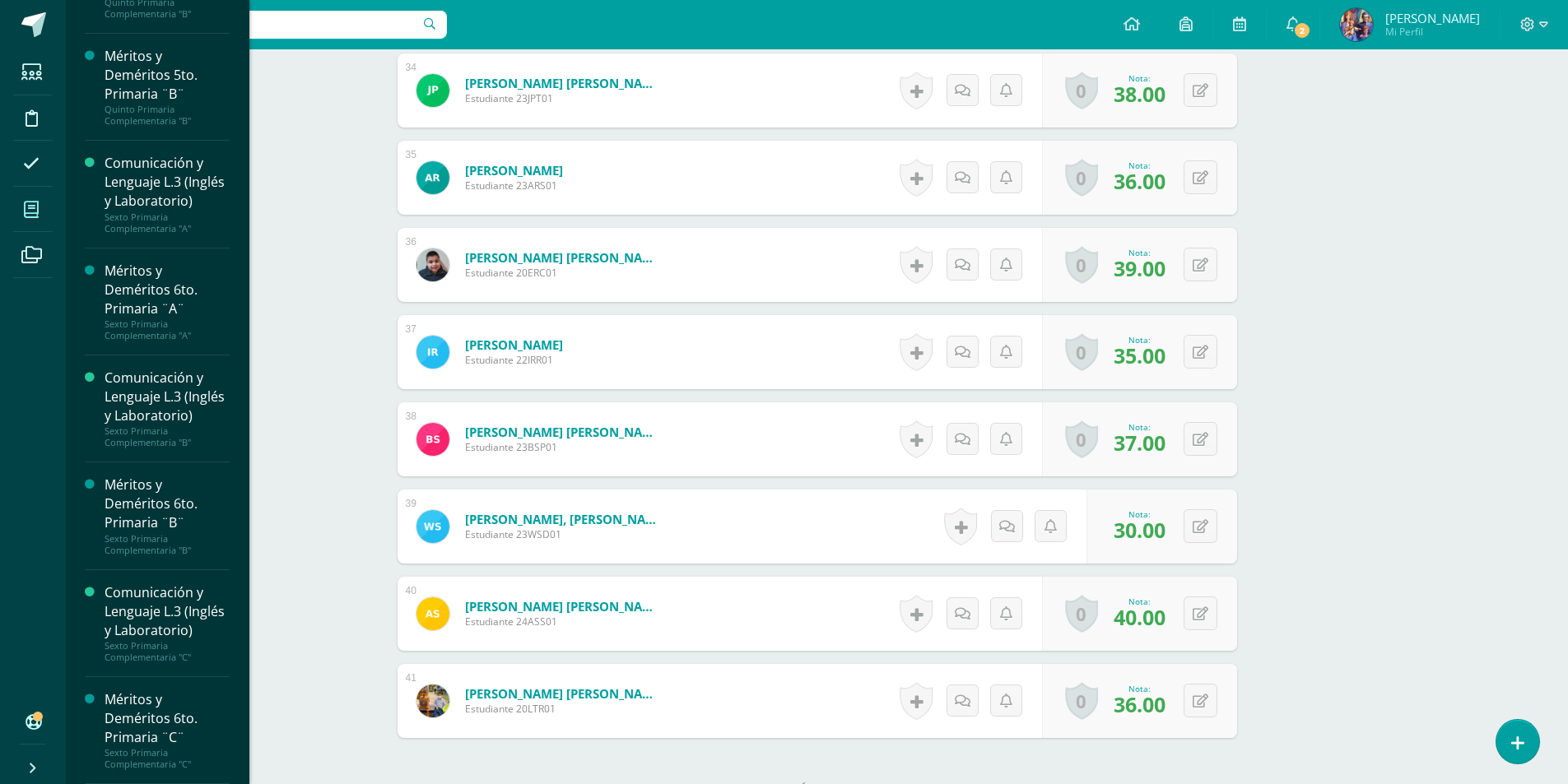
click at [47, 224] on span at bounding box center [31, 210] width 37 height 37
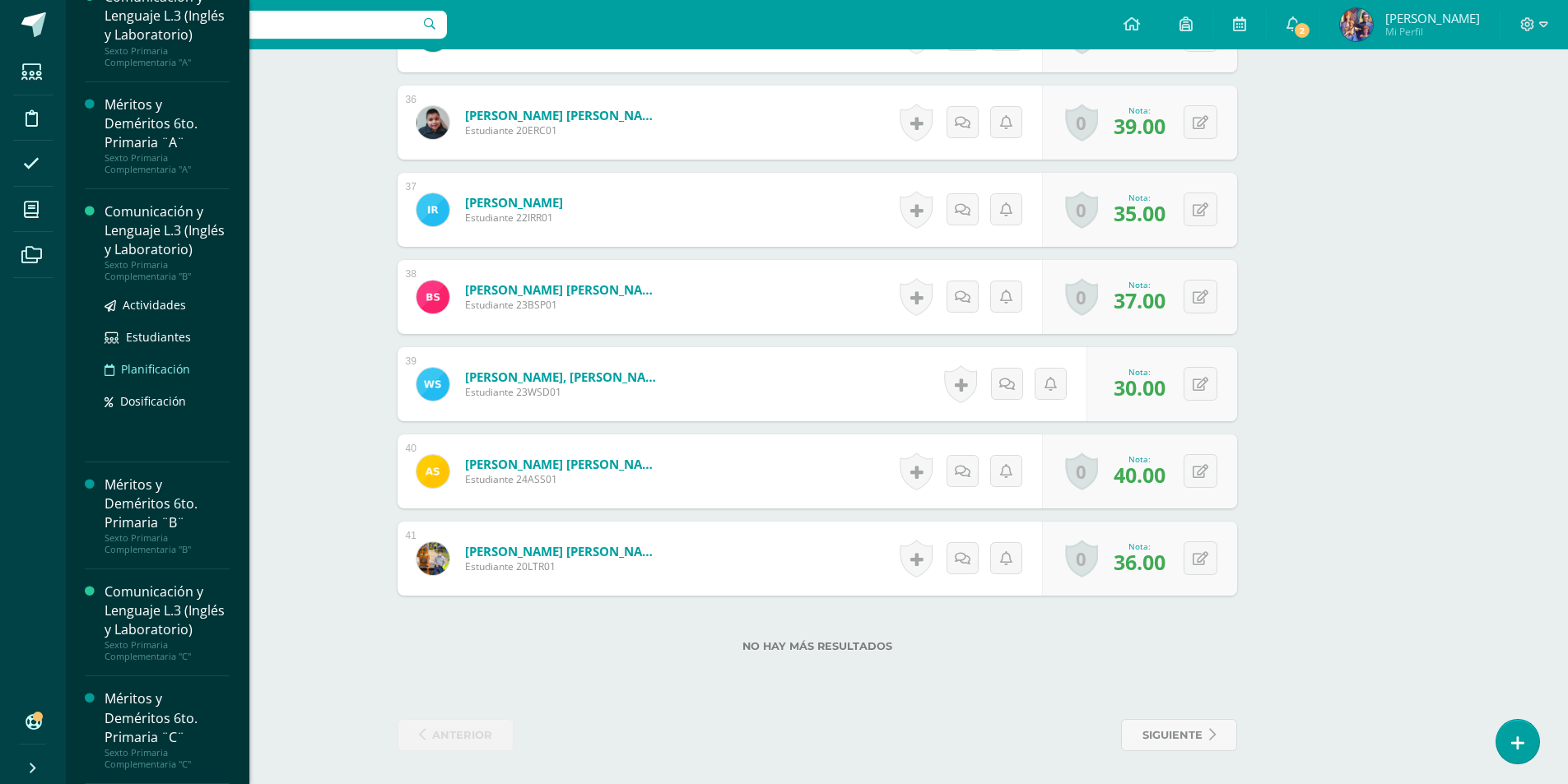
scroll to position [2559, 0]
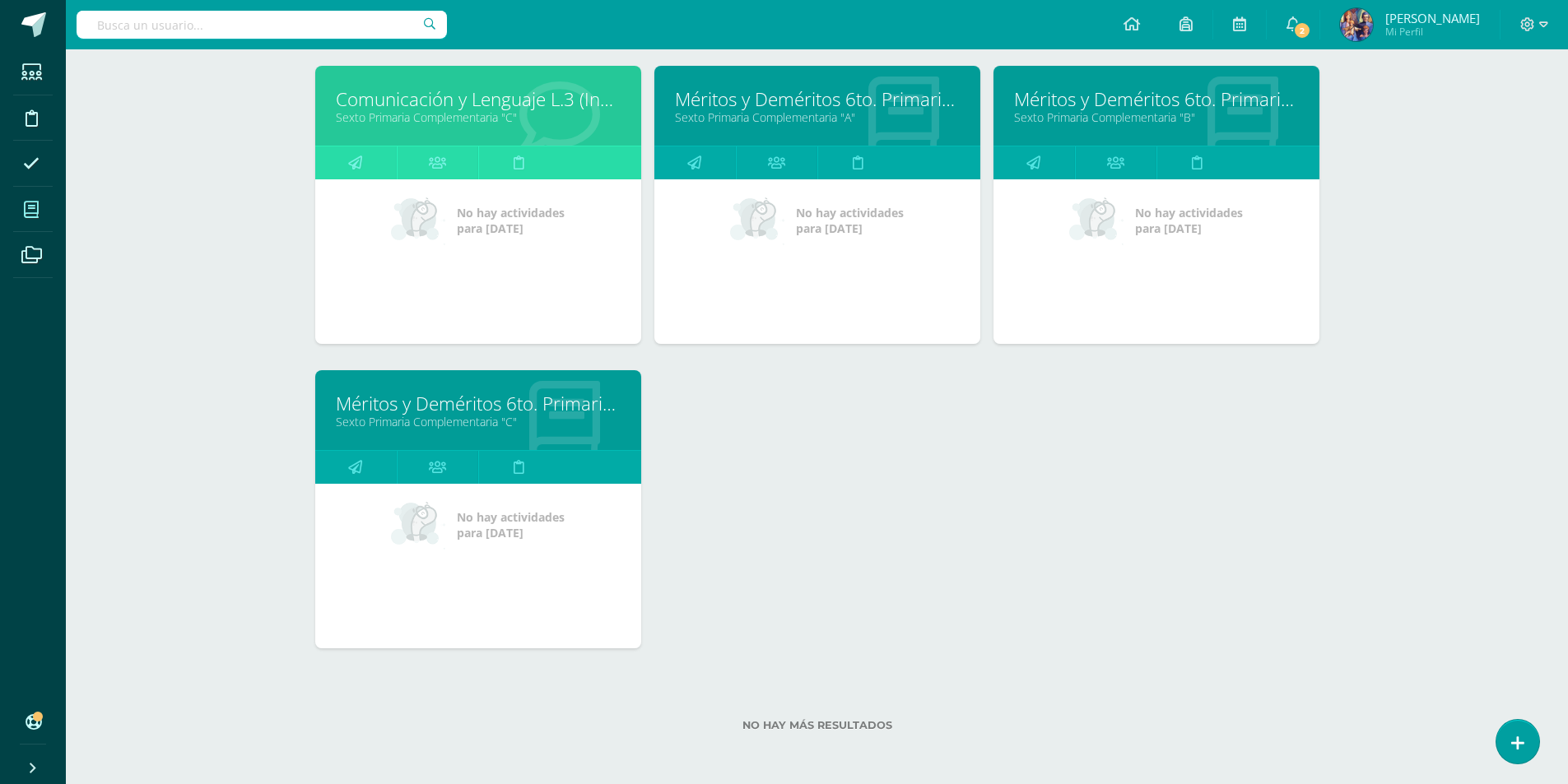
scroll to position [2347, 0]
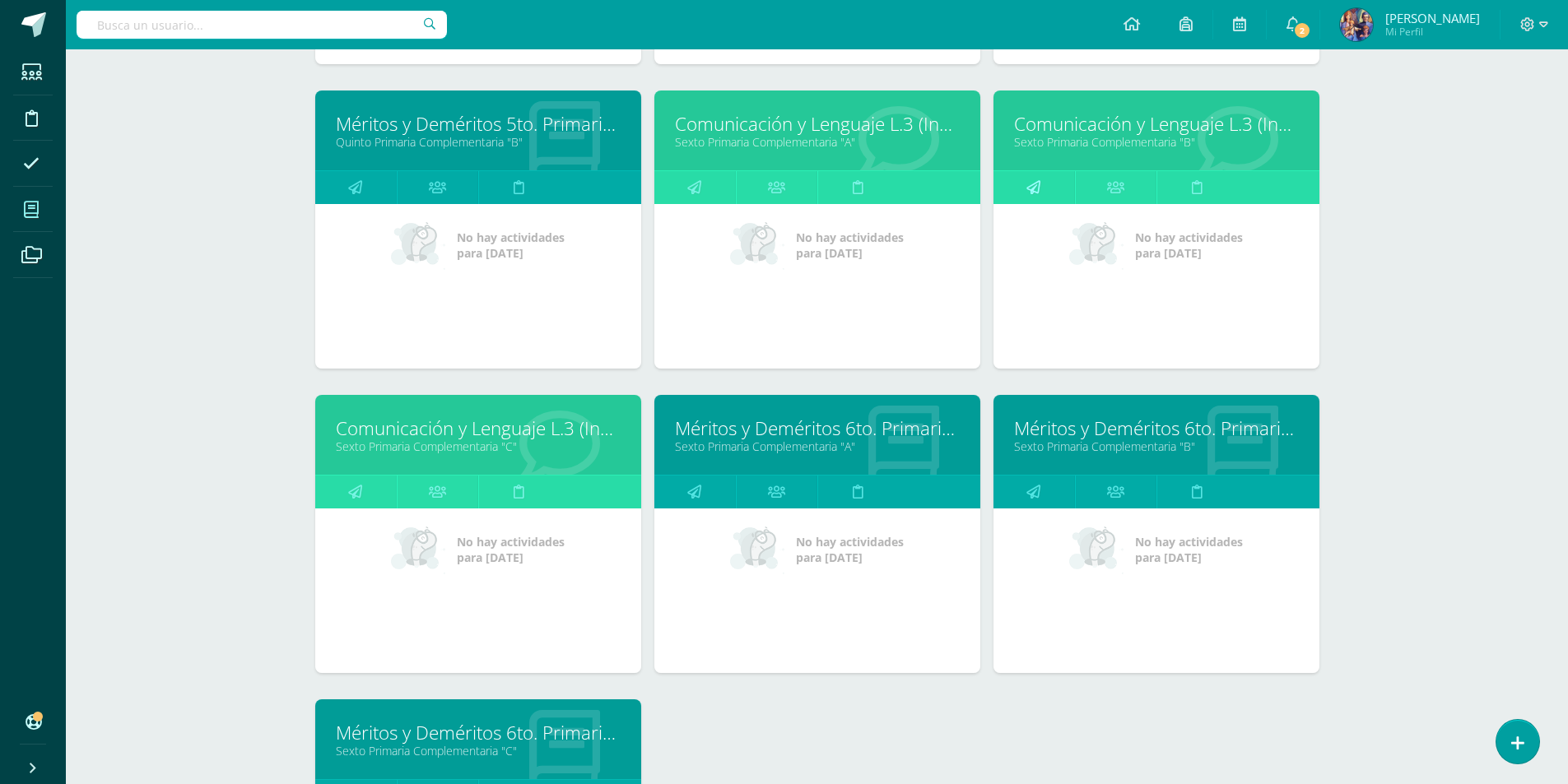
click at [1033, 180] on icon at bounding box center [1033, 187] width 14 height 32
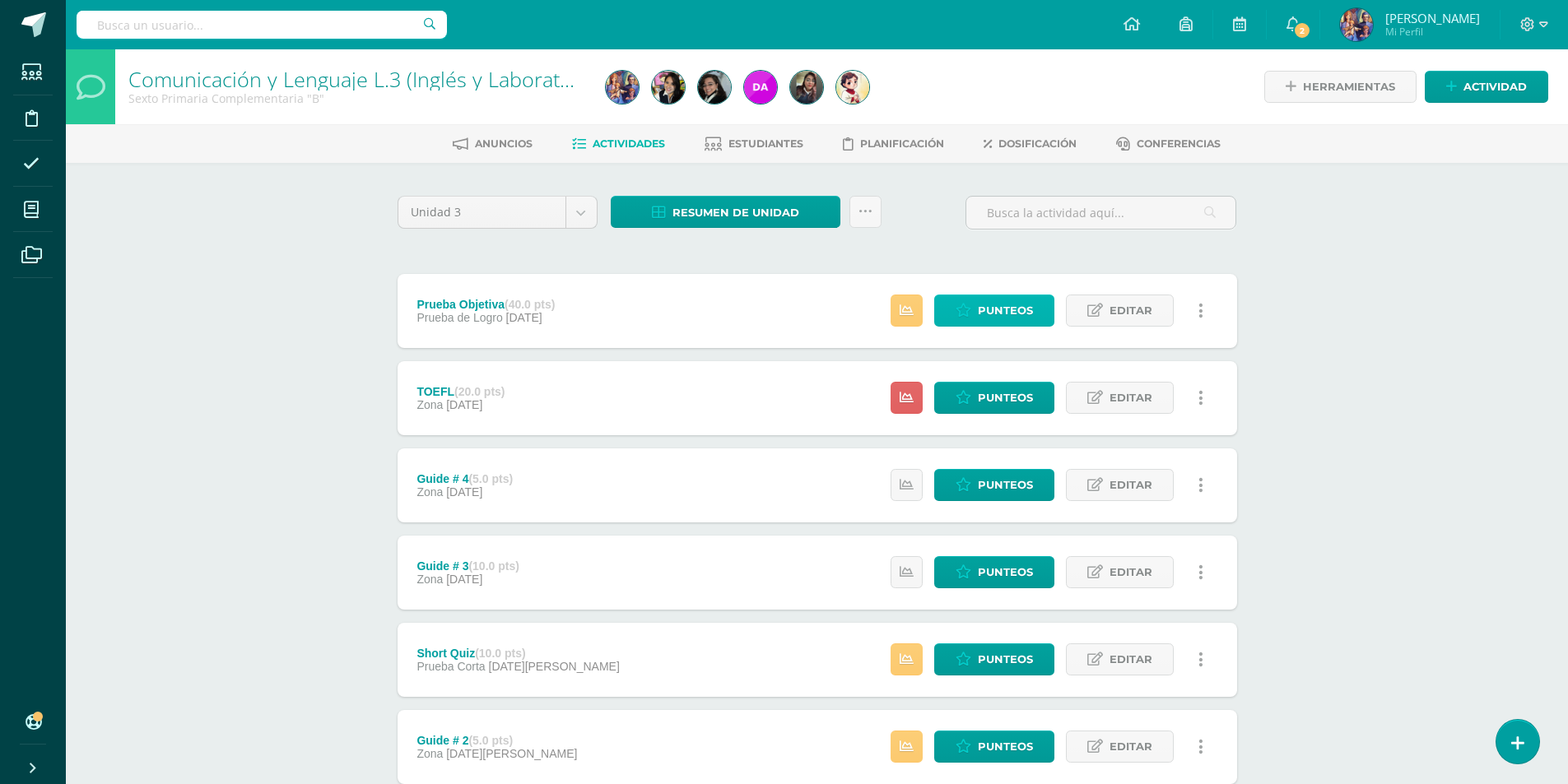
click at [1016, 316] on span "Punteos" at bounding box center [1006, 310] width 55 height 30
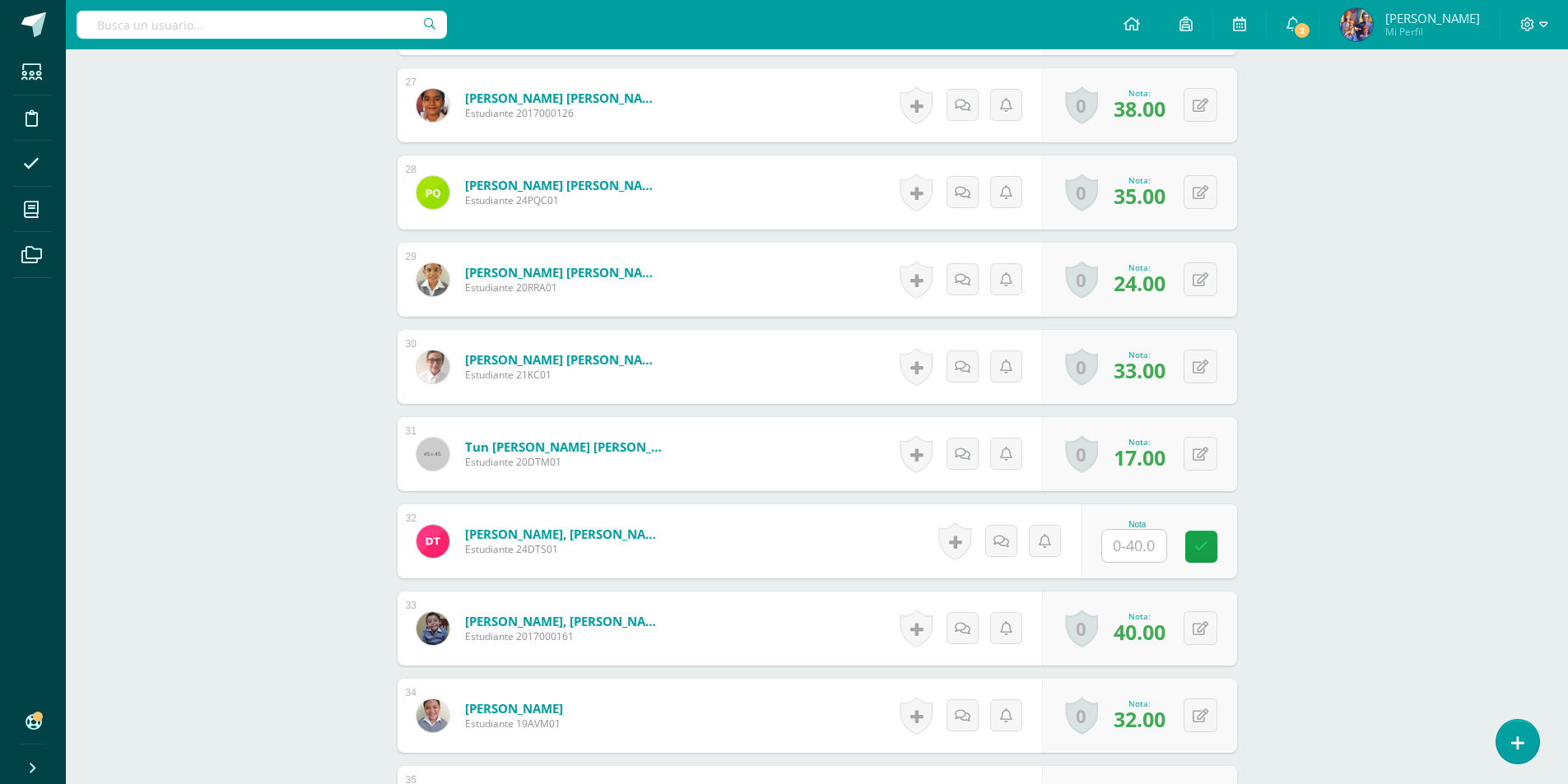
scroll to position [2937, 0]
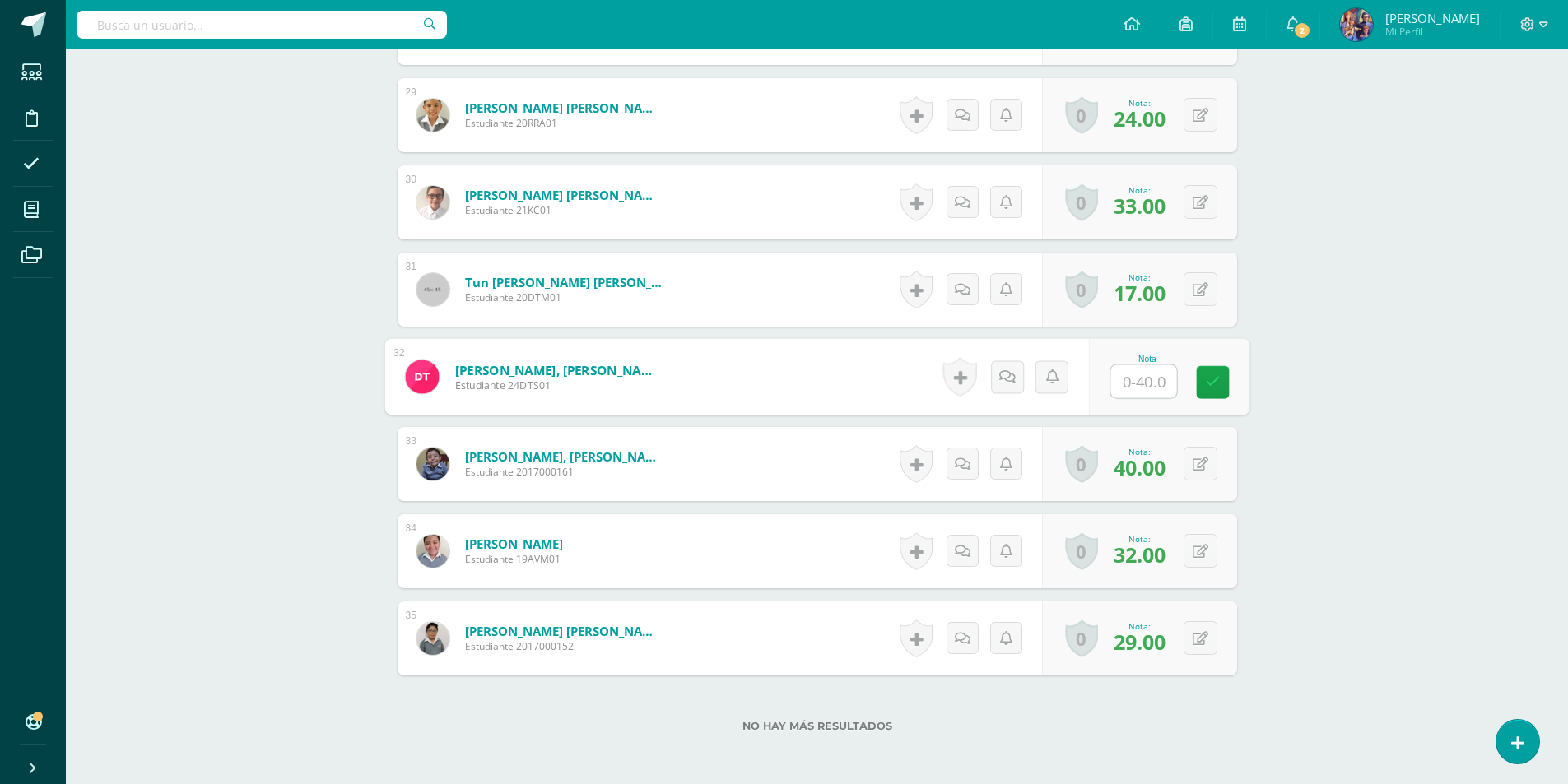
click at [1129, 378] on input "text" at bounding box center [1143, 382] width 66 height 33
type input "23"
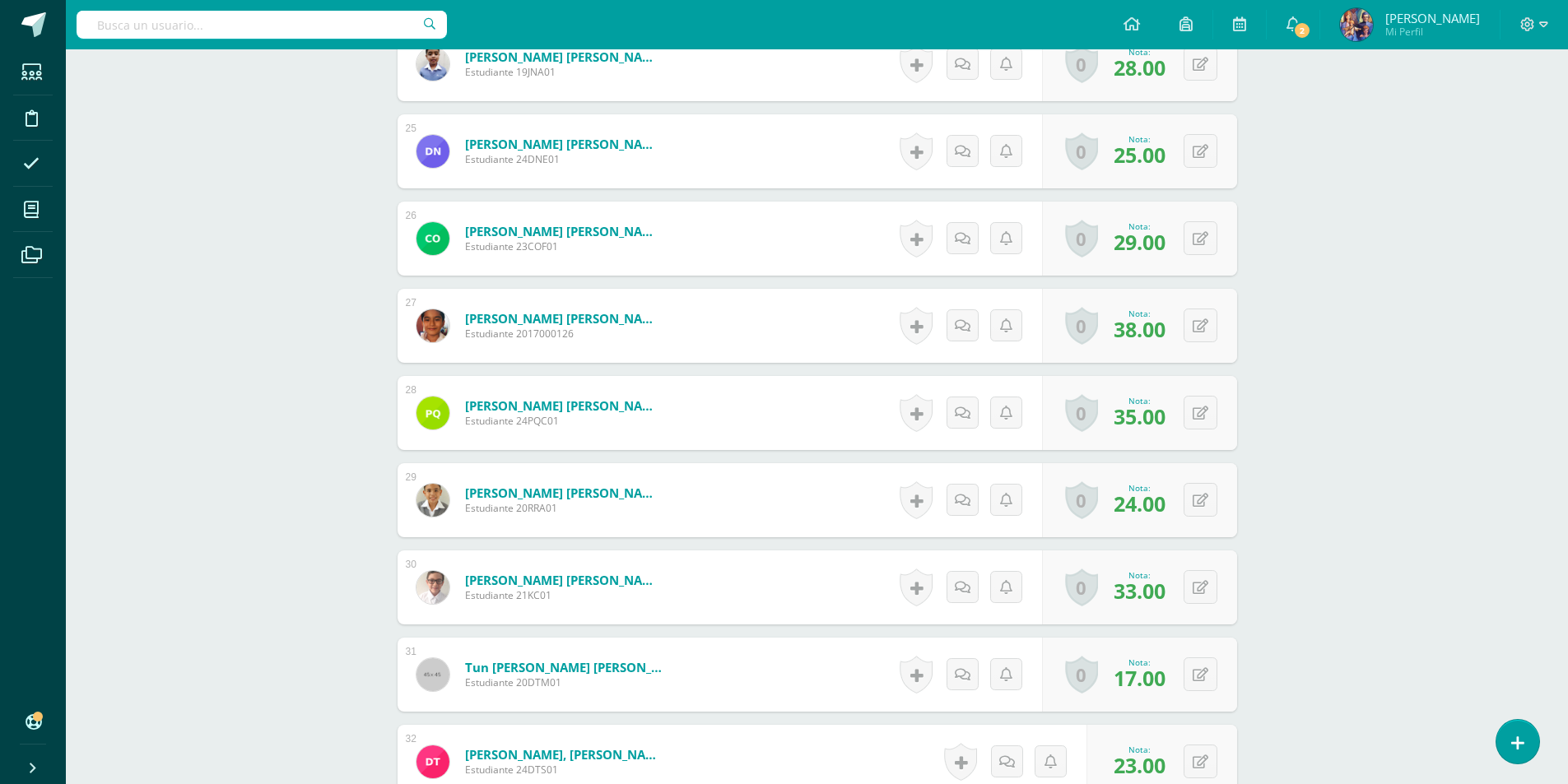
scroll to position [2963, 0]
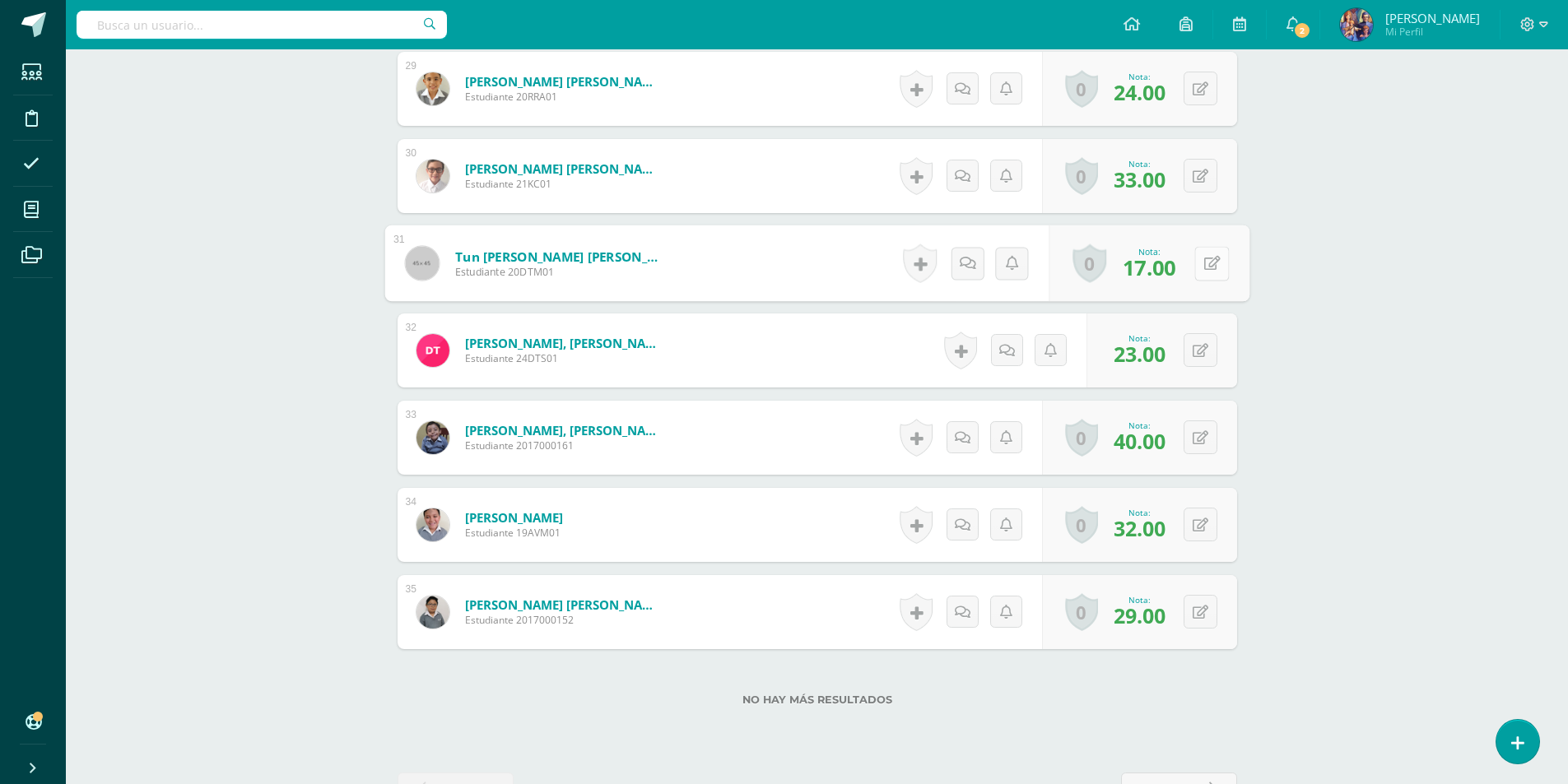
click at [1191, 269] on div "0 Logros Logros obtenidos Aún no hay logros agregados Nota: 17.00" at bounding box center [1149, 264] width 201 height 77
click at [1211, 270] on icon at bounding box center [1212, 263] width 16 height 14
type input "27"
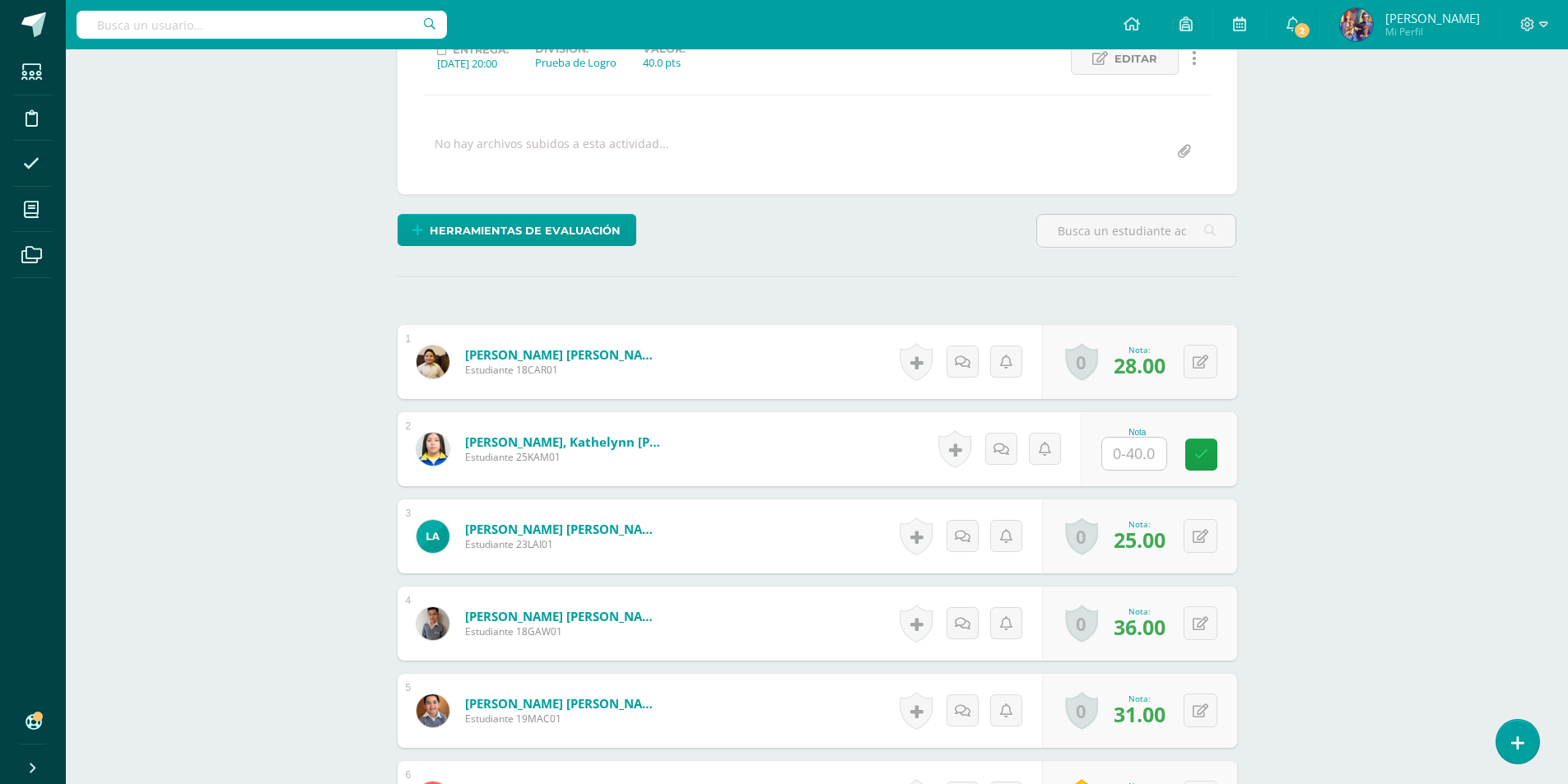
scroll to position [0, 0]
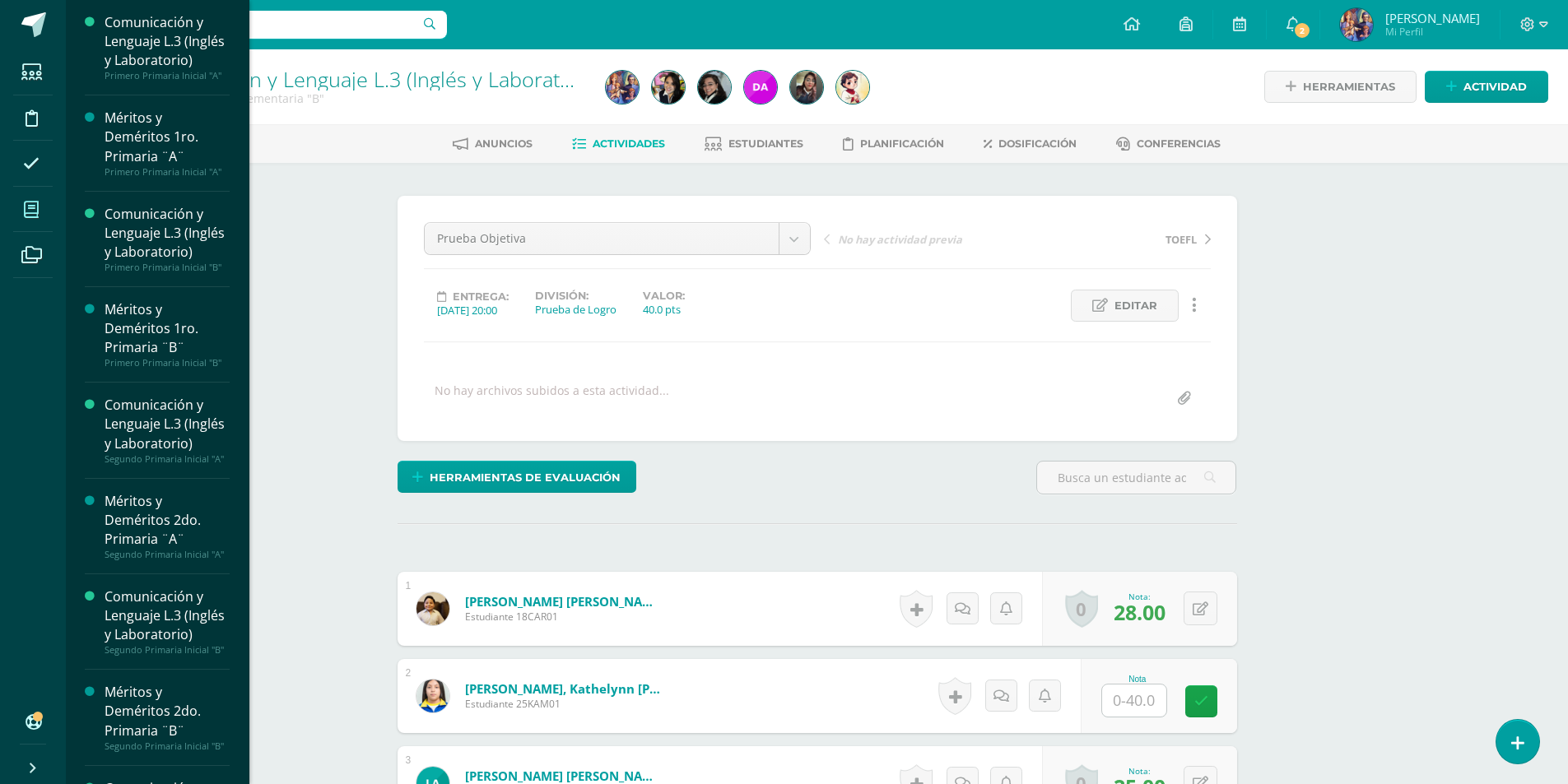
click at [37, 218] on span at bounding box center [31, 210] width 37 height 37
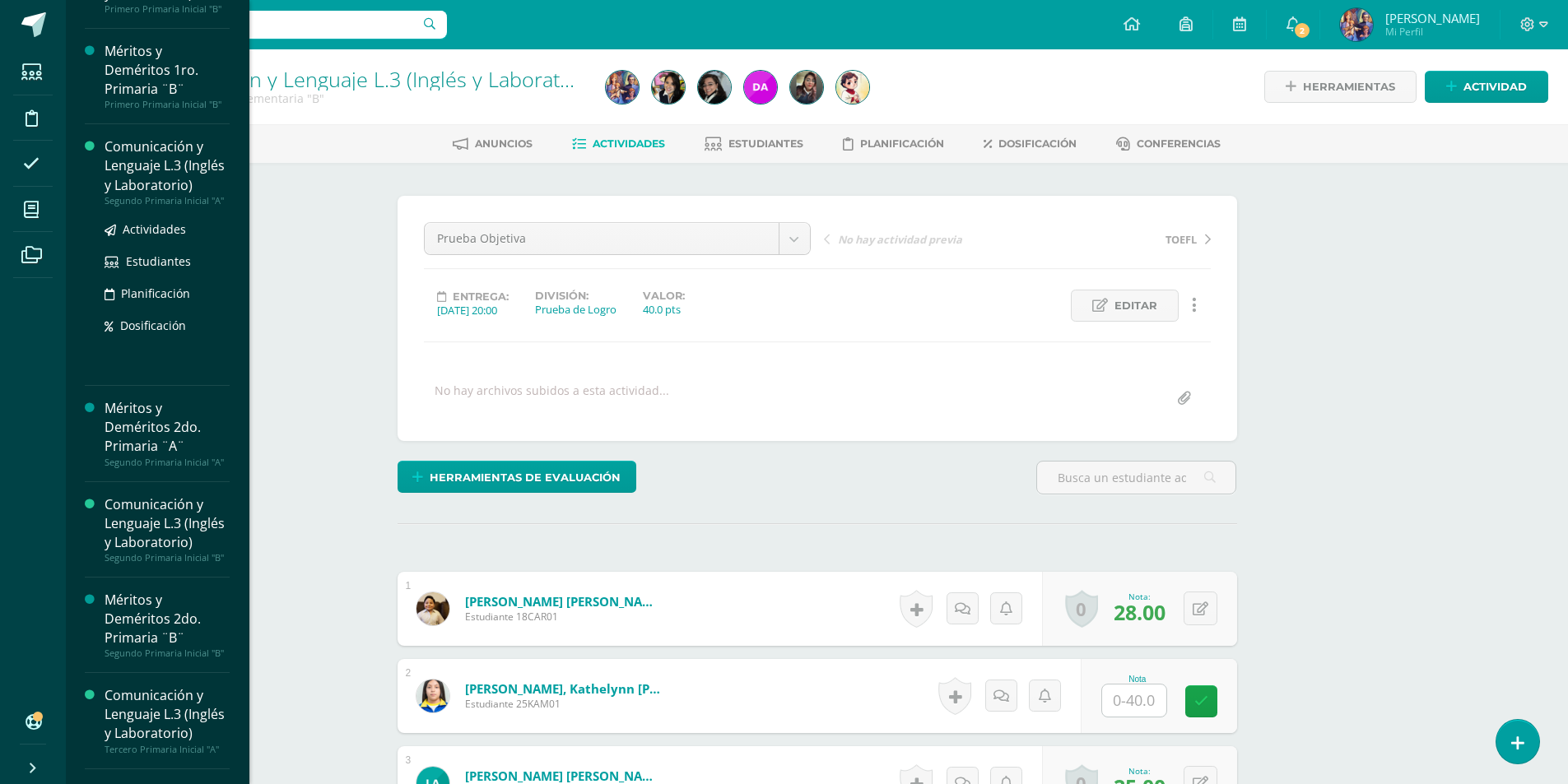
scroll to position [246, 0]
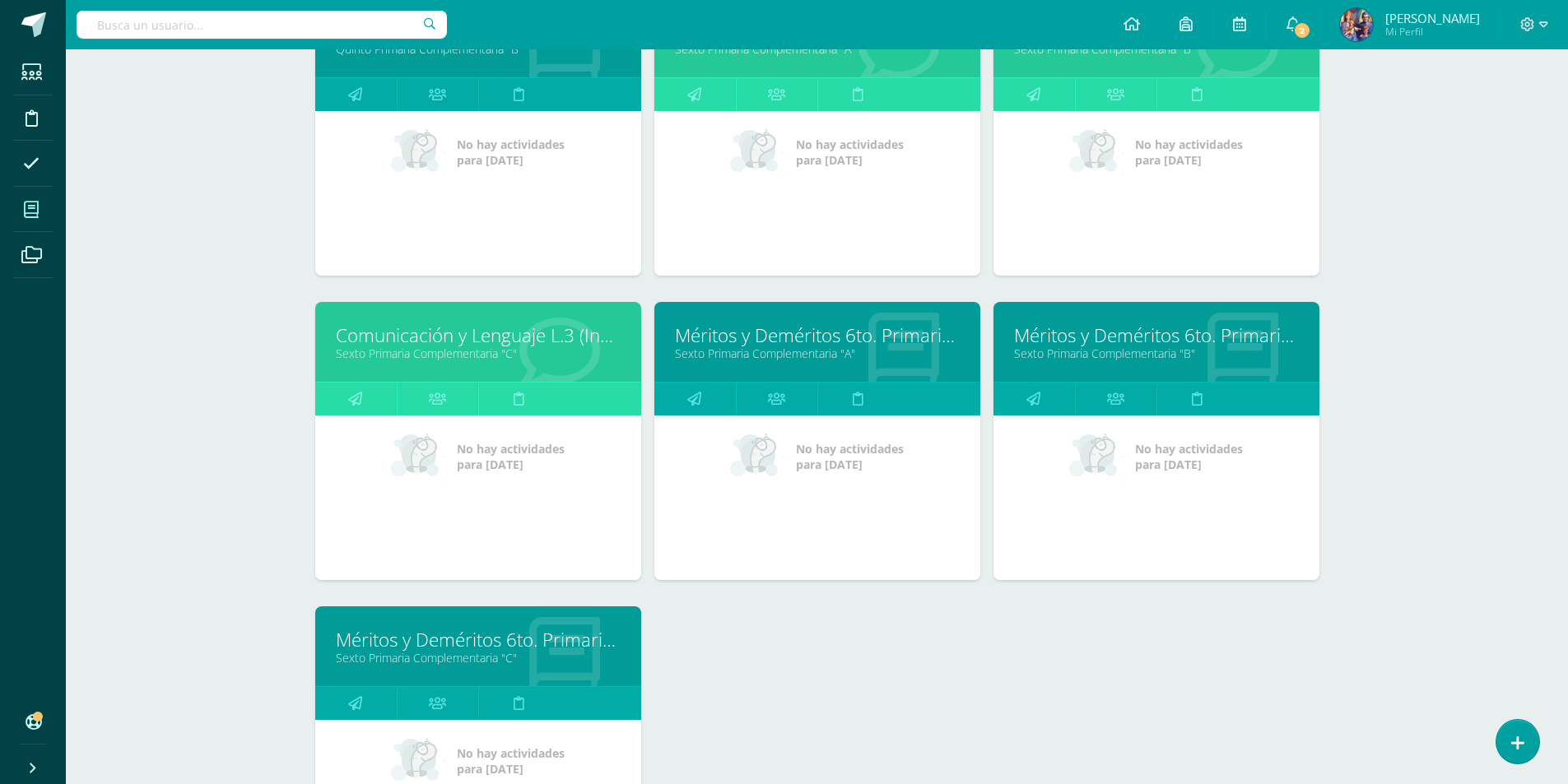
scroll to position [2276, 0]
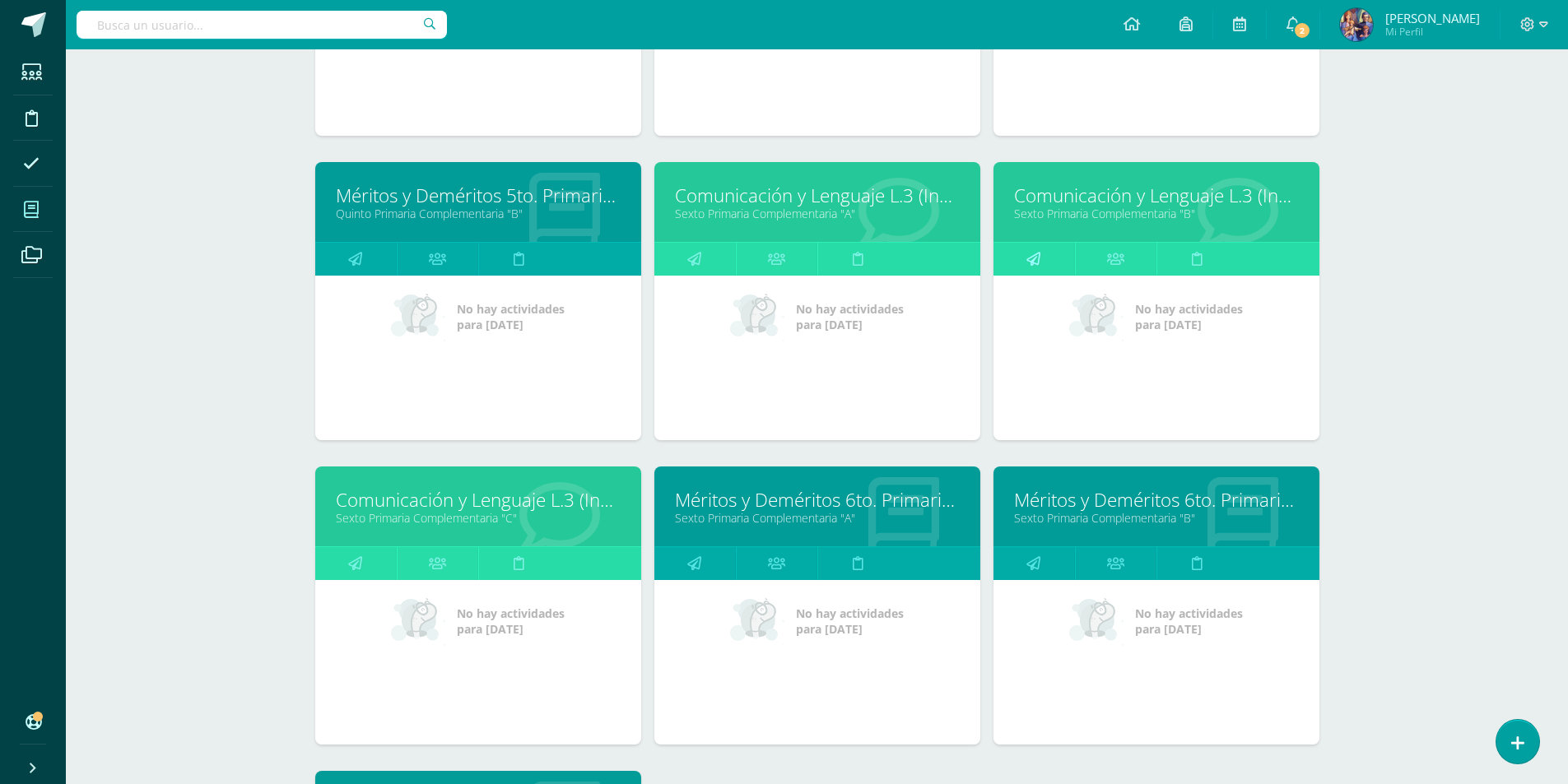
click at [1061, 271] on link at bounding box center [1034, 259] width 82 height 33
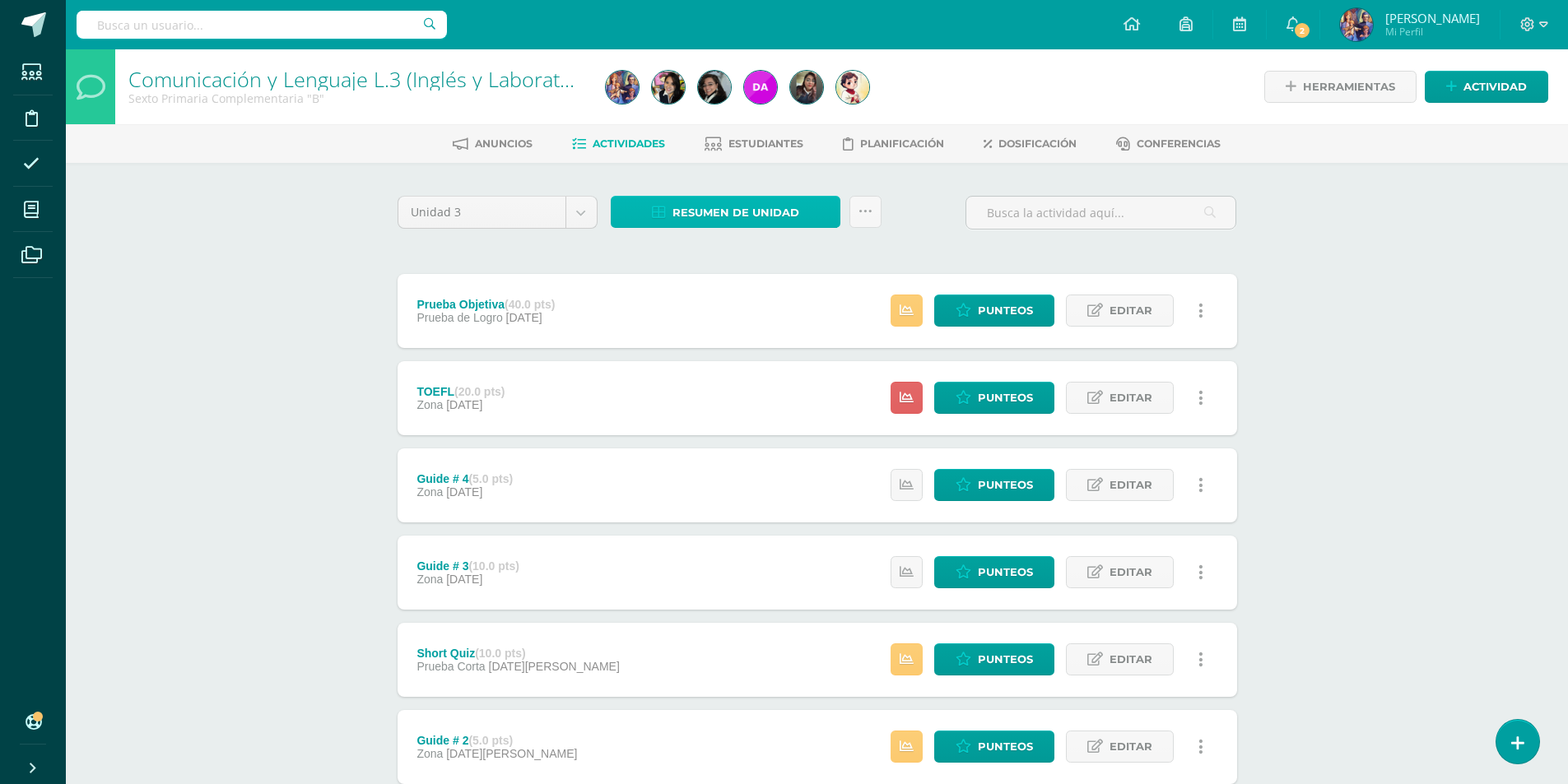
click at [752, 207] on span "Resumen de unidad" at bounding box center [735, 212] width 126 height 30
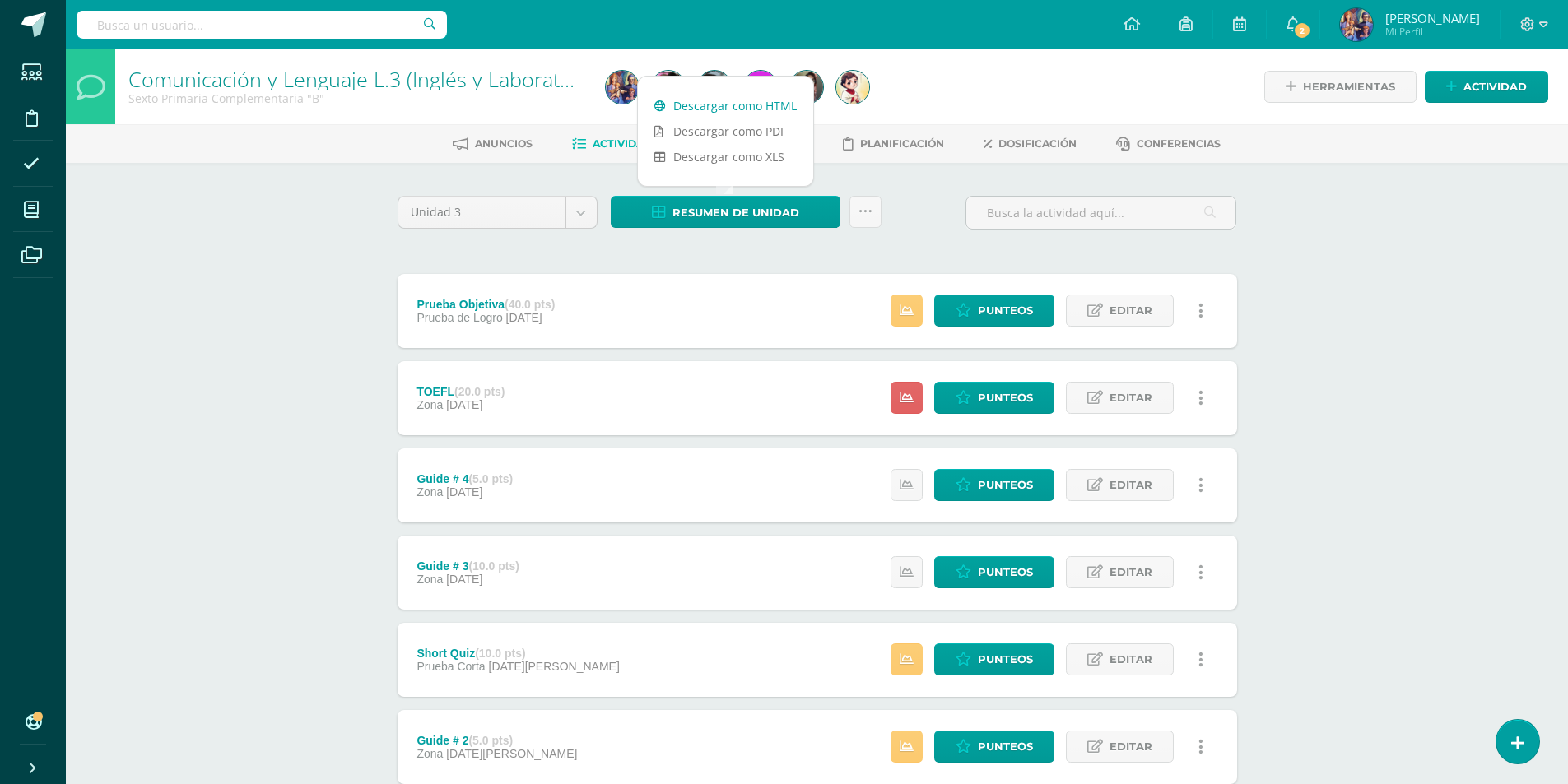
click at [768, 107] on link "Descargar como HTML" at bounding box center [725, 106] width 175 height 26
